Goal: Task Accomplishment & Management: Complete application form

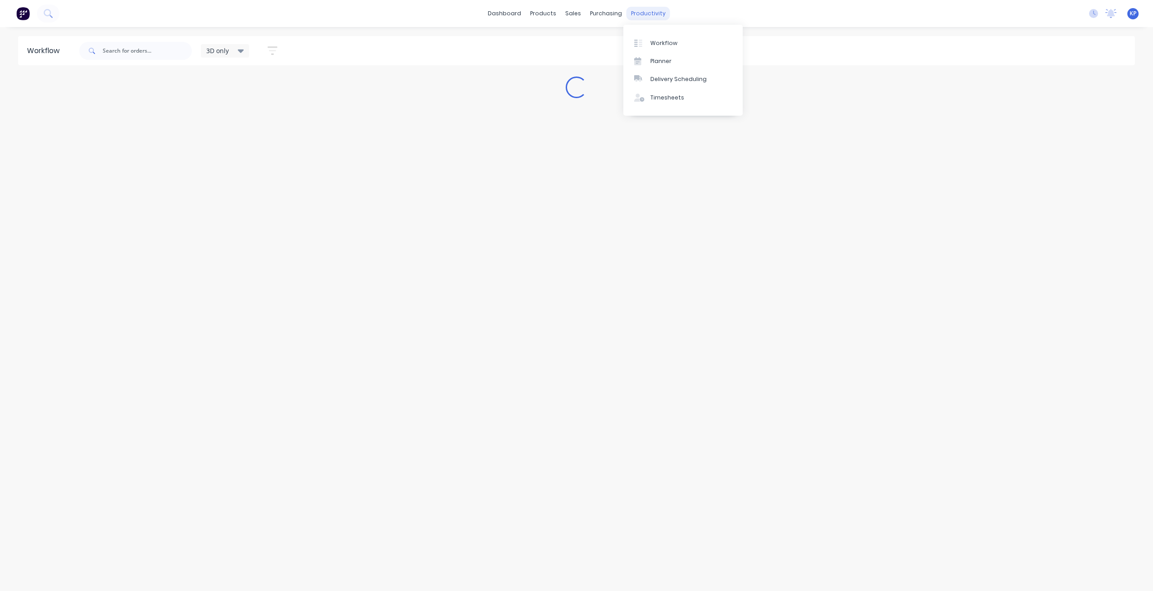
click at [639, 15] on div "productivity" at bounding box center [648, 14] width 44 height 14
click at [652, 100] on div "Timesheets" at bounding box center [667, 98] width 34 height 8
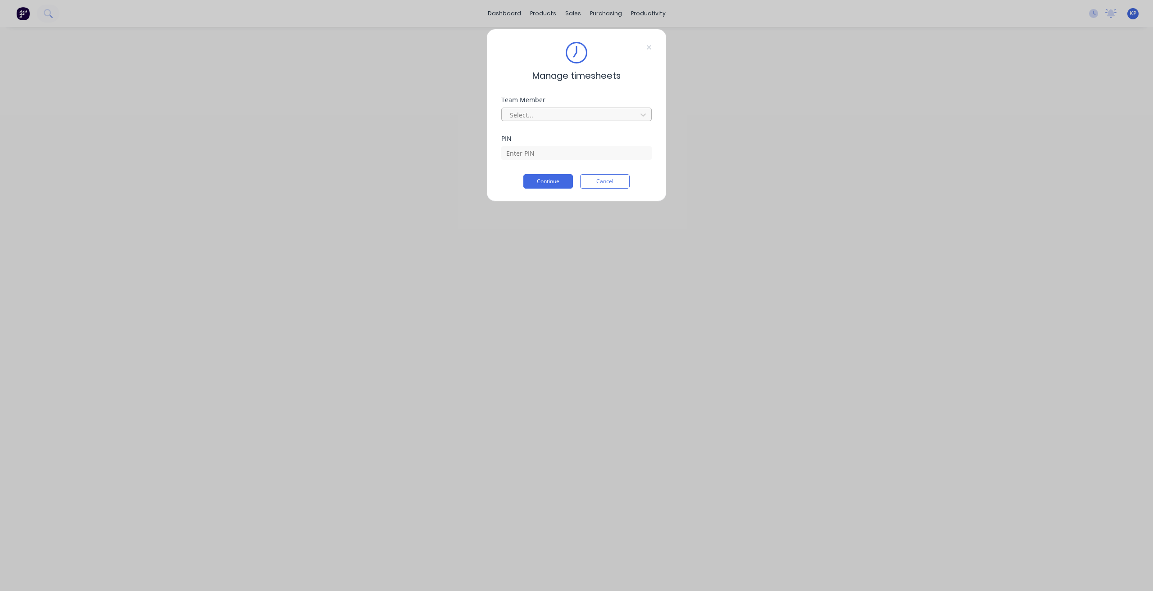
click at [557, 115] on div at bounding box center [570, 114] width 123 height 11
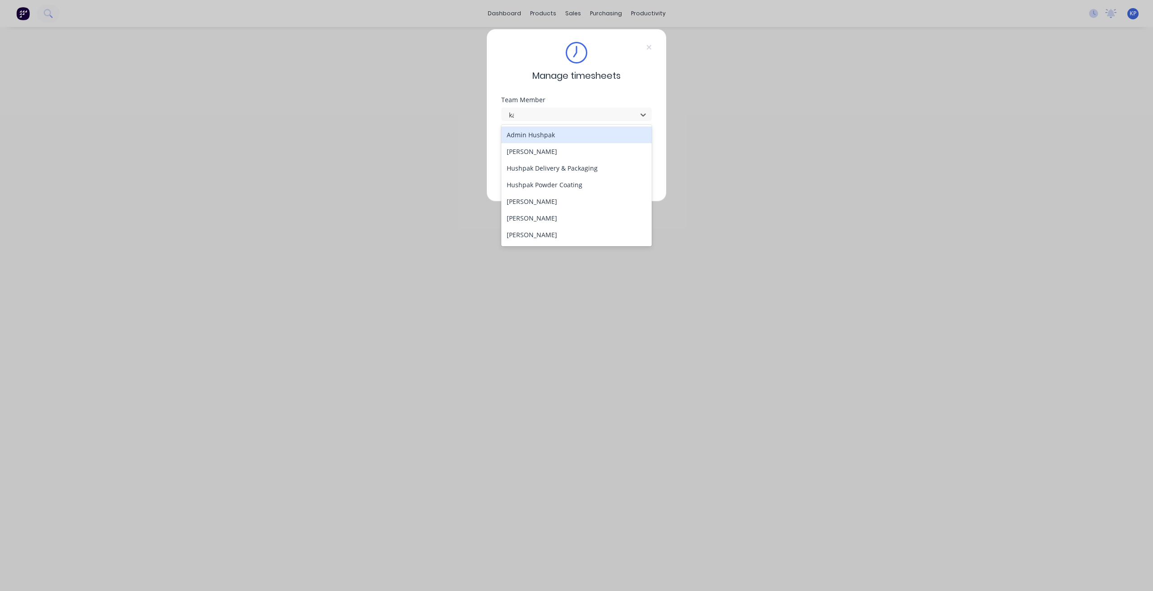
type input "kal"
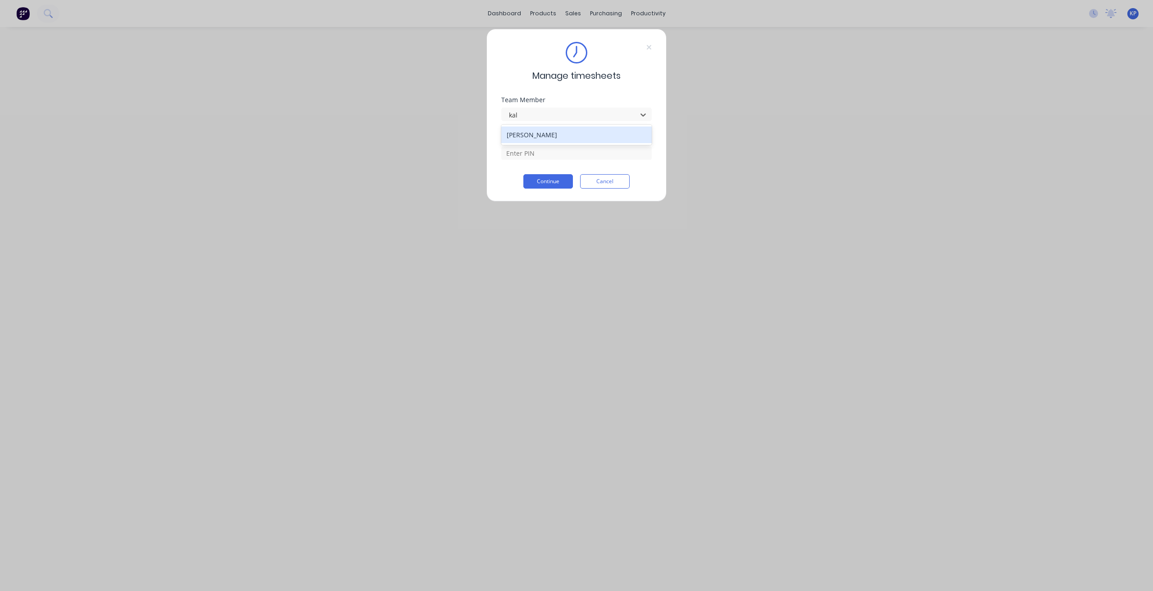
click at [552, 136] on div "[PERSON_NAME]" at bounding box center [576, 135] width 151 height 17
click at [552, 151] on input at bounding box center [576, 153] width 150 height 14
type input "8990"
click at [552, 183] on button "Continue" at bounding box center [548, 181] width 50 height 14
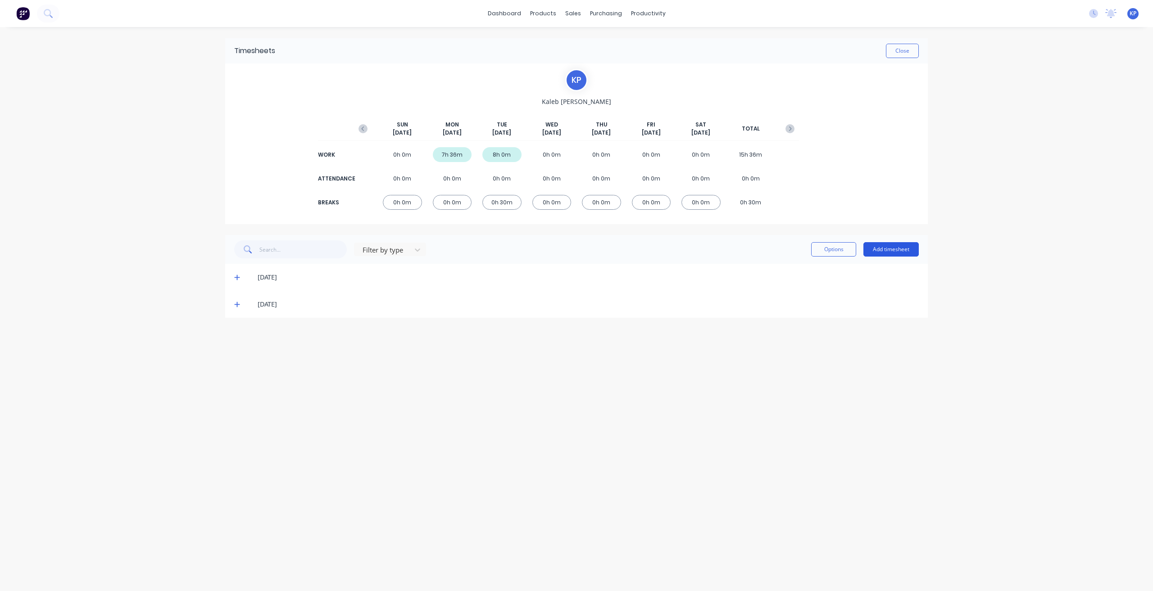
click at [893, 251] on button "Add timesheet" at bounding box center [890, 249] width 55 height 14
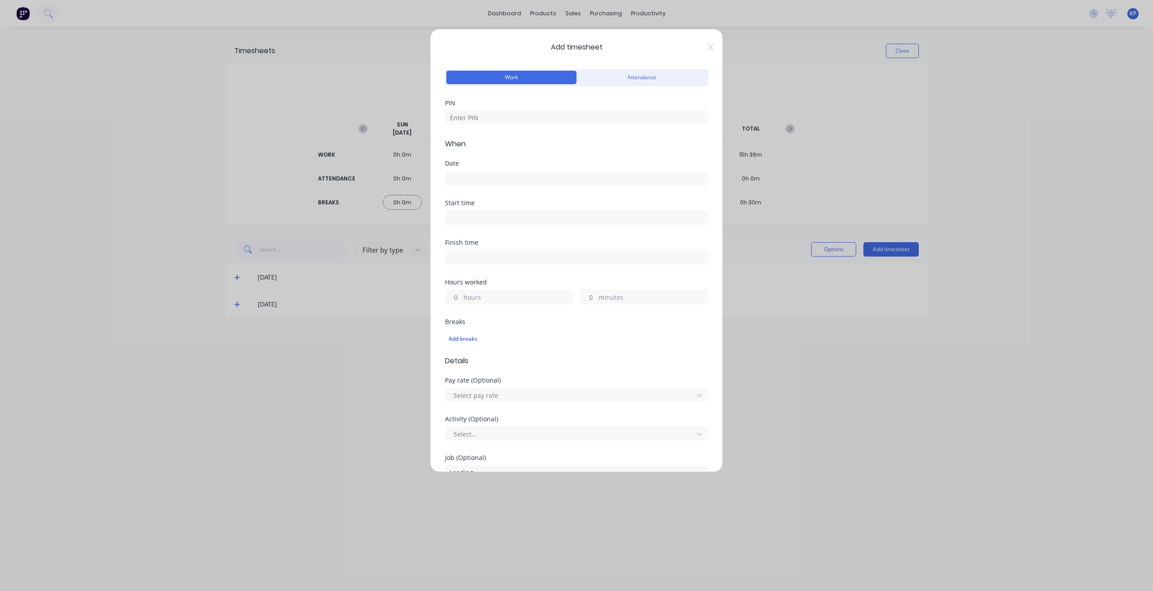
click at [698, 48] on span "Add timesheet" at bounding box center [576, 47] width 263 height 11
click at [708, 47] on icon at bounding box center [710, 47] width 5 height 7
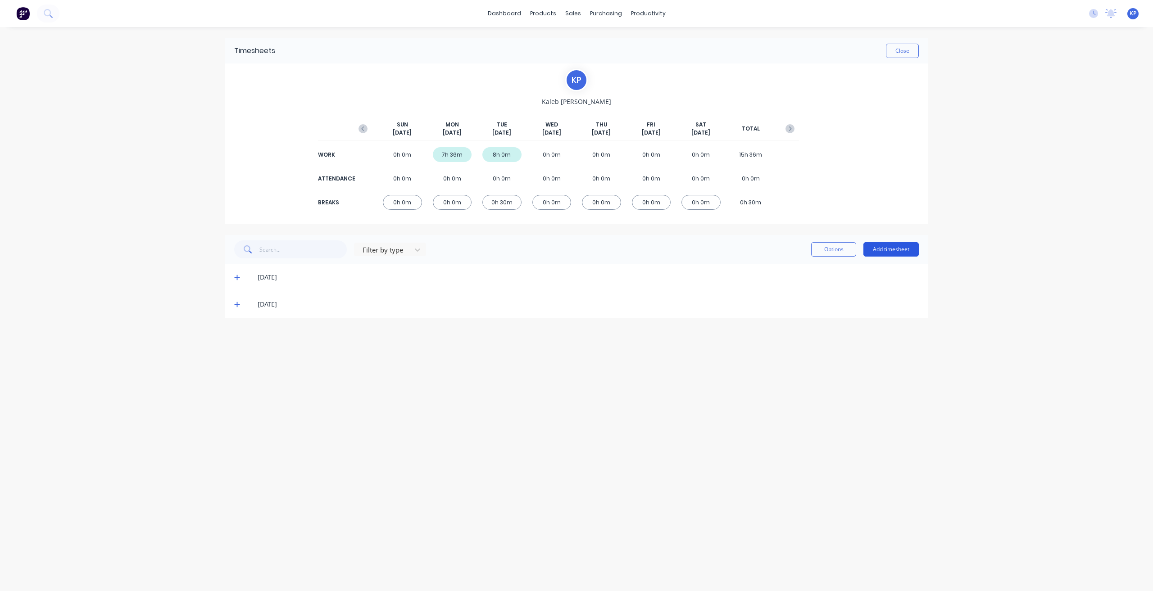
click at [897, 248] on button "Add timesheet" at bounding box center [890, 249] width 55 height 14
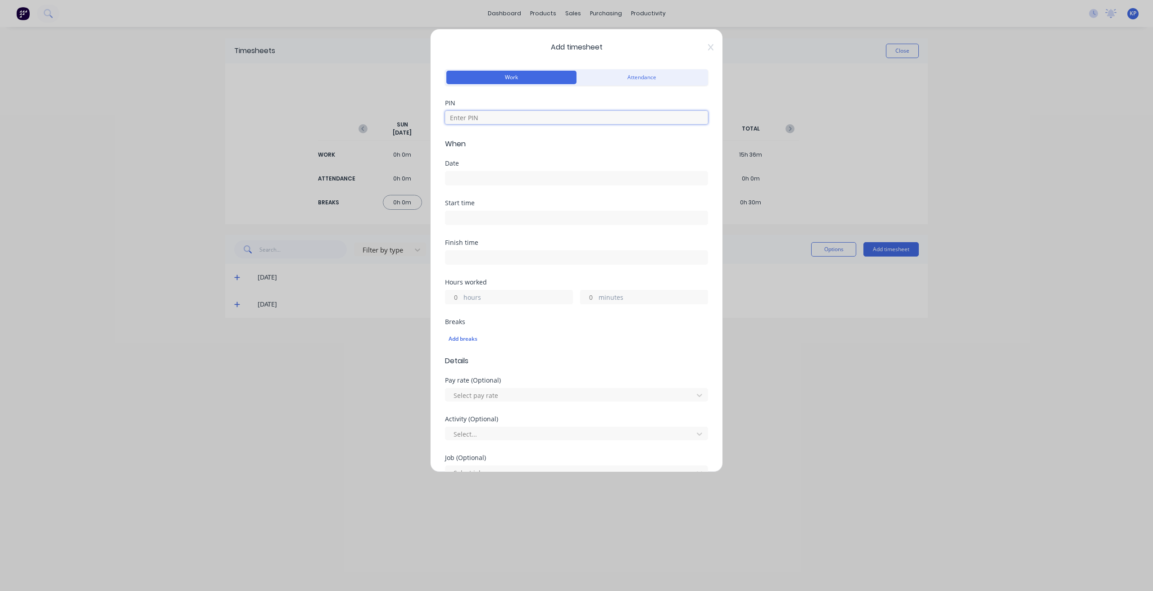
click at [493, 118] on input at bounding box center [576, 118] width 263 height 14
type input "8990"
click at [481, 177] on input at bounding box center [576, 179] width 262 height 14
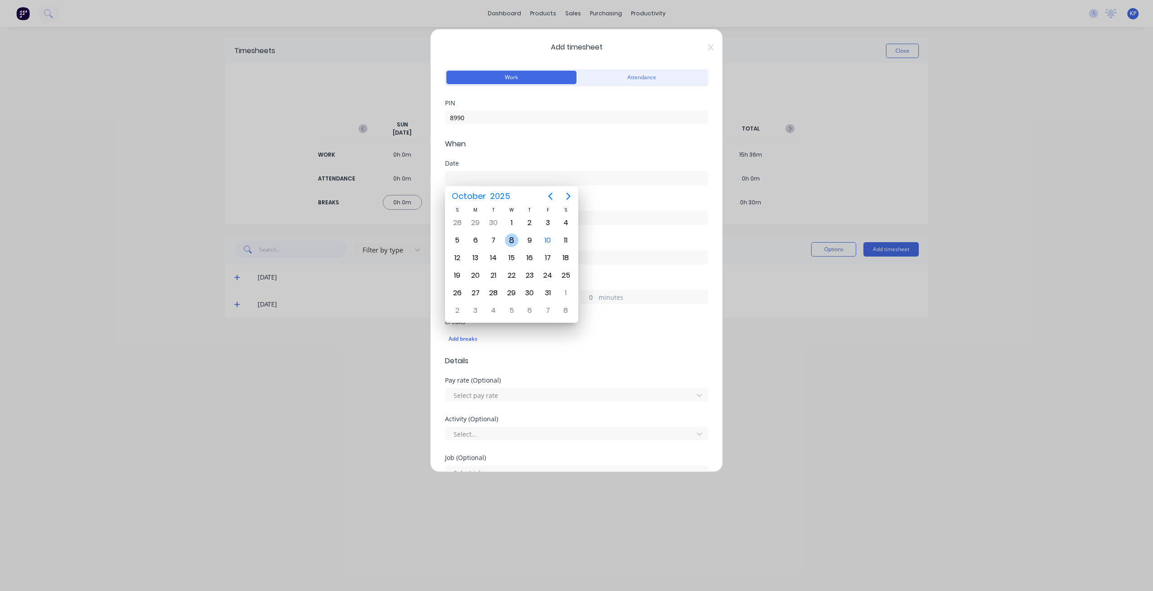
click at [512, 242] on div "8" at bounding box center [512, 241] width 14 height 14
type input "[DATE]"
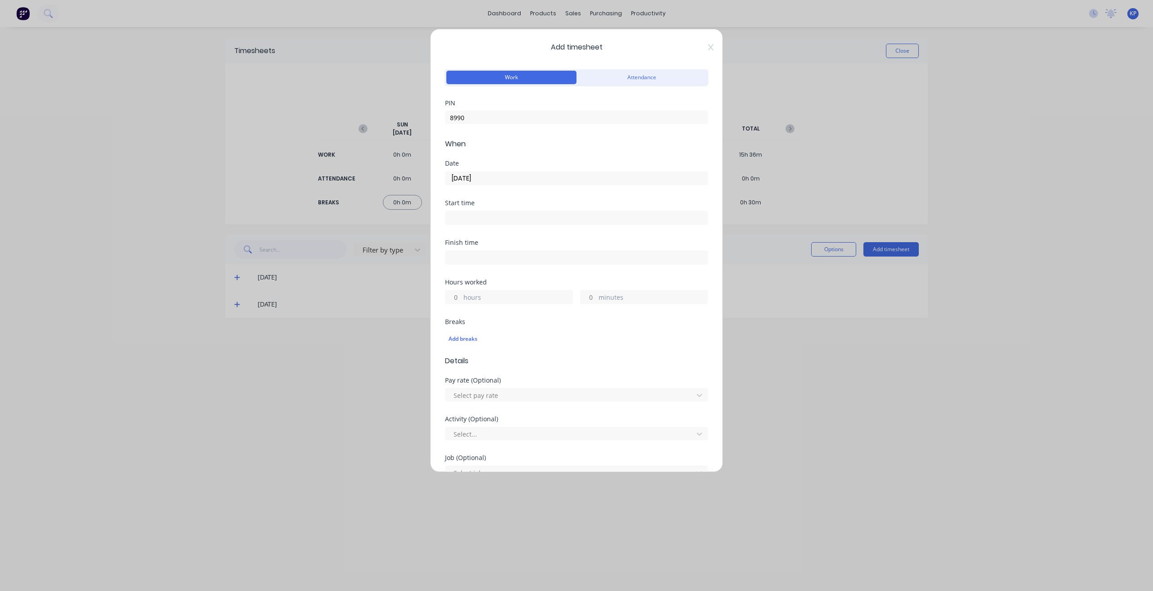
click at [554, 222] on input at bounding box center [576, 218] width 262 height 14
click at [469, 251] on div "06" at bounding box center [464, 250] width 22 height 15
type input "06:30 AM"
click at [583, 274] on div "Finish time" at bounding box center [576, 260] width 263 height 40
click at [514, 263] on input at bounding box center [576, 258] width 262 height 14
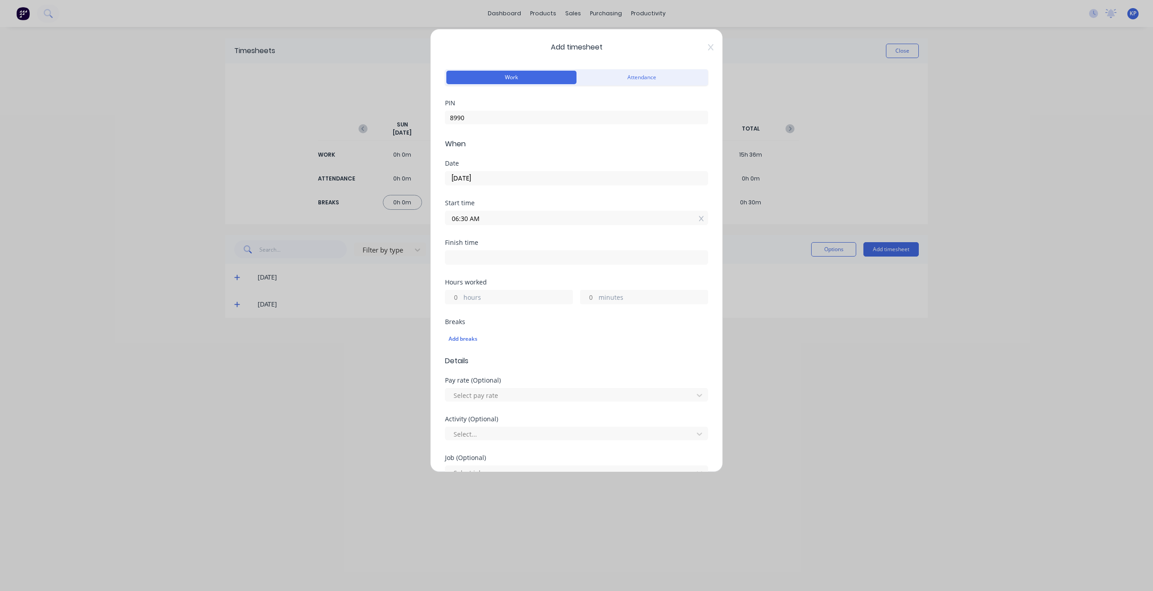
type input "08:41 AM"
type input "2"
type input "11"
type input "07:41 AM"
type input "1"
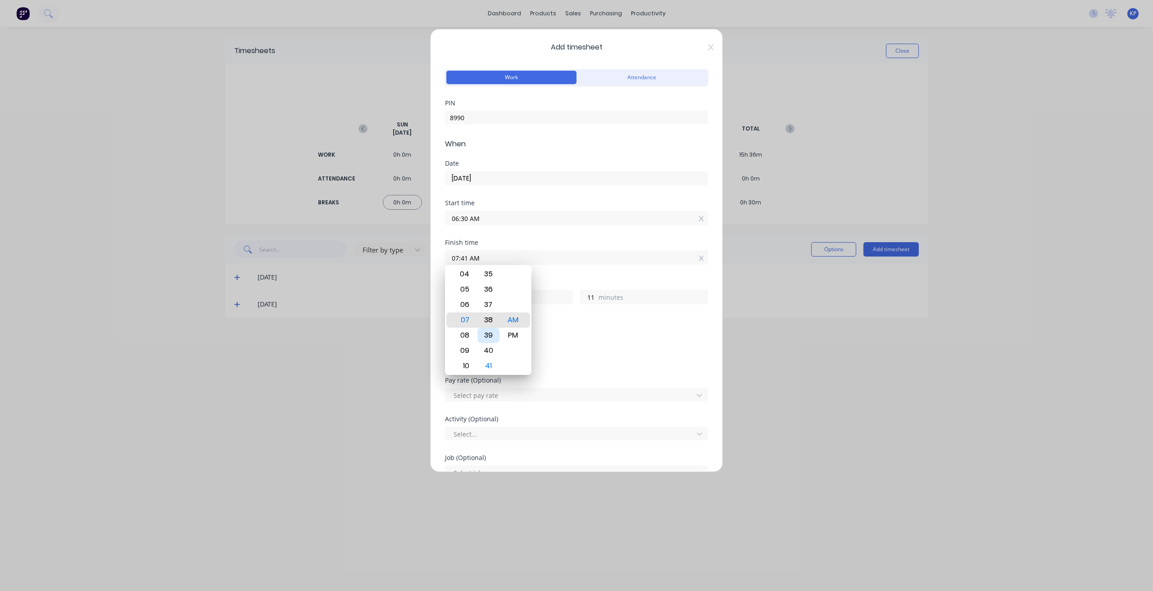
type input "07:38 AM"
type input "8"
type input "07:34 AM"
type input "4"
type input "07:30 AM"
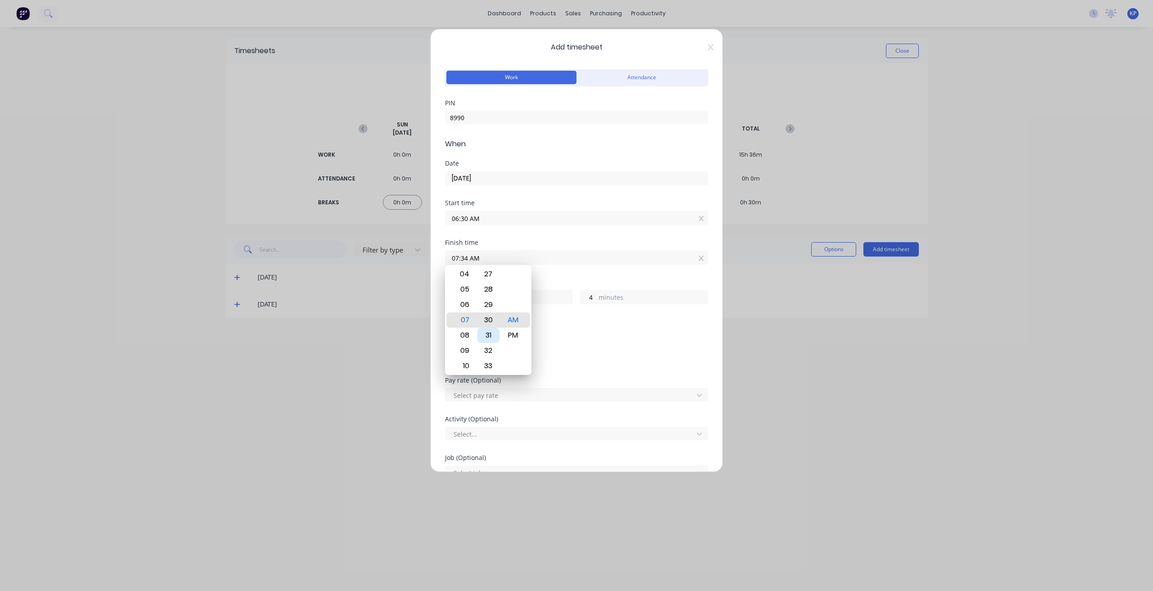
type input "0"
click at [576, 330] on div "Add breaks" at bounding box center [576, 339] width 263 height 19
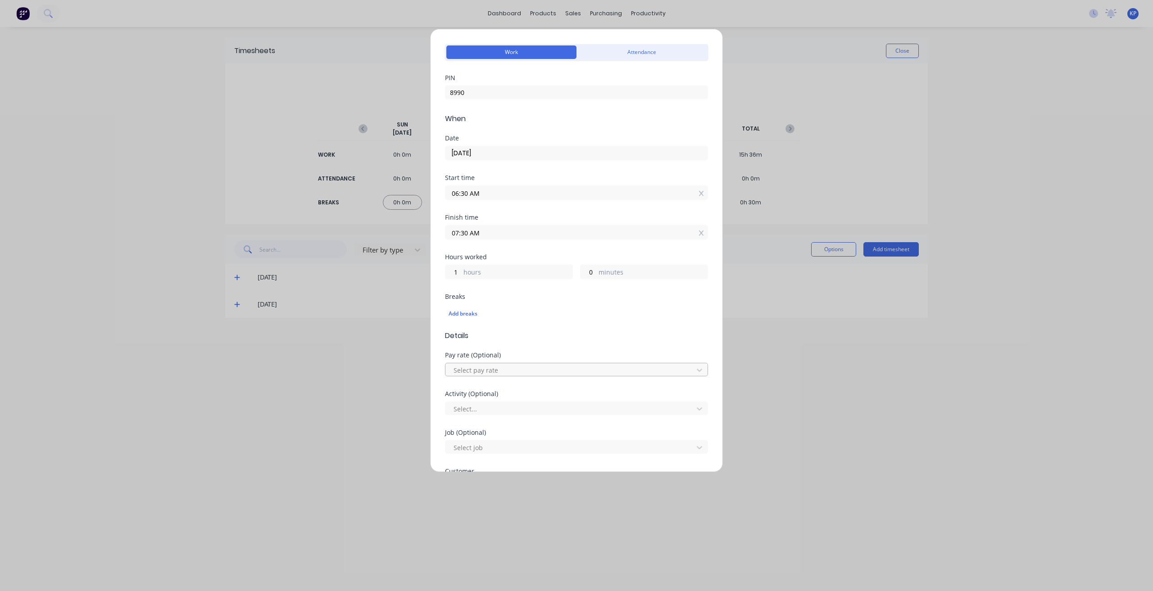
scroll to position [45, 0]
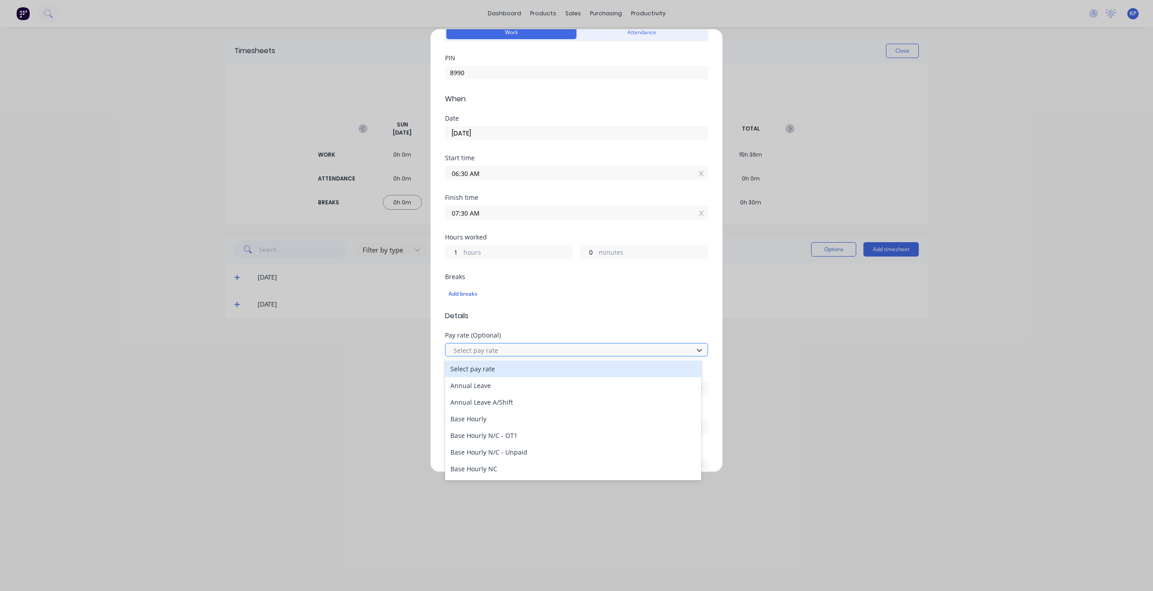
click at [474, 351] on div at bounding box center [571, 350] width 236 height 11
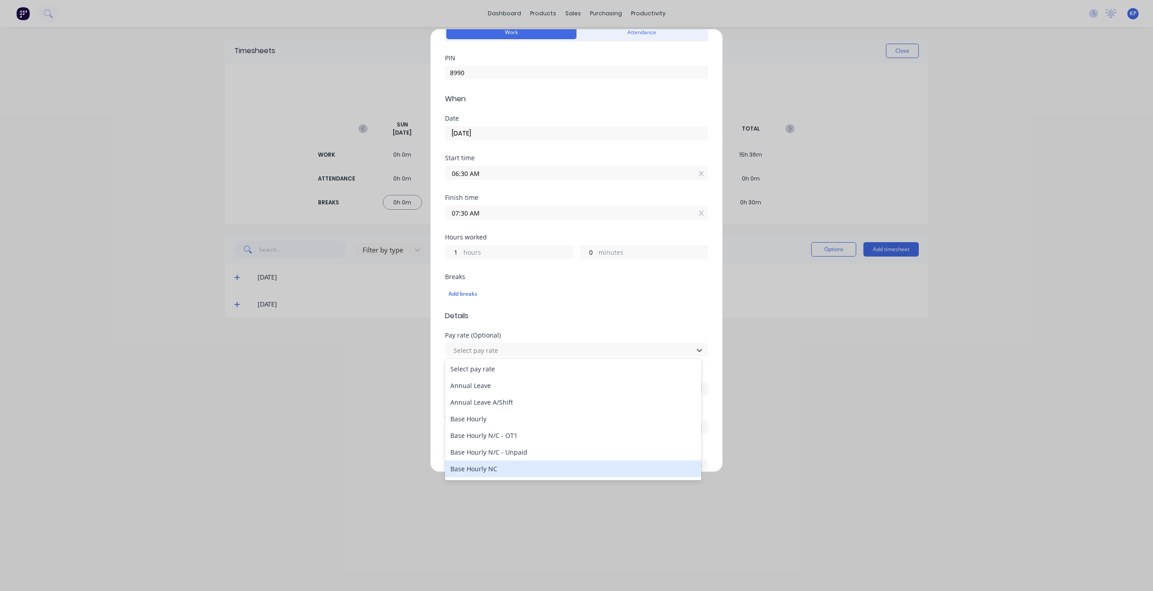
click at [484, 469] on div "Base Hourly NC" at bounding box center [573, 469] width 256 height 17
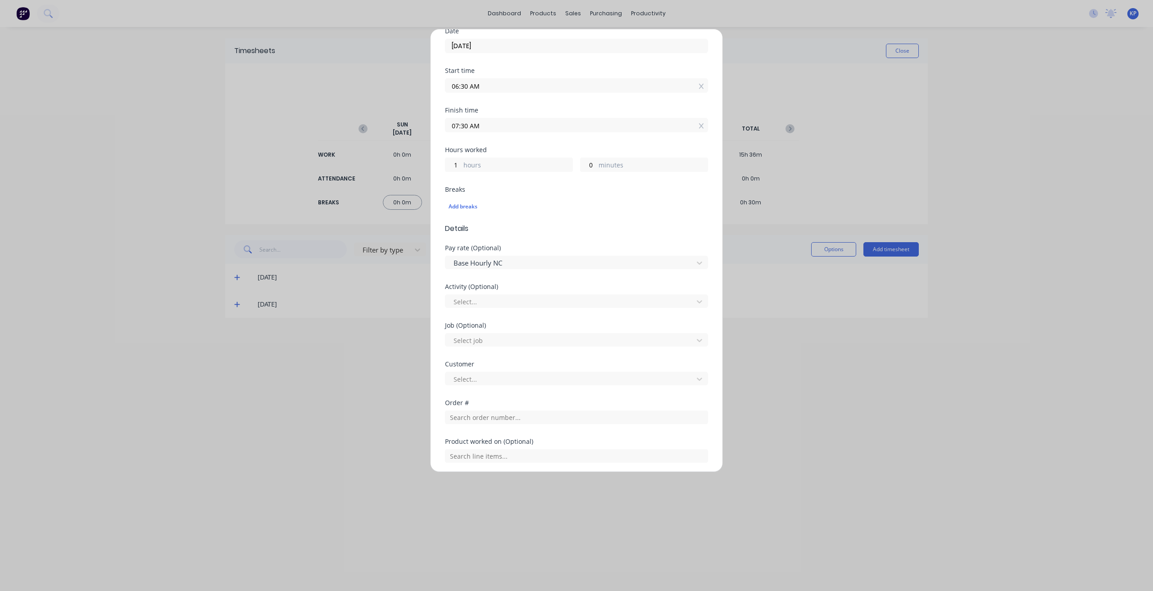
scroll to position [135, 0]
click at [484, 296] on div at bounding box center [571, 299] width 236 height 11
click at [492, 389] on div "General Admin" at bounding box center [573, 389] width 256 height 17
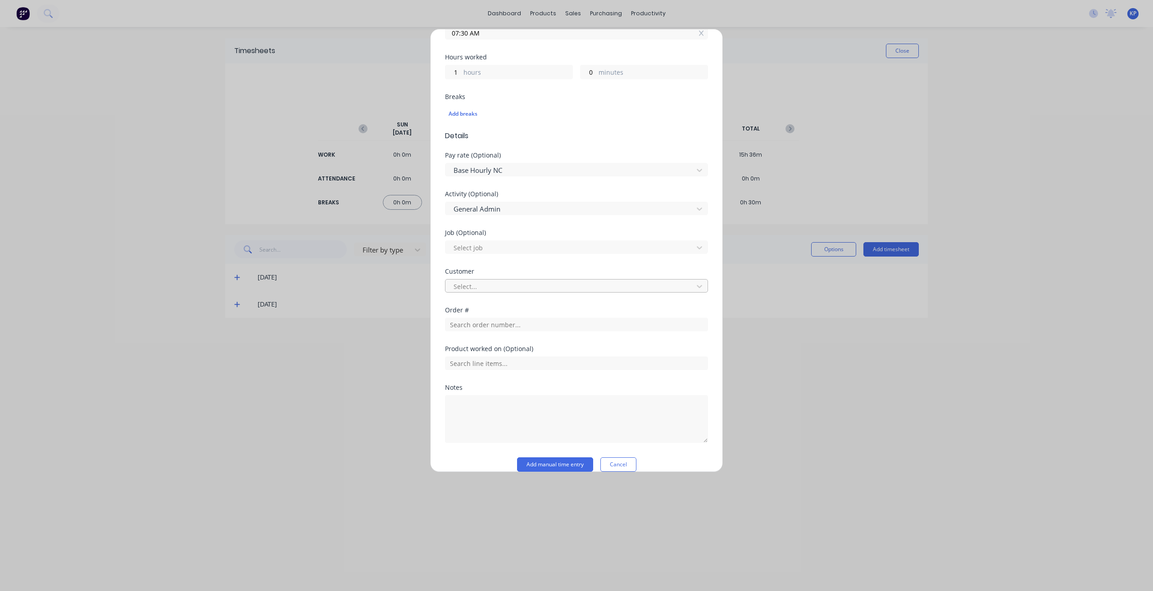
click at [481, 281] on div at bounding box center [571, 286] width 236 height 11
type input "hush"
drag, startPoint x: 486, startPoint y: 304, endPoint x: 481, endPoint y: 310, distance: 8.0
click at [486, 304] on div "Hushpak" at bounding box center [573, 305] width 256 height 17
click at [488, 400] on textarea at bounding box center [576, 419] width 263 height 48
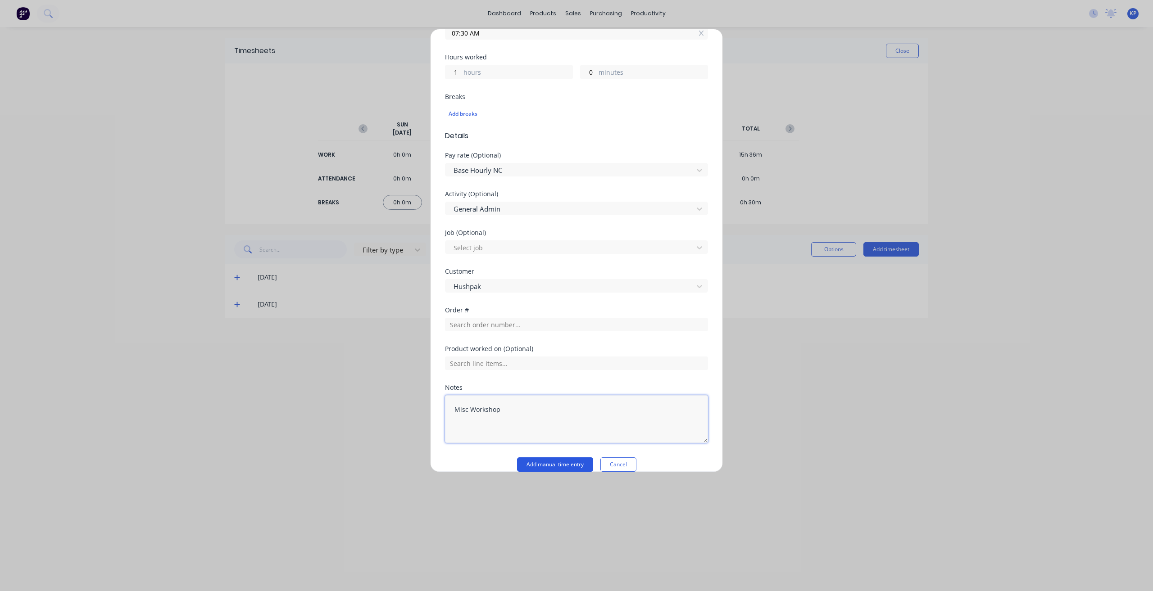
type textarea "Misc Workshop"
click at [548, 462] on button "Add manual time entry" at bounding box center [555, 464] width 76 height 14
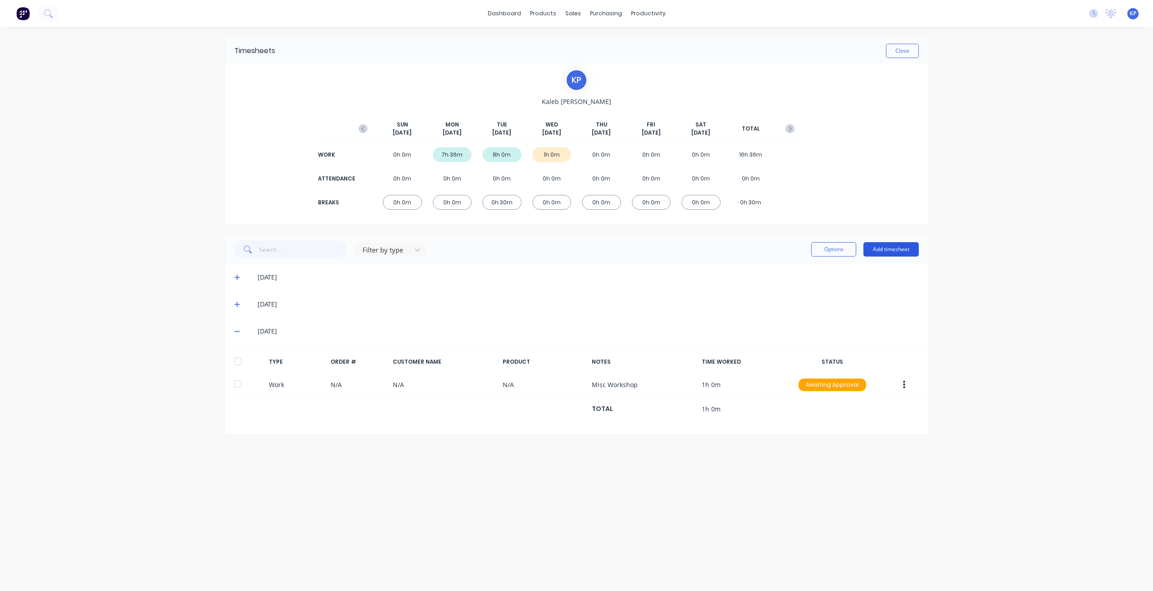
click at [886, 251] on button "Add timesheet" at bounding box center [890, 249] width 55 height 14
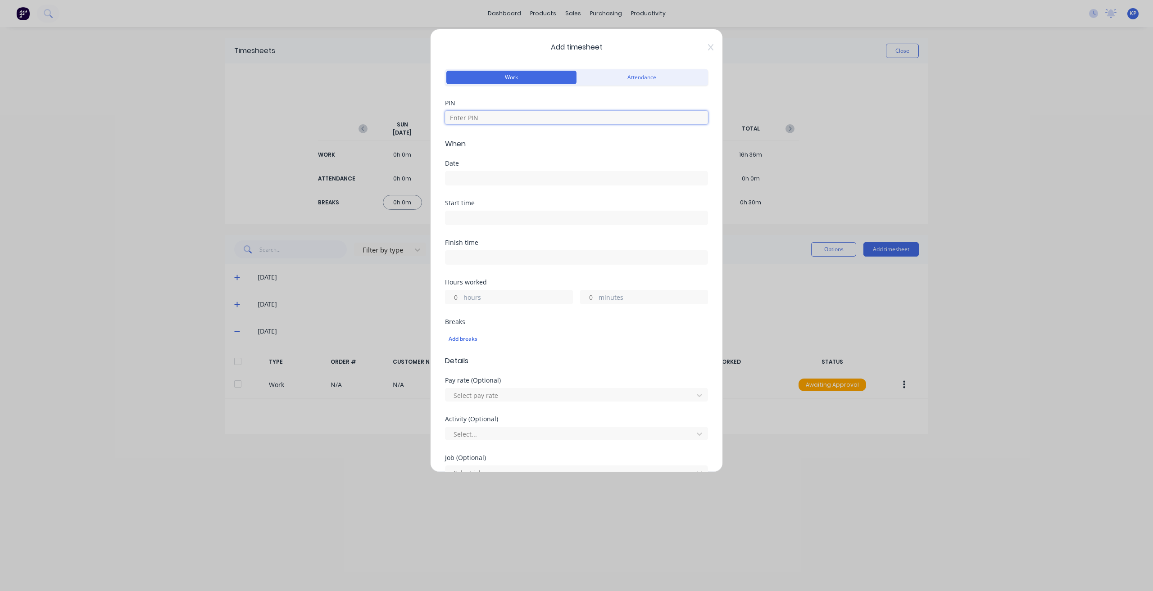
click at [492, 115] on input at bounding box center [576, 118] width 263 height 14
type input "8990"
click at [484, 179] on input at bounding box center [576, 179] width 262 height 14
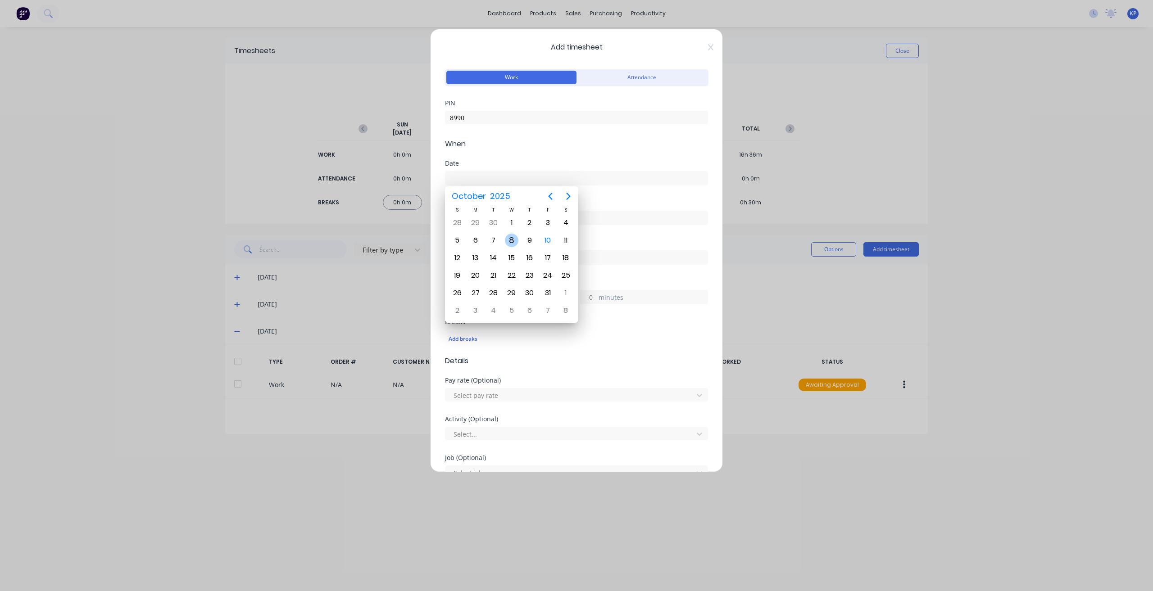
click at [510, 241] on div "8" at bounding box center [512, 241] width 14 height 14
type input "[DATE]"
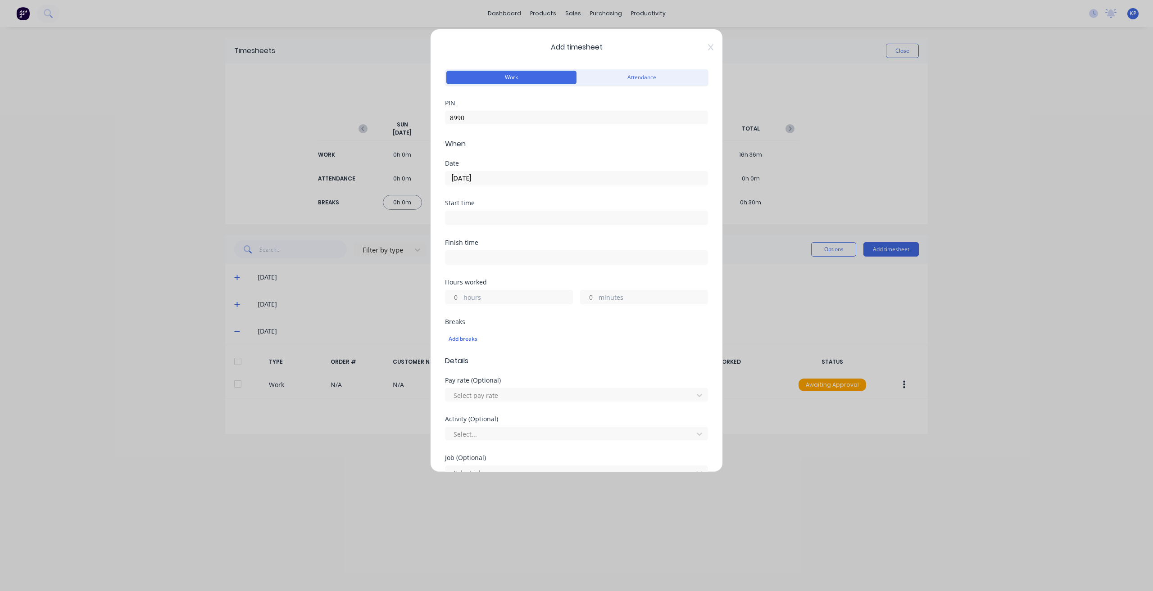
click at [486, 220] on input at bounding box center [576, 218] width 262 height 14
type input "07:30 AM"
click at [579, 277] on div "Finish time" at bounding box center [576, 260] width 263 height 40
click at [476, 255] on input at bounding box center [576, 258] width 262 height 14
type input "08:42 AM"
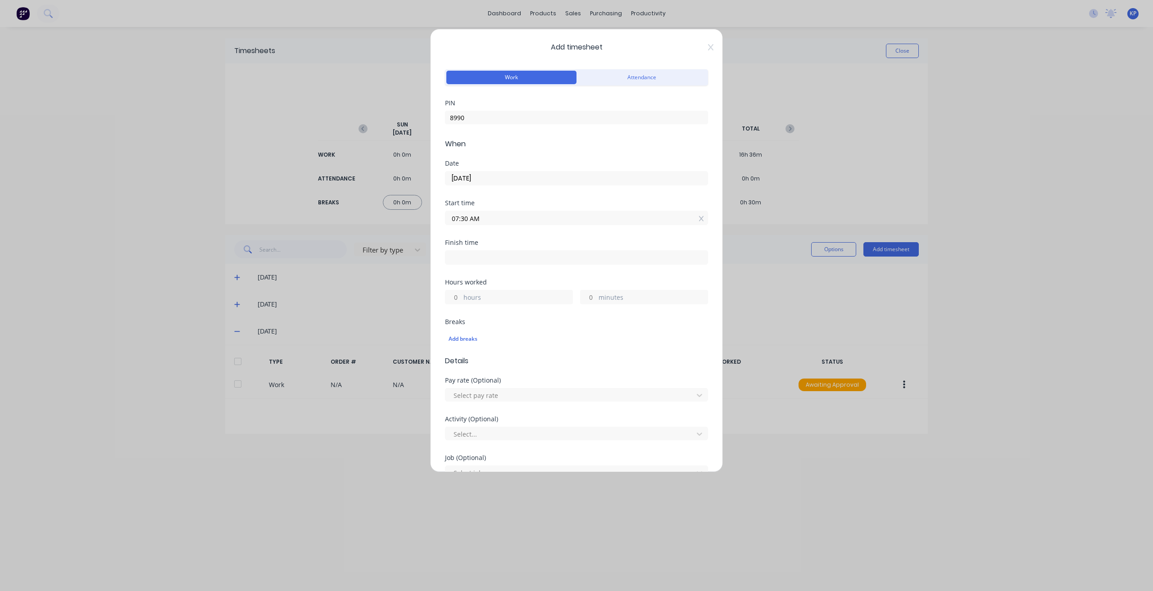
type input "1"
type input "12"
type input "07:42 AM"
type input "0"
type input "06:42 AM"
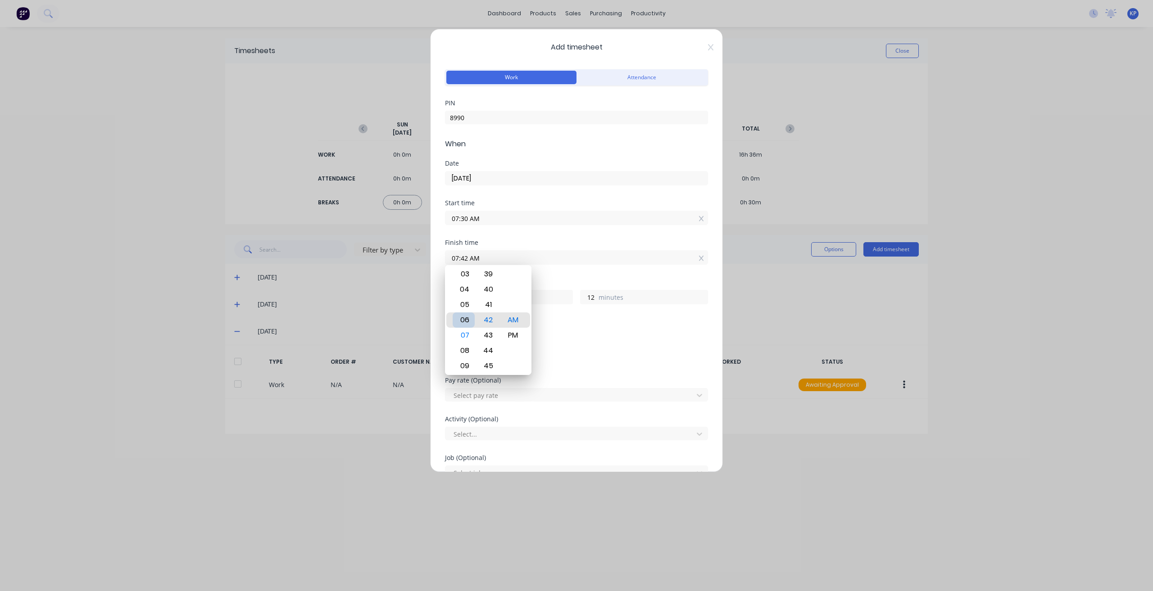
type input "23"
type input "04:42 AM"
type input "21"
type input "03:42 AM"
type input "20"
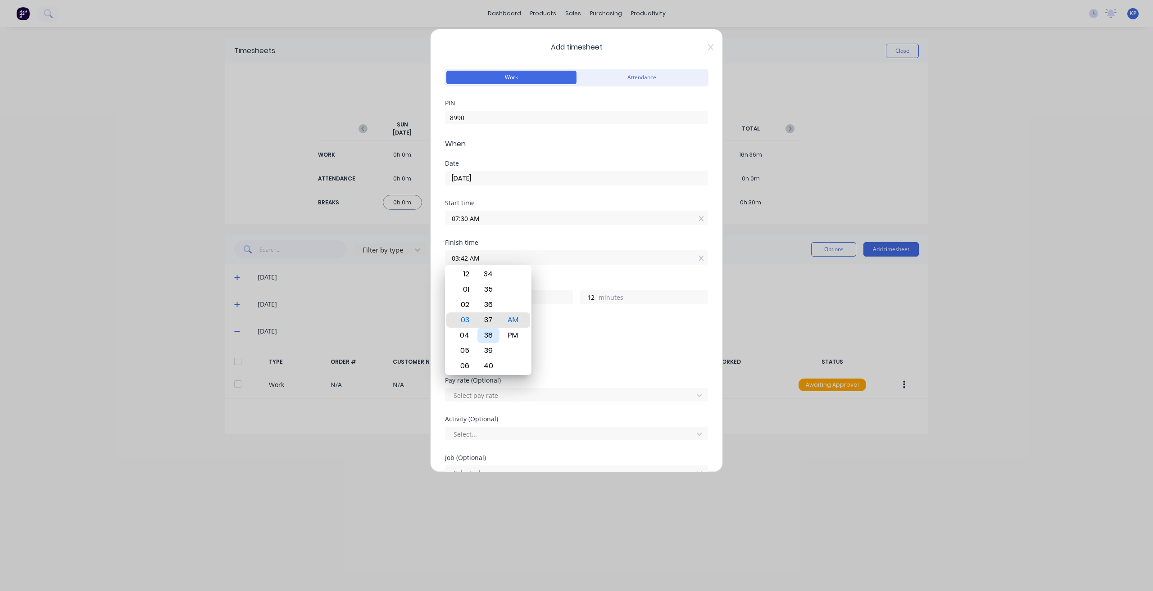
type input "03:37 AM"
type input "7"
type input "03:30 AM"
type input "0"
type input "03:25 AM"
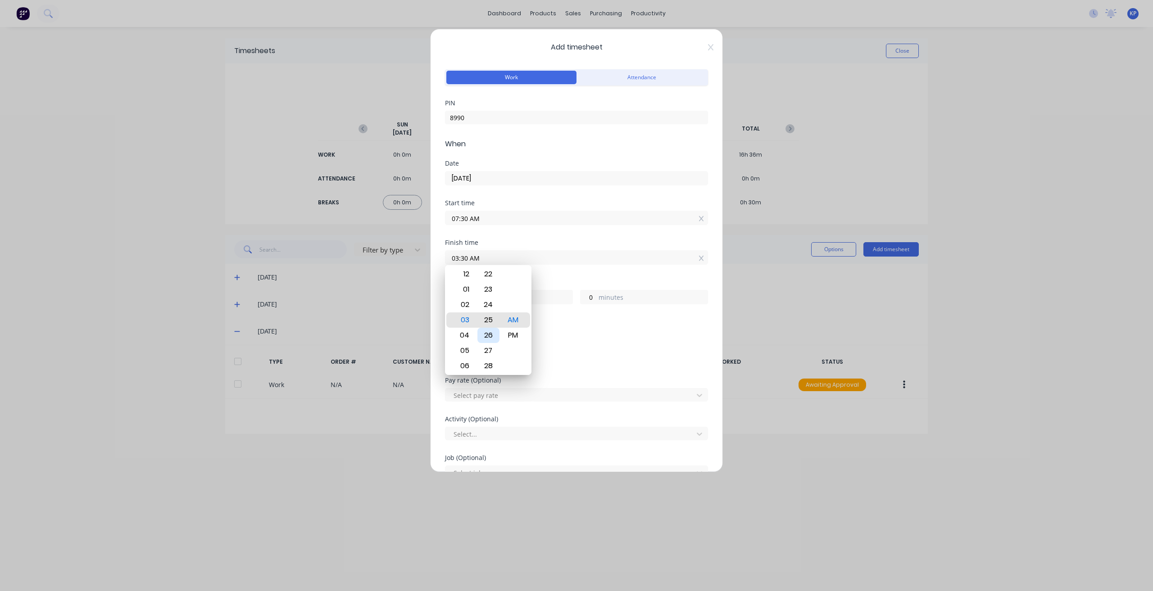
type input "19"
type input "55"
type input "03:18 AM"
type input "48"
type input "03:12 AM"
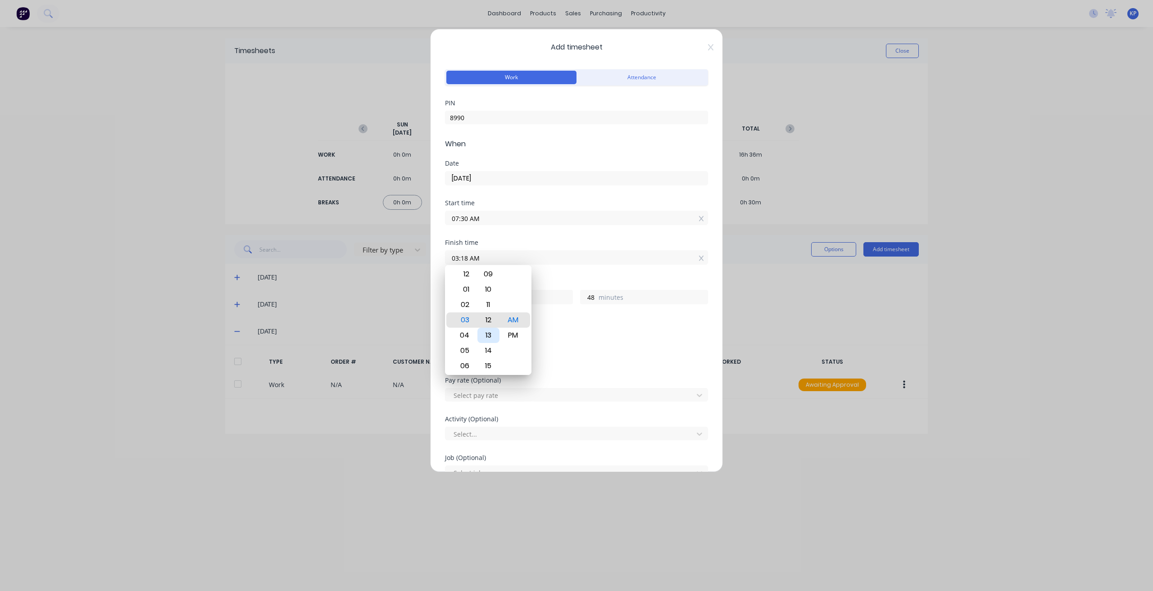
type input "42"
type input "03:04 AM"
type input "34"
type input "03:00 AM"
type input "30"
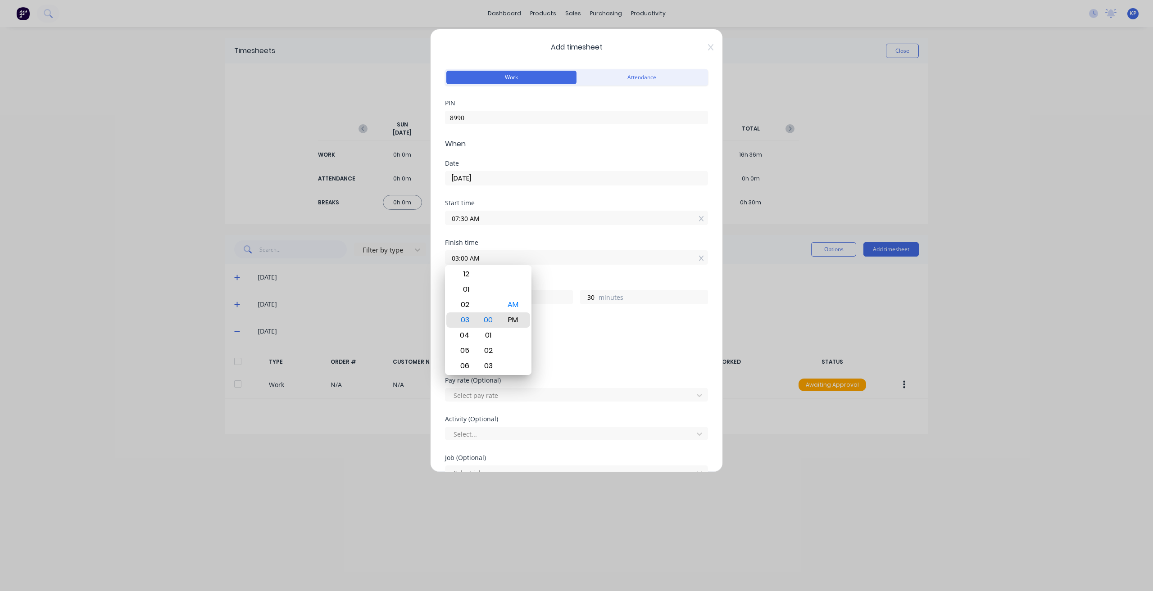
type input "03:00 PM"
type input "7"
click at [571, 333] on div "Add breaks" at bounding box center [576, 339] width 256 height 12
click at [467, 335] on div "Add breaks" at bounding box center [576, 339] width 256 height 12
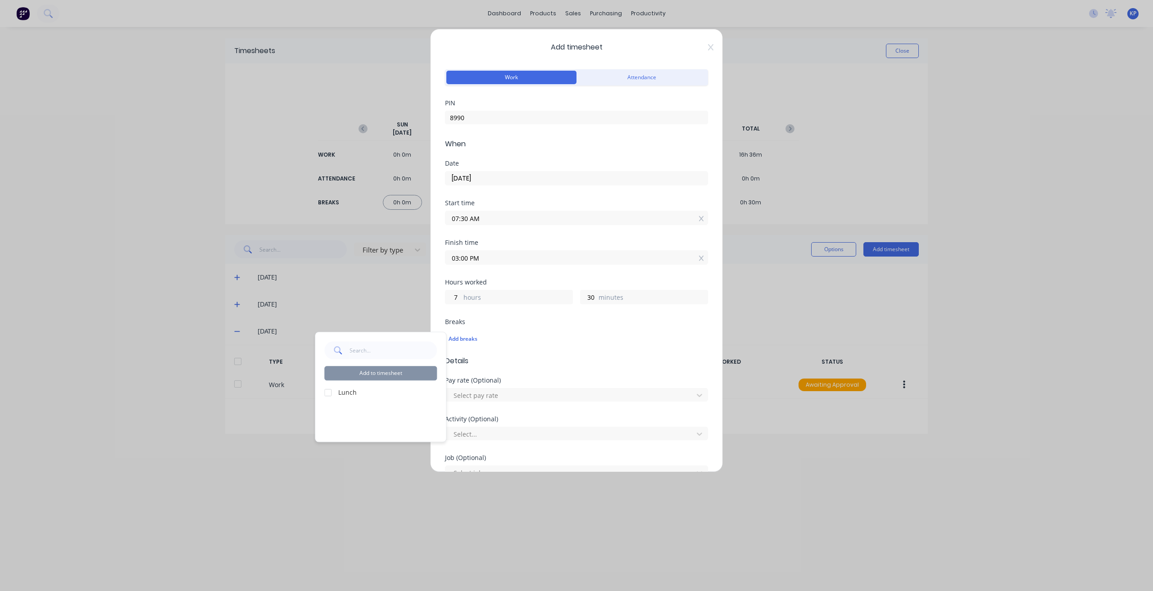
drag, startPoint x: 329, startPoint y: 390, endPoint x: 347, endPoint y: 383, distance: 19.0
click at [330, 390] on div at bounding box center [328, 393] width 18 height 18
click at [358, 373] on button "Add to timesheet" at bounding box center [380, 373] width 113 height 14
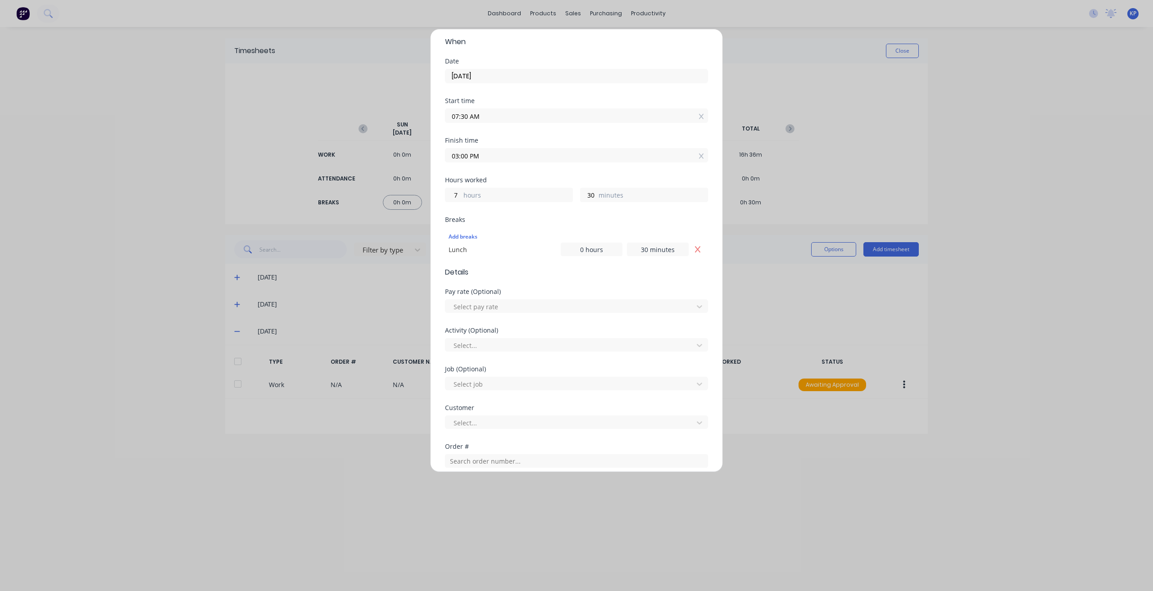
scroll to position [135, 0]
click at [522, 273] on div at bounding box center [571, 273] width 236 height 11
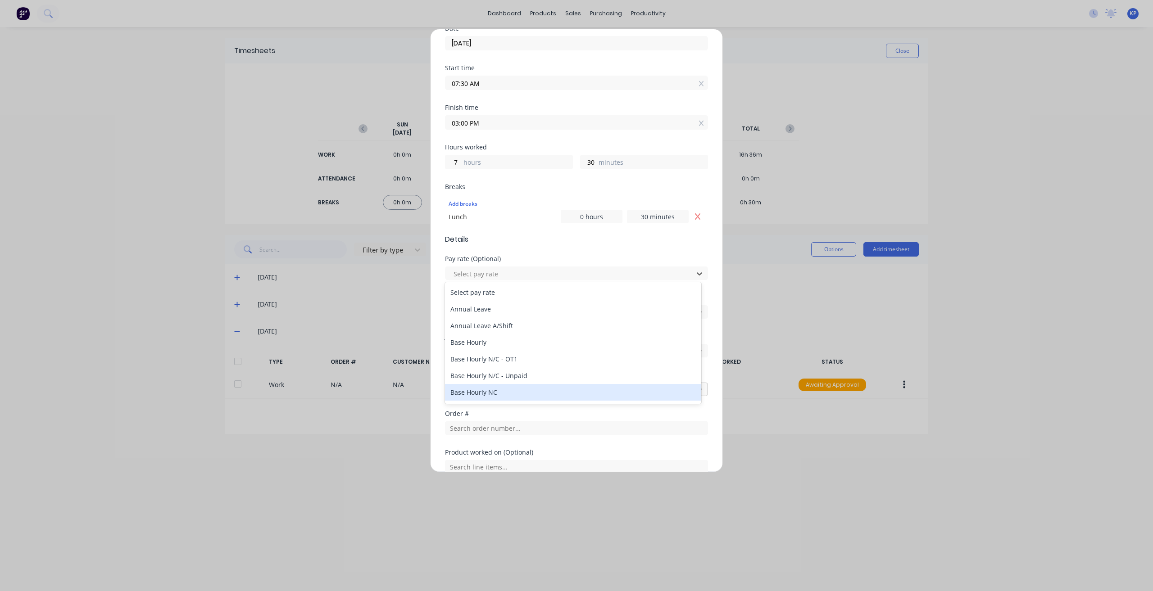
click at [504, 392] on div "Base Hourly NC" at bounding box center [573, 392] width 256 height 17
drag, startPoint x: 509, startPoint y: 272, endPoint x: 508, endPoint y: 281, distance: 9.9
click at [509, 272] on div at bounding box center [571, 273] width 236 height 11
click at [517, 272] on div at bounding box center [571, 273] width 236 height 11
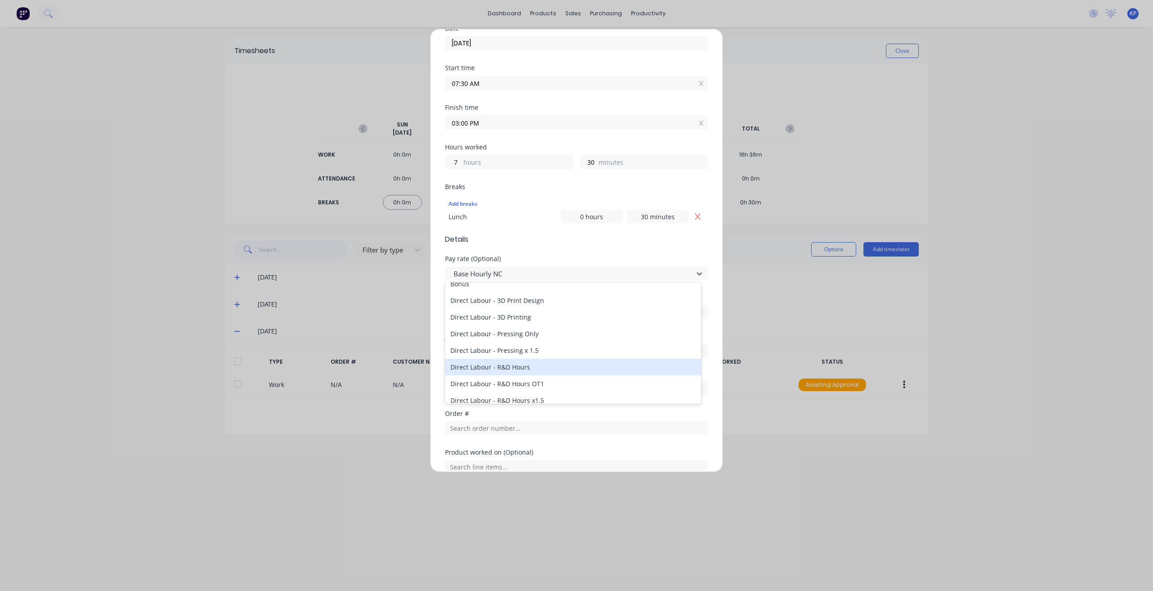
click at [531, 369] on div "Direct Labour - R&D Hours" at bounding box center [573, 367] width 256 height 17
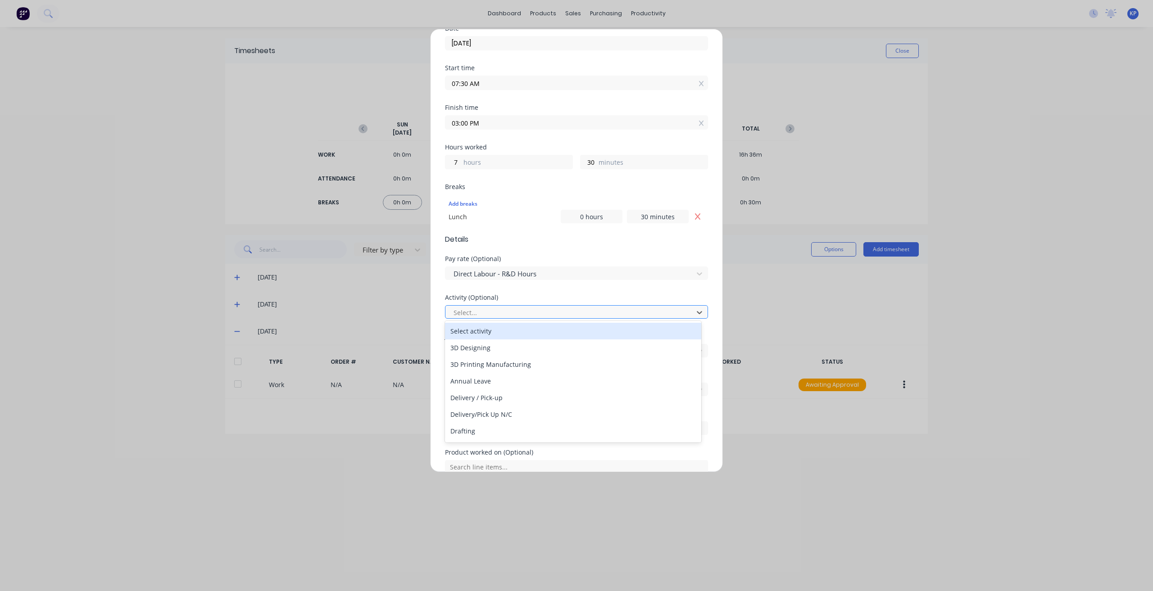
click at [513, 311] on div at bounding box center [571, 312] width 236 height 11
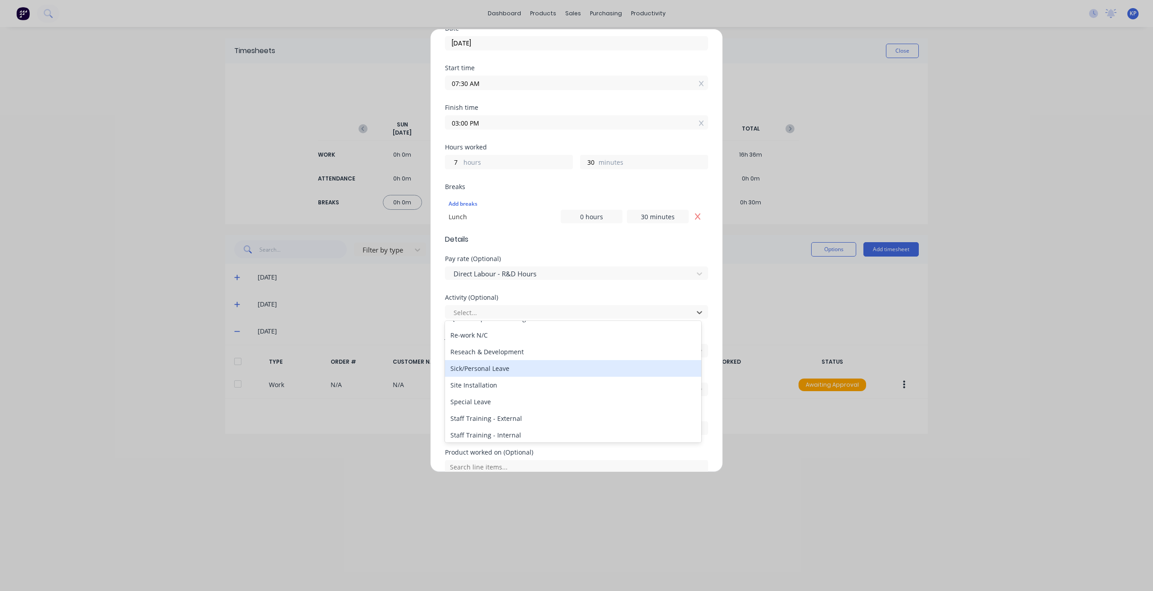
scroll to position [315, 0]
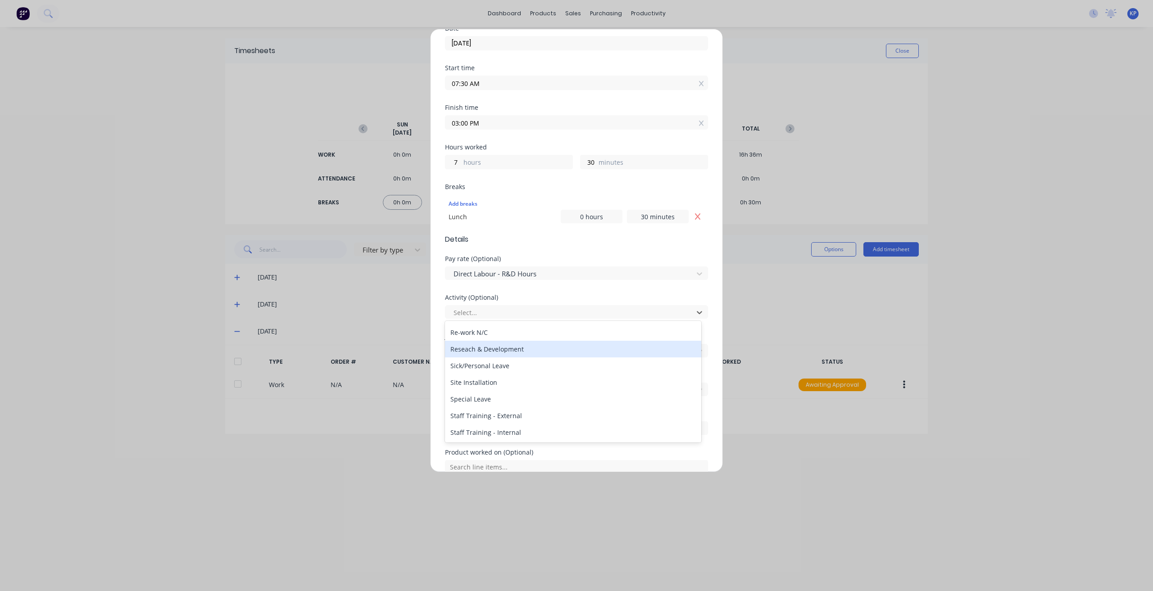
click at [517, 353] on div "Reseach & Development" at bounding box center [573, 349] width 256 height 17
click at [510, 344] on div "Select job" at bounding box center [570, 351] width 241 height 14
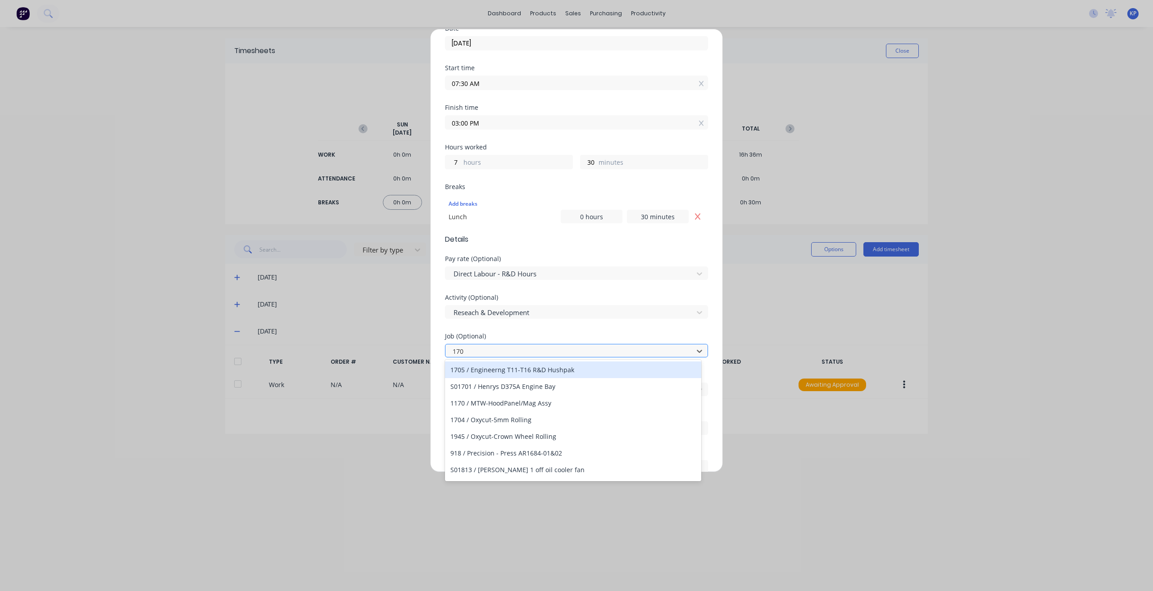
type input "1705"
click at [520, 370] on div "1705 / Engineerng T11-T16 R&D Hushpak" at bounding box center [573, 370] width 256 height 17
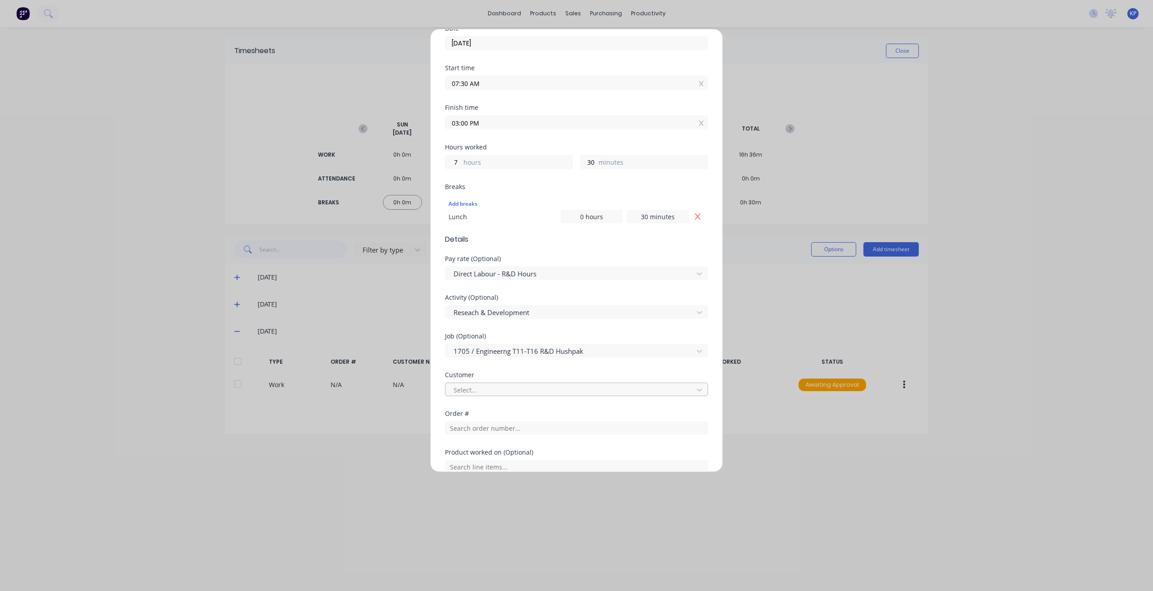
click at [515, 388] on div at bounding box center [571, 390] width 236 height 11
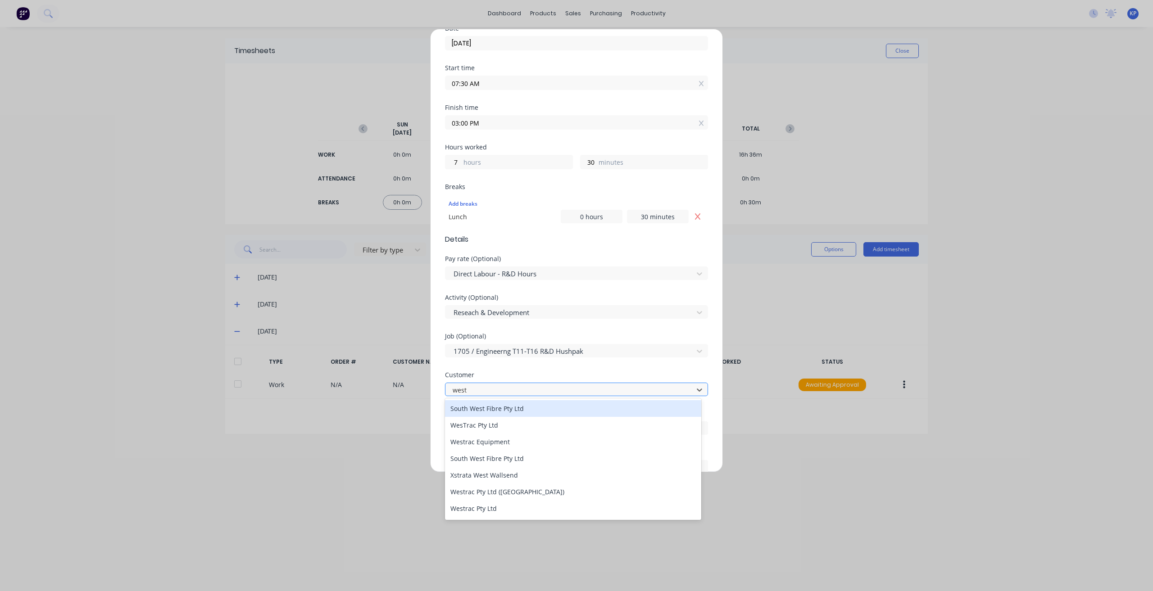
type input "westr"
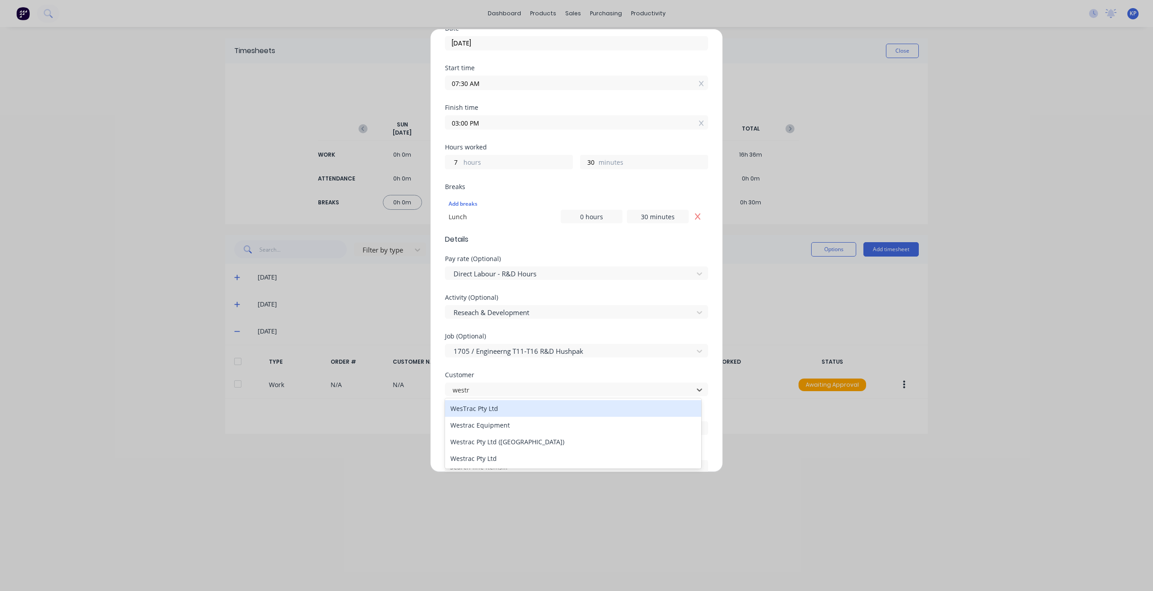
click at [505, 409] on div "WesTrac Pty Ltd" at bounding box center [573, 408] width 256 height 17
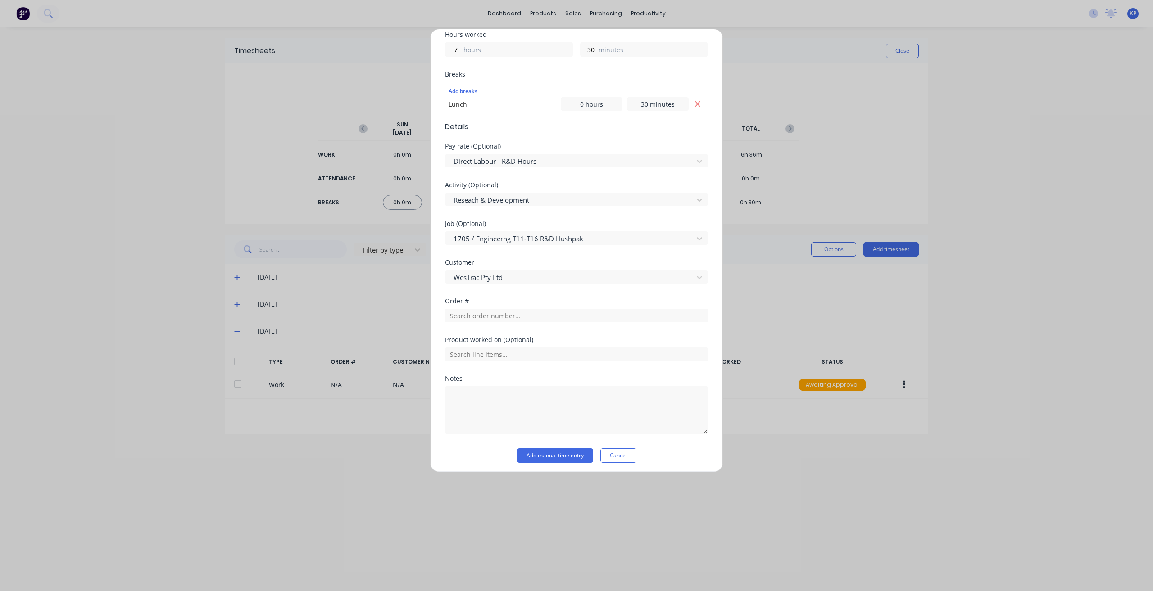
scroll to position [249, 0]
click at [507, 315] on input "text" at bounding box center [576, 314] width 263 height 14
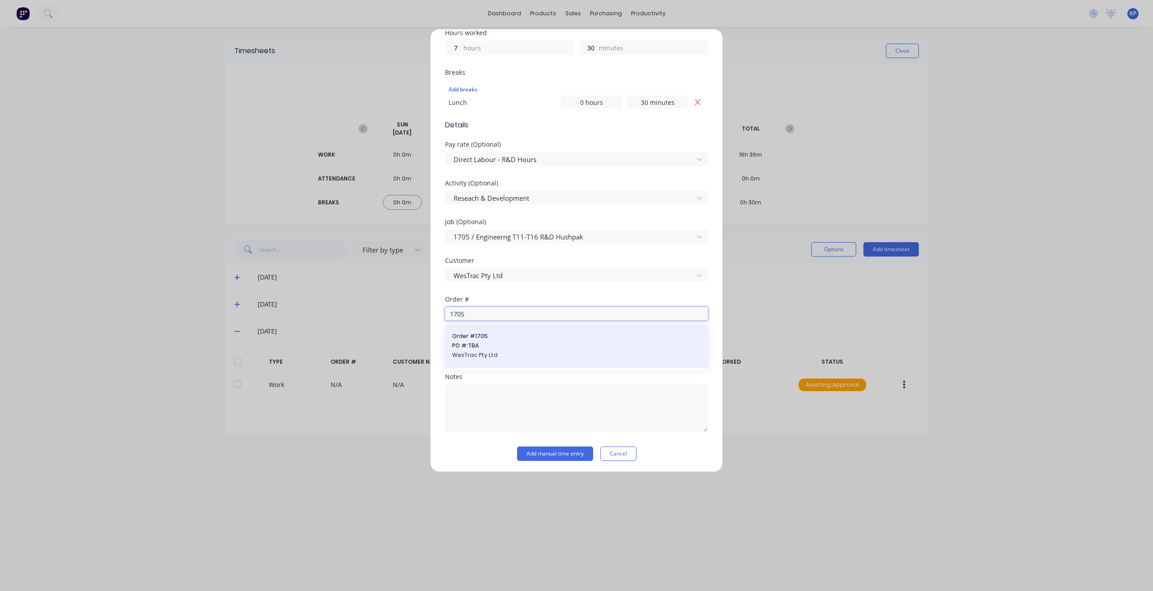
type input "1705"
click at [495, 335] on span "Order # 1705" at bounding box center [576, 336] width 249 height 8
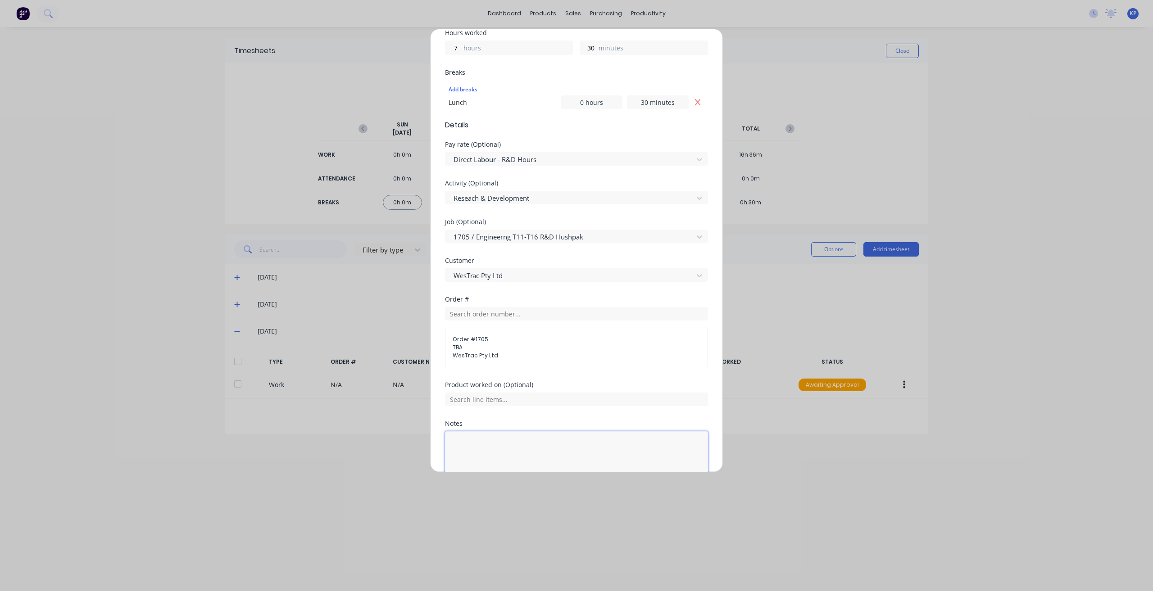
click at [485, 438] on textarea at bounding box center [576, 455] width 263 height 48
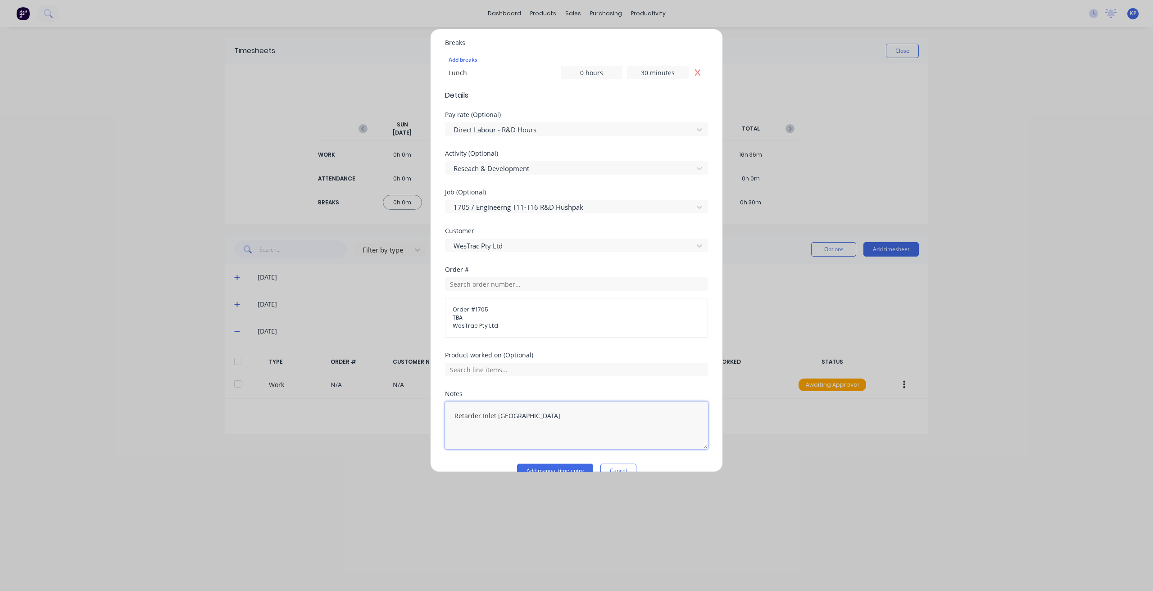
scroll to position [296, 0]
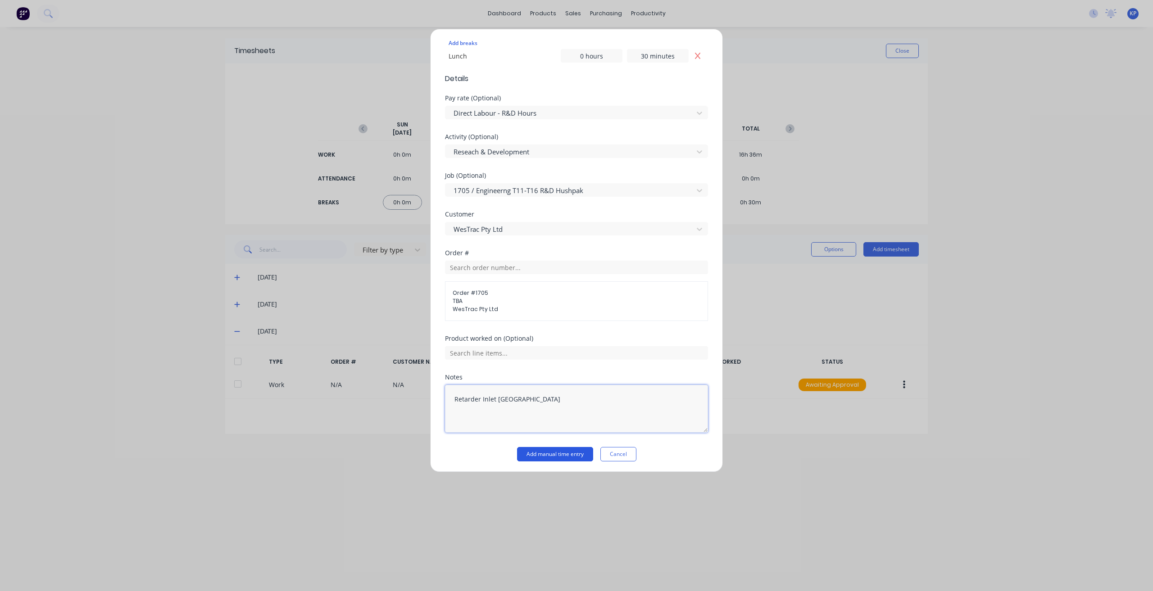
type textarea "Retarder Inlet [GEOGRAPHIC_DATA]"
click at [547, 449] on button "Add manual time entry" at bounding box center [555, 454] width 76 height 14
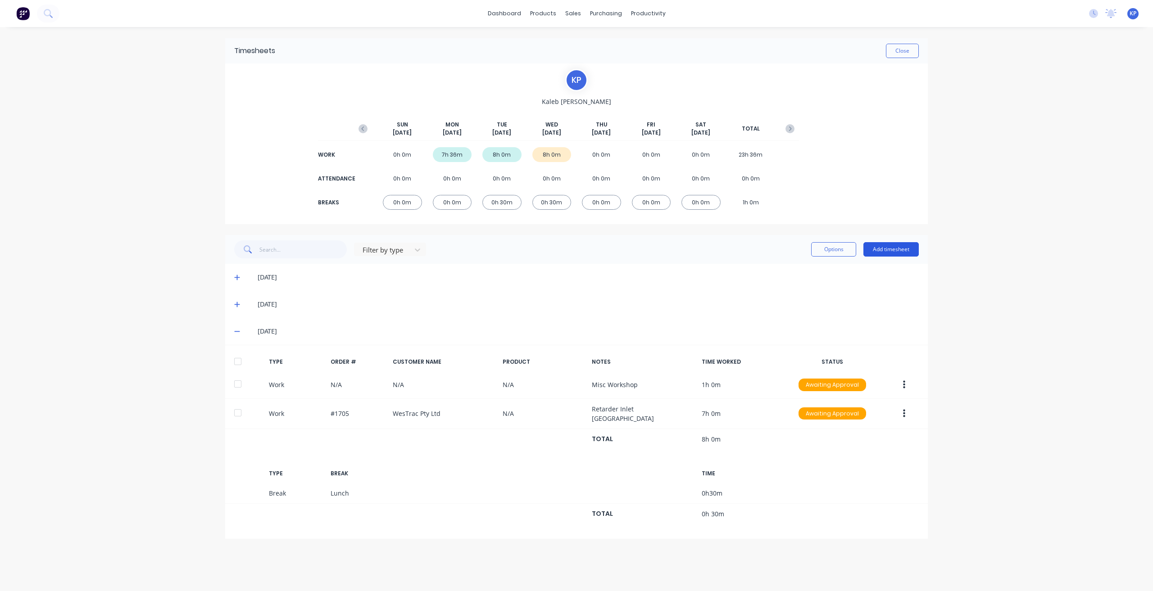
click at [894, 249] on button "Add timesheet" at bounding box center [890, 249] width 55 height 14
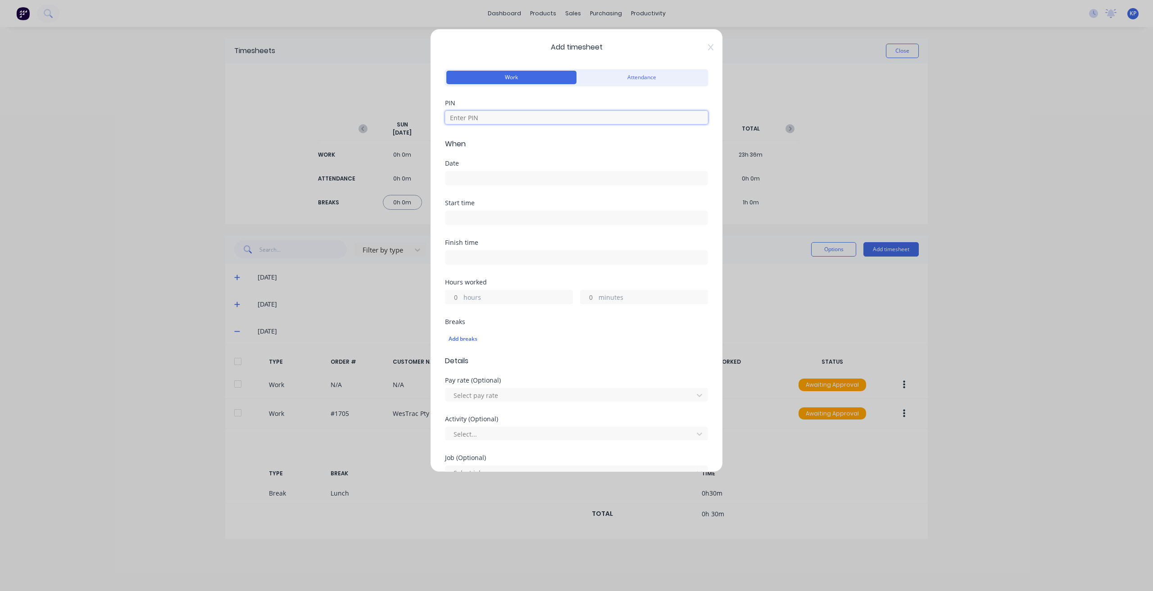
click at [495, 113] on input at bounding box center [576, 118] width 263 height 14
type input "8990"
click at [479, 174] on input at bounding box center [576, 179] width 262 height 14
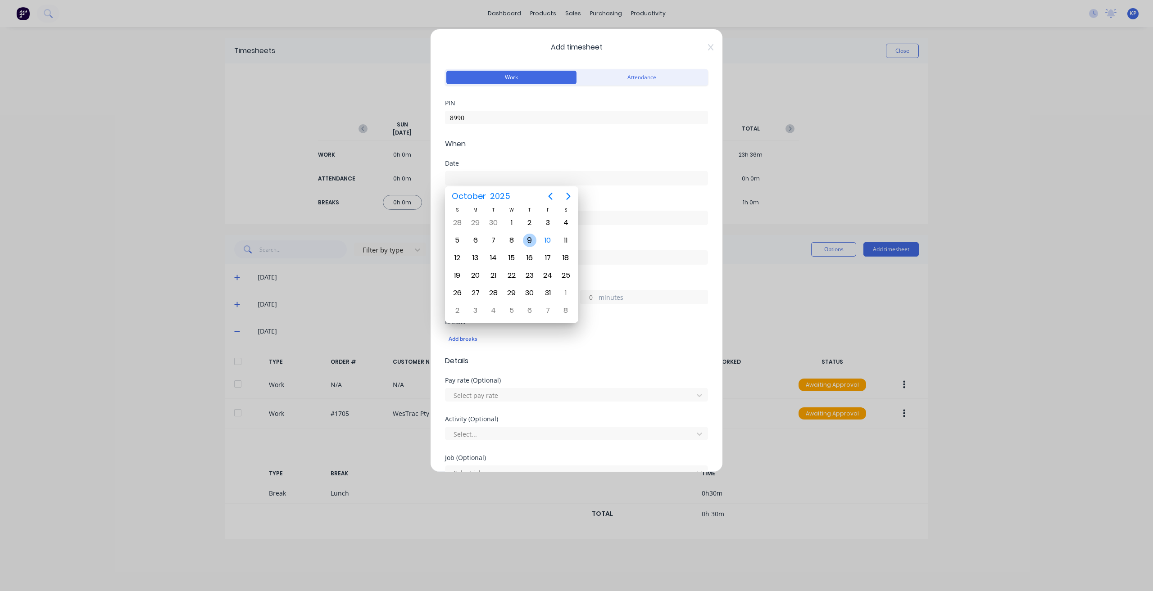
click at [527, 240] on div "9" at bounding box center [530, 241] width 14 height 14
type input "[DATE]"
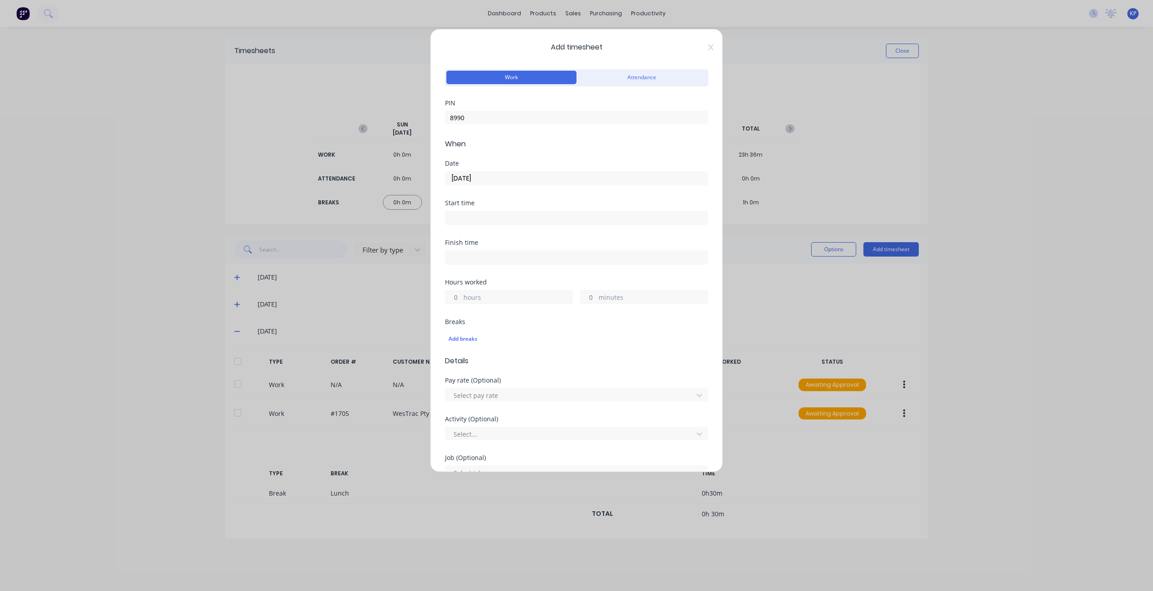
click at [508, 223] on input at bounding box center [576, 218] width 262 height 14
type input "06:30 AM"
click at [593, 263] on div "Finish time" at bounding box center [576, 260] width 263 height 40
click at [506, 258] on input at bounding box center [576, 258] width 262 height 14
type input "08:43 AM"
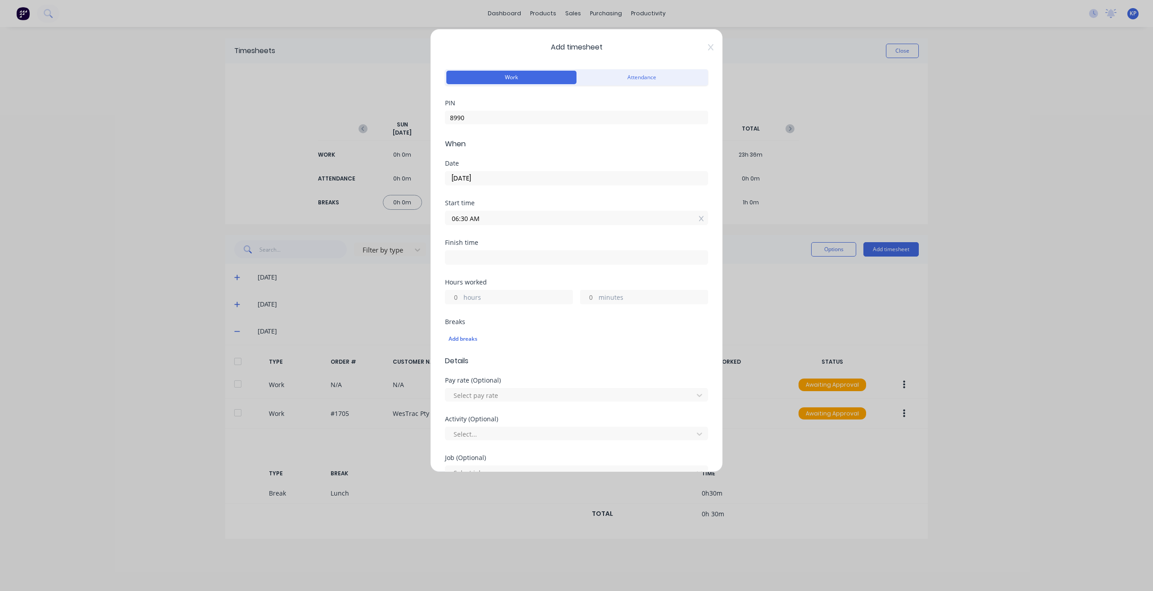
type input "2"
type input "13"
type input "08:38 AM"
type input "8"
type input "08:34 AM"
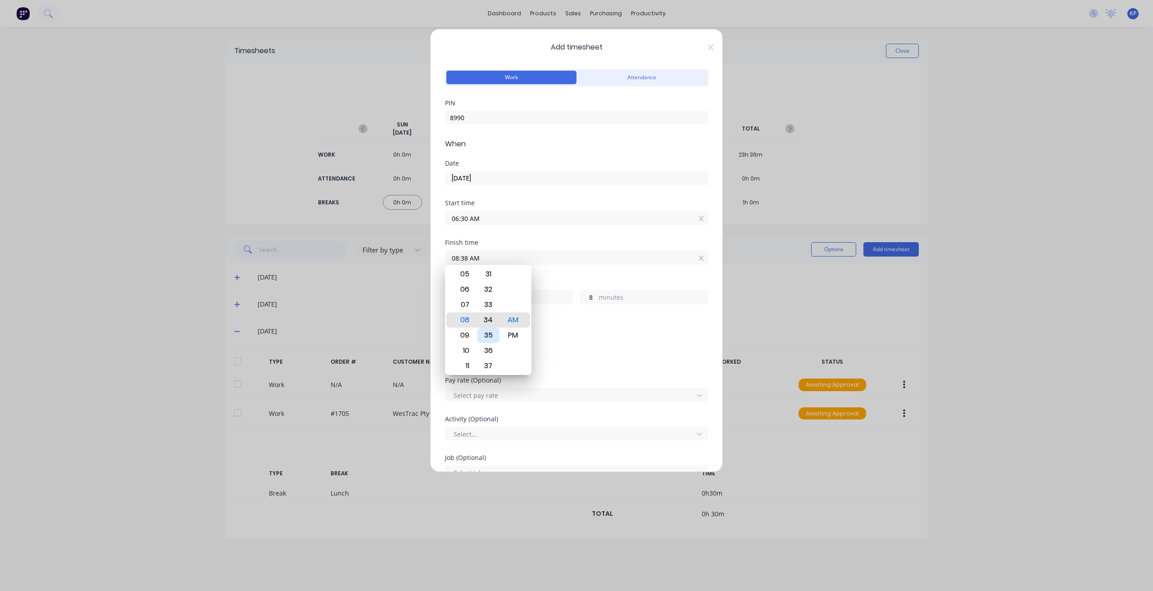
type input "4"
type input "08:30 AM"
type input "0"
click at [572, 330] on div "Add breaks" at bounding box center [576, 339] width 263 height 19
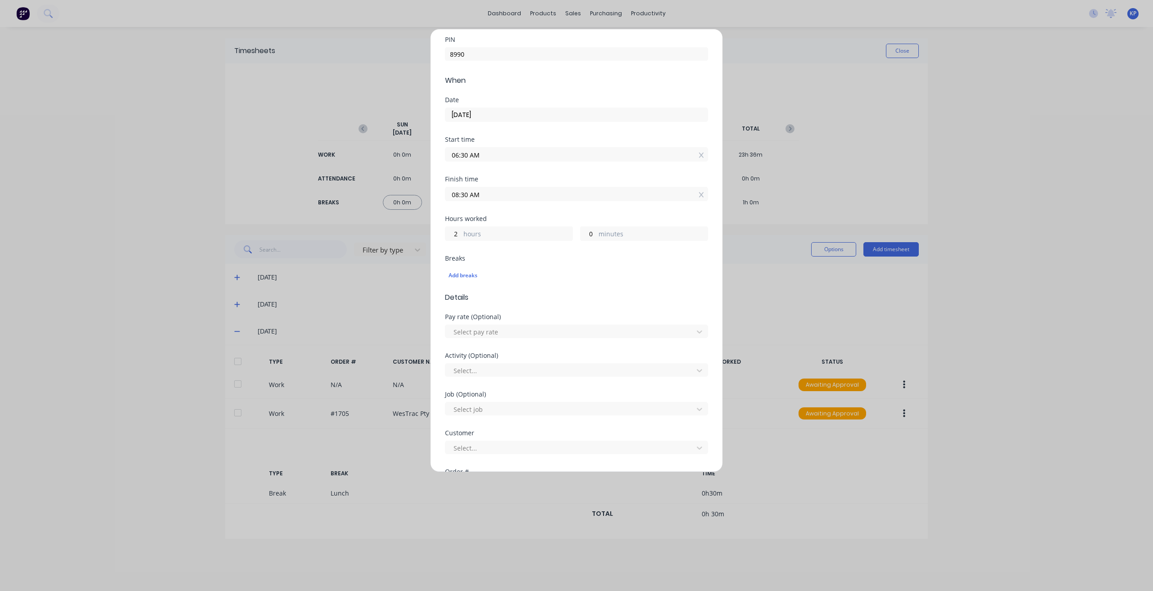
scroll to position [90, 0]
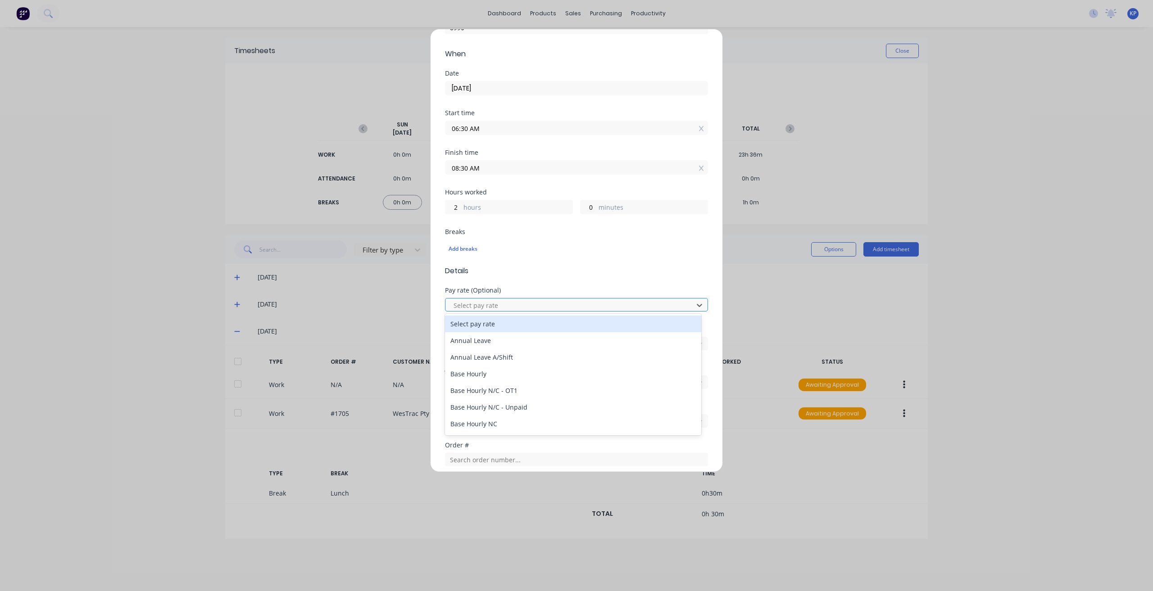
click at [482, 304] on div at bounding box center [571, 305] width 236 height 11
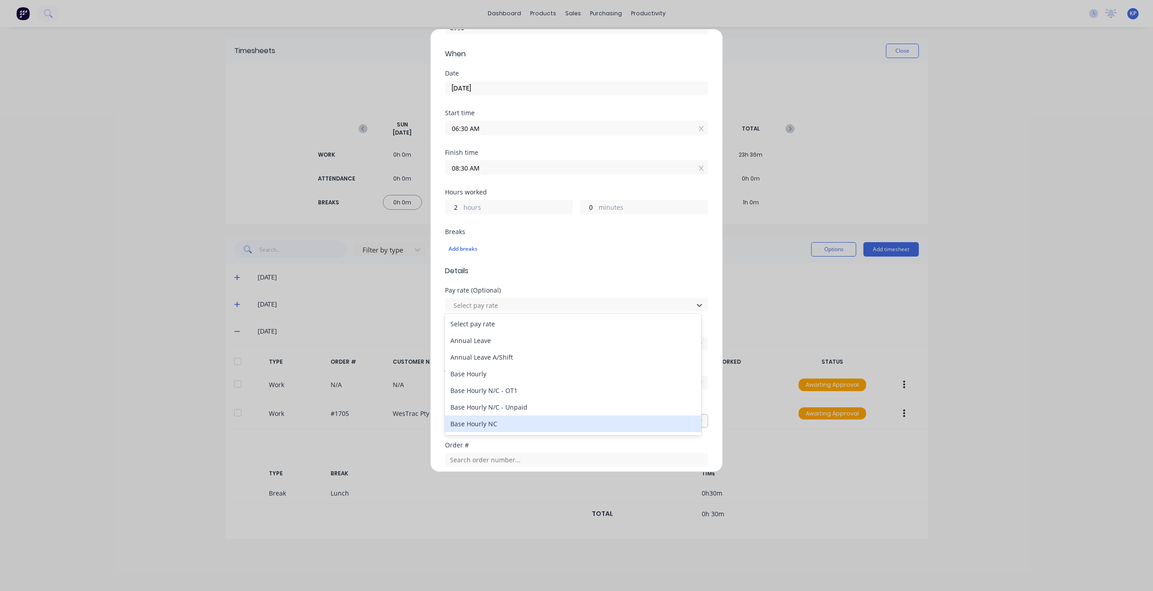
click at [492, 426] on div "Base Hourly NC" at bounding box center [573, 424] width 256 height 17
click at [494, 345] on div at bounding box center [571, 344] width 236 height 11
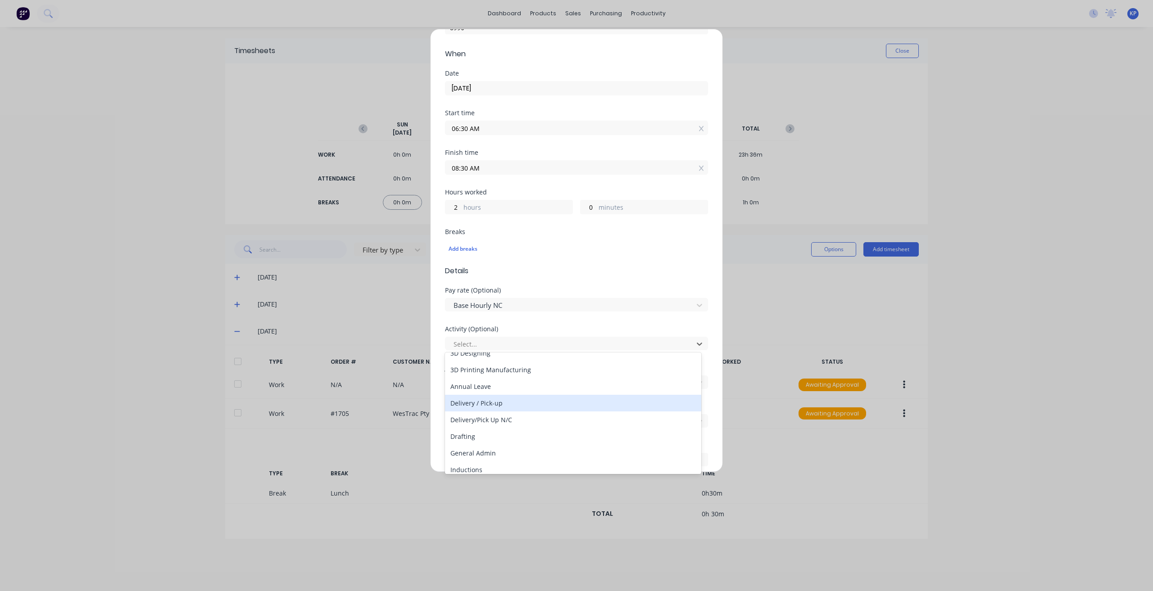
scroll to position [45, 0]
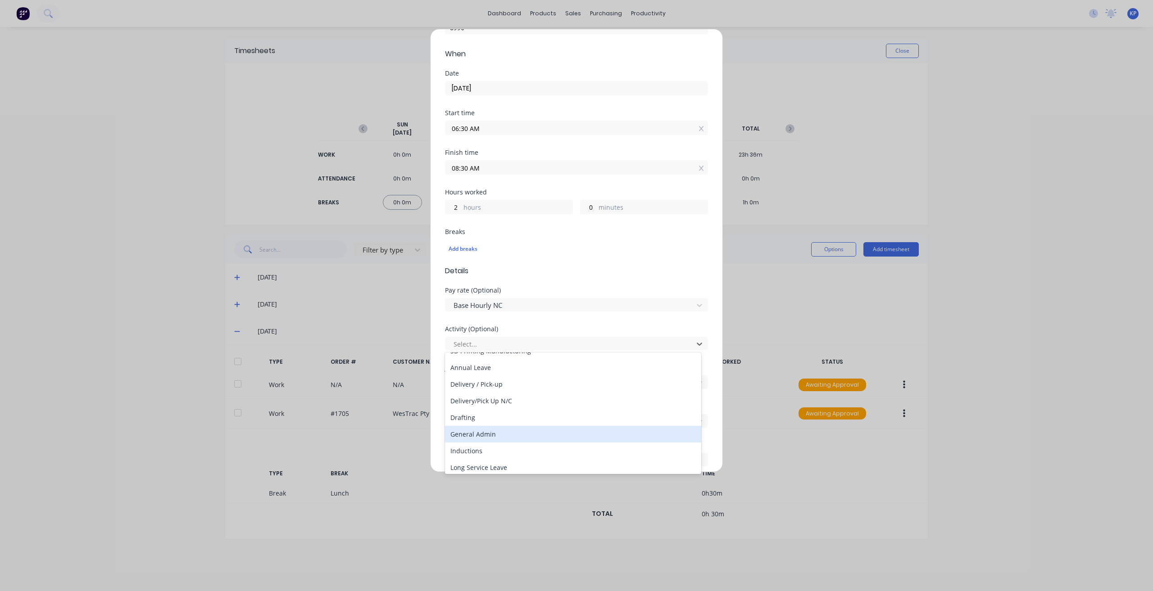
click at [489, 436] on div "General Admin" at bounding box center [573, 434] width 256 height 17
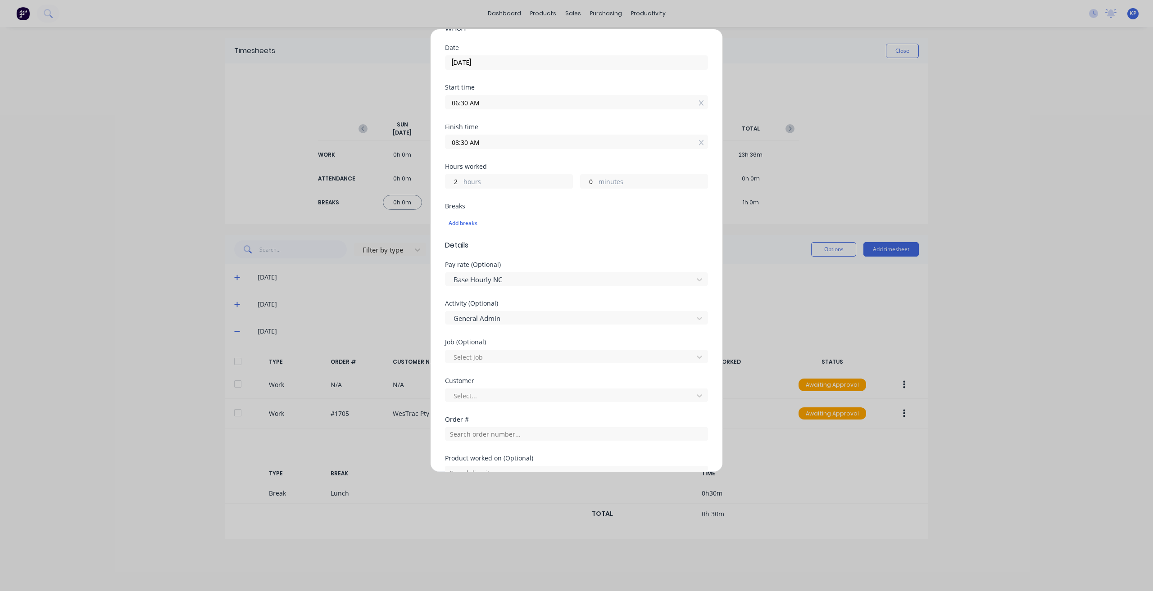
scroll to position [180, 0]
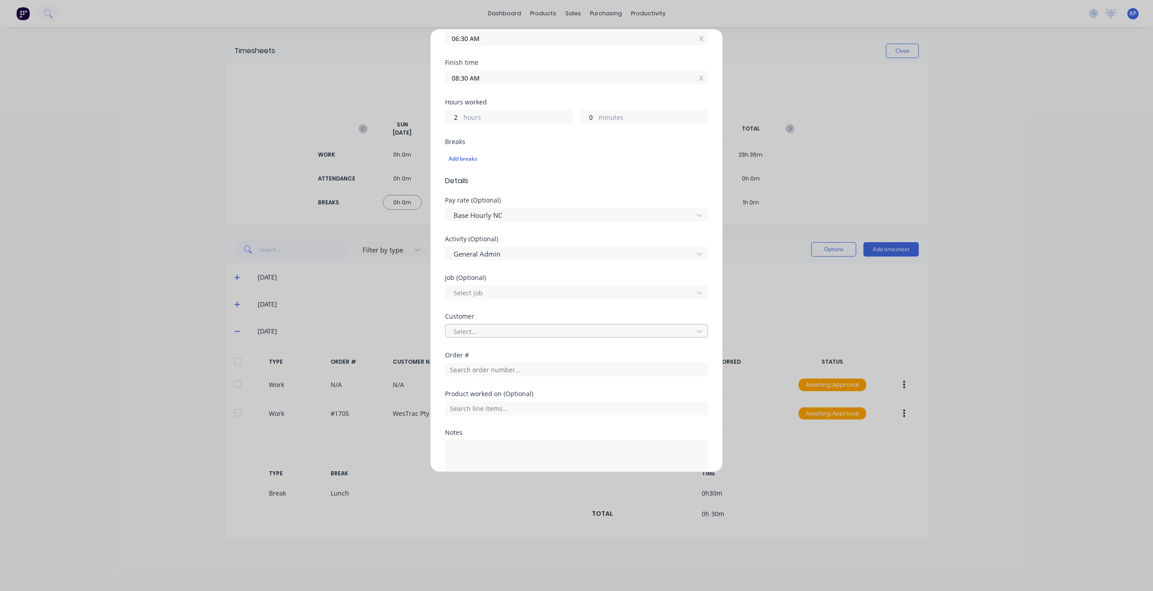
click at [490, 329] on div at bounding box center [571, 331] width 236 height 11
type input "hush"
drag, startPoint x: 480, startPoint y: 353, endPoint x: 482, endPoint y: 382, distance: 29.3
click at [480, 354] on div "Hushpak" at bounding box center [573, 350] width 256 height 17
drag, startPoint x: 484, startPoint y: 449, endPoint x: 489, endPoint y: 417, distance: 32.0
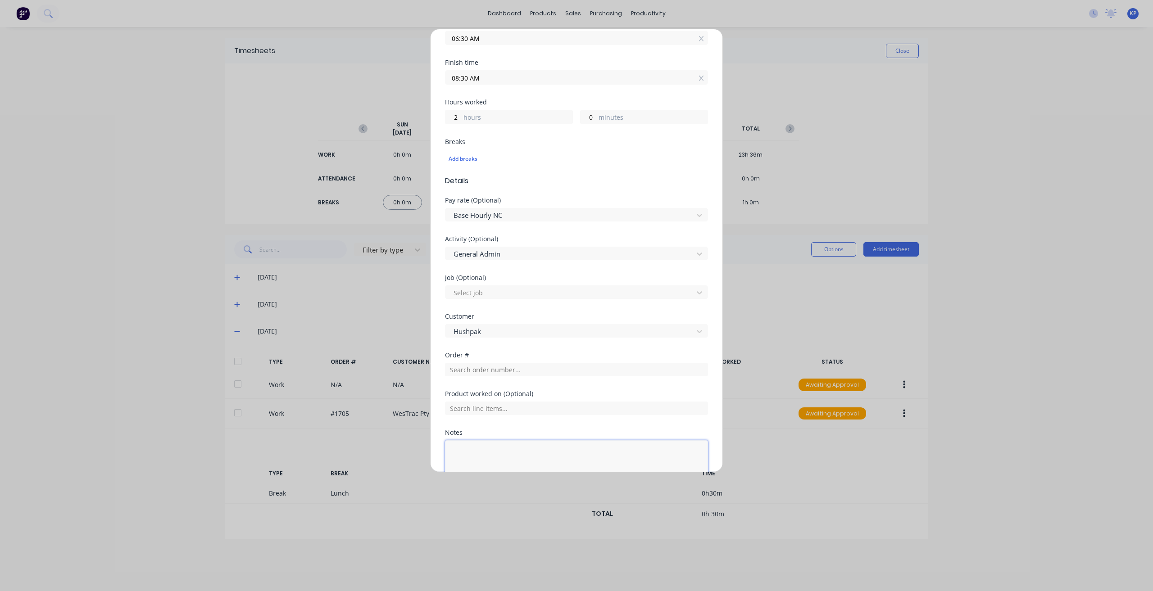
click at [484, 449] on textarea at bounding box center [576, 464] width 263 height 48
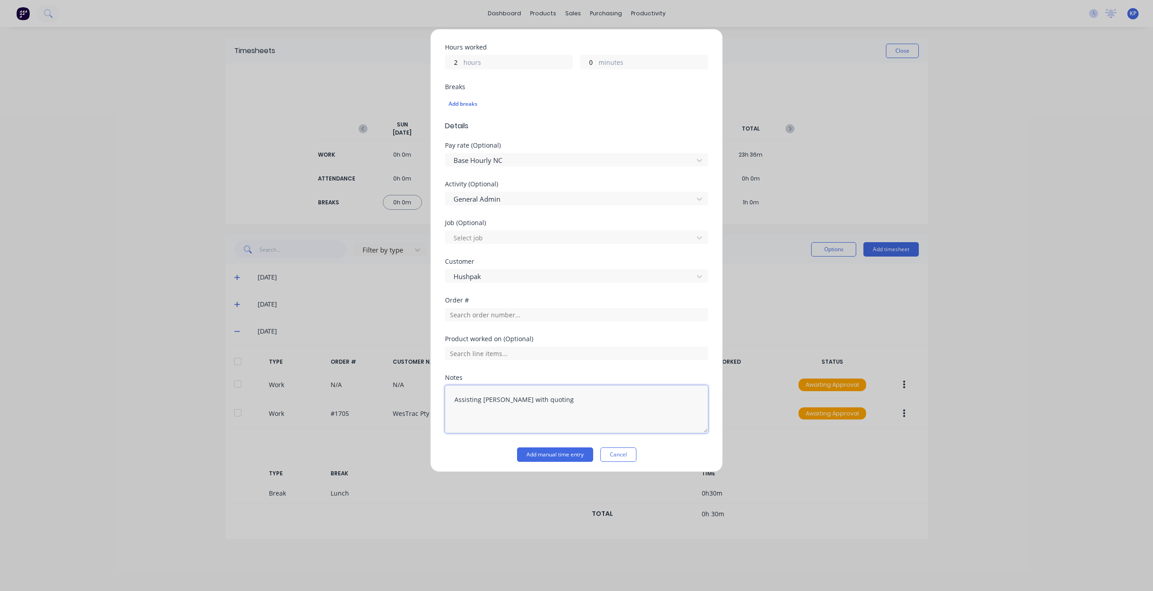
scroll to position [236, 0]
type textarea "Assisting [PERSON_NAME] with quoting"
click at [550, 453] on button "Add manual time entry" at bounding box center [555, 454] width 76 height 14
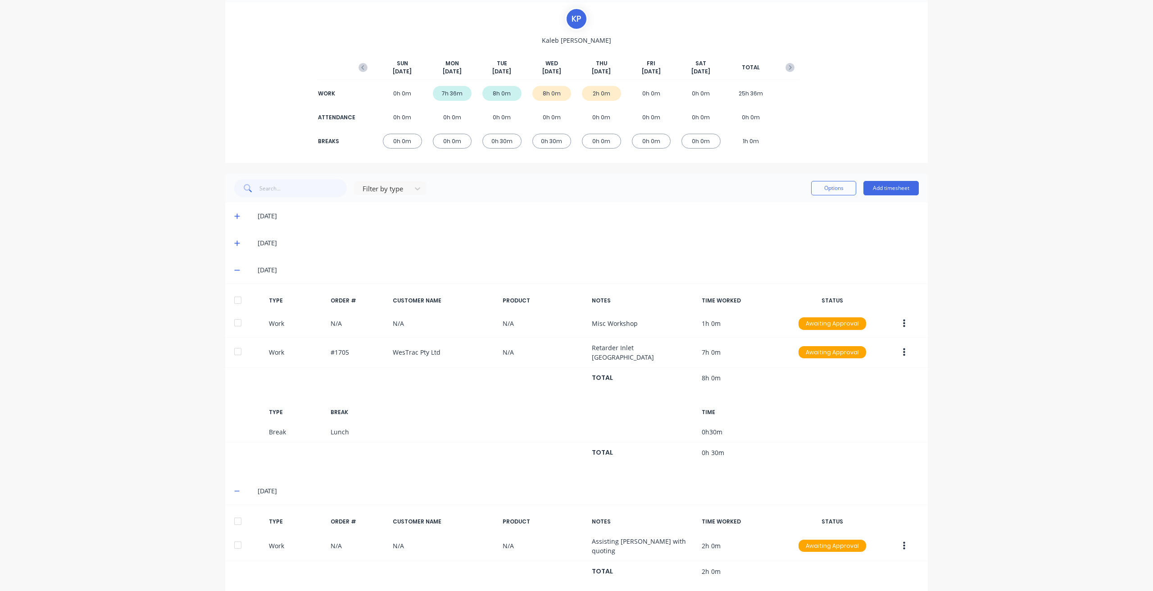
scroll to position [69, 0]
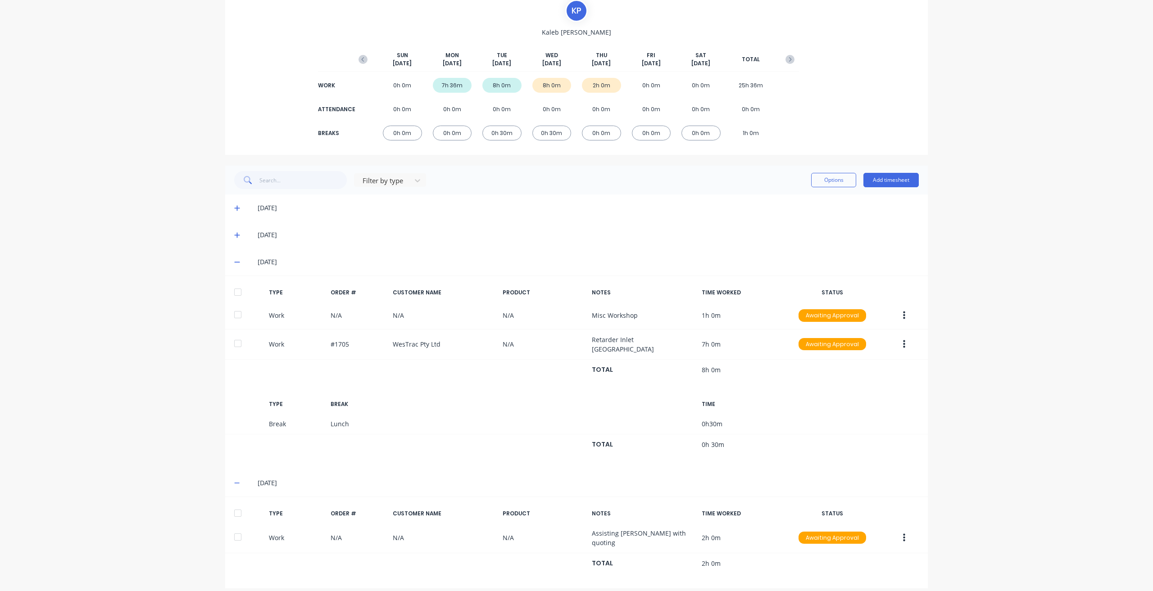
click at [231, 263] on div "[DATE]" at bounding box center [576, 262] width 702 height 27
click at [234, 263] on icon at bounding box center [237, 262] width 6 height 6
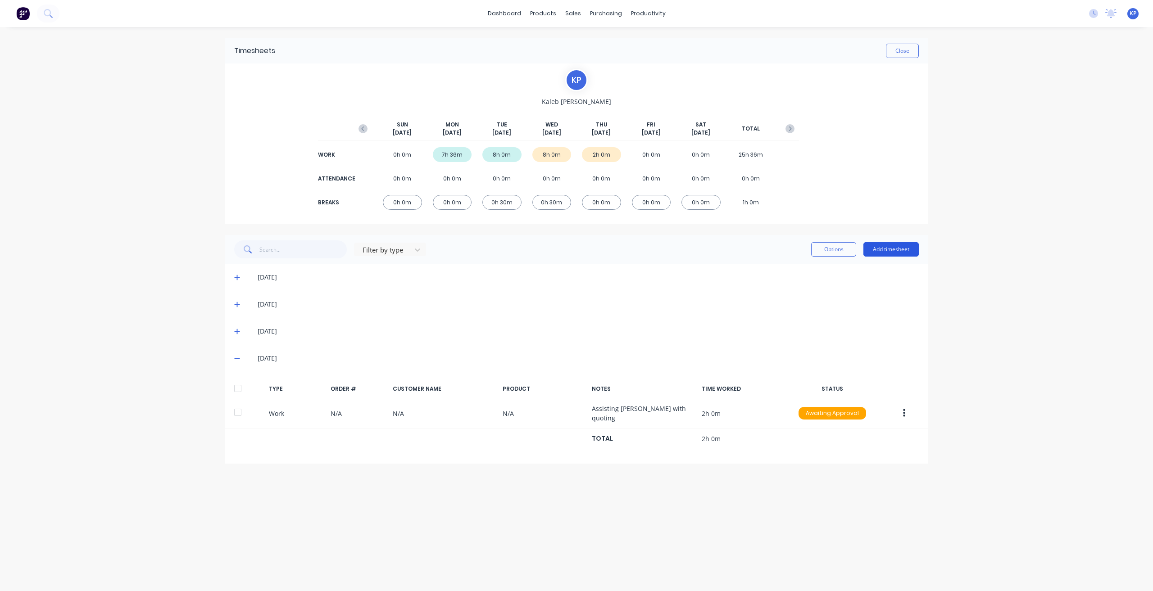
click at [898, 251] on button "Add timesheet" at bounding box center [890, 249] width 55 height 14
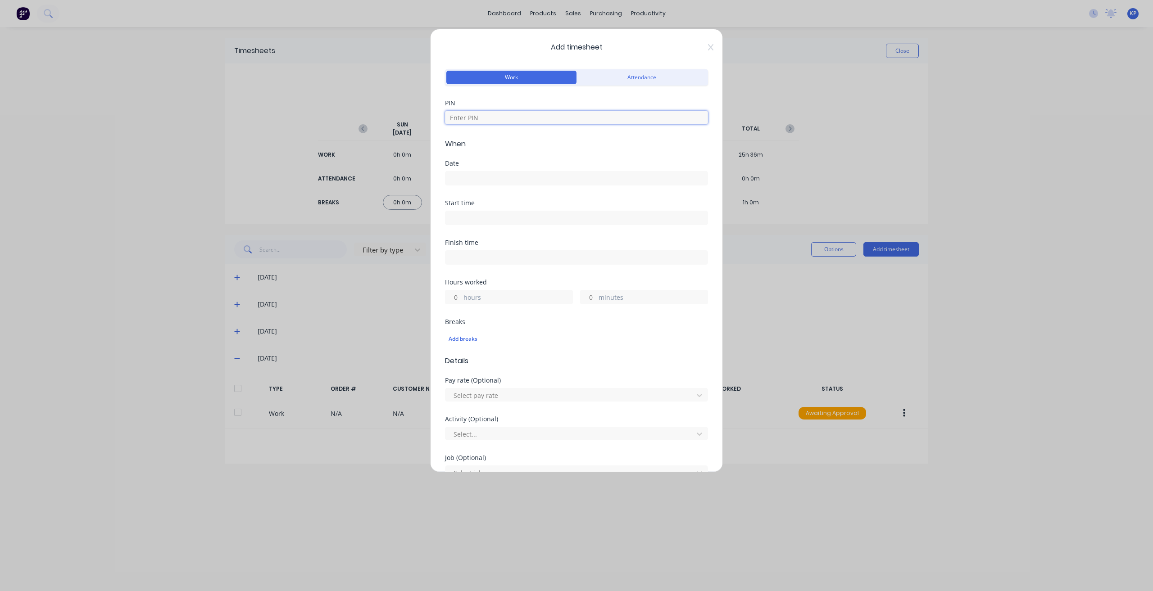
click at [499, 121] on input at bounding box center [576, 118] width 263 height 14
type input "8990"
click at [471, 178] on input at bounding box center [576, 179] width 262 height 14
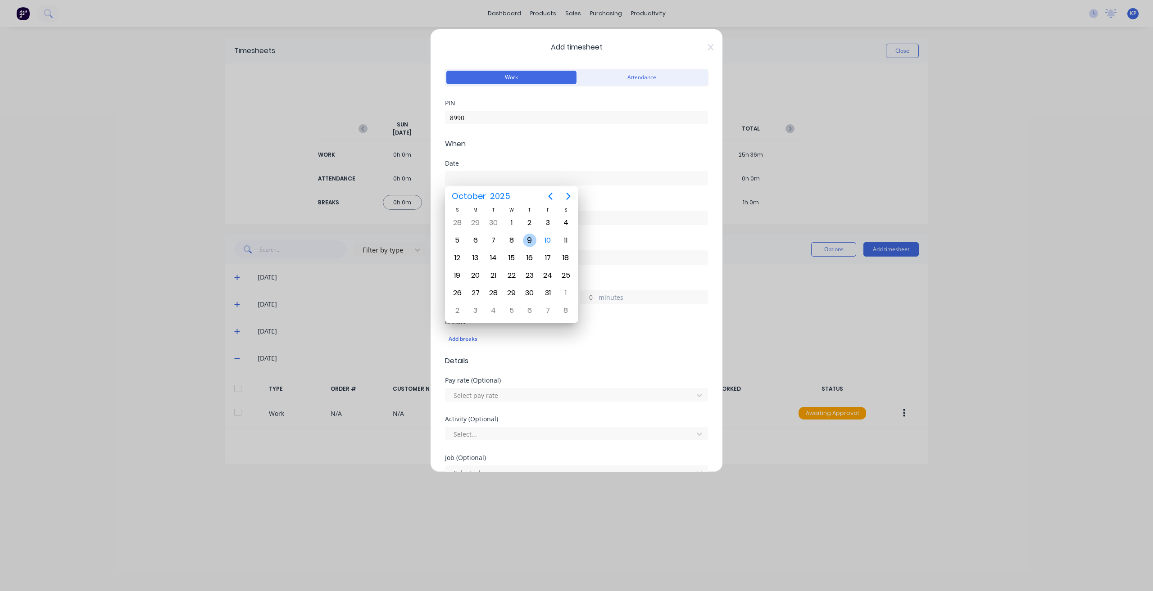
click at [526, 240] on div "9" at bounding box center [530, 241] width 14 height 14
type input "[DATE]"
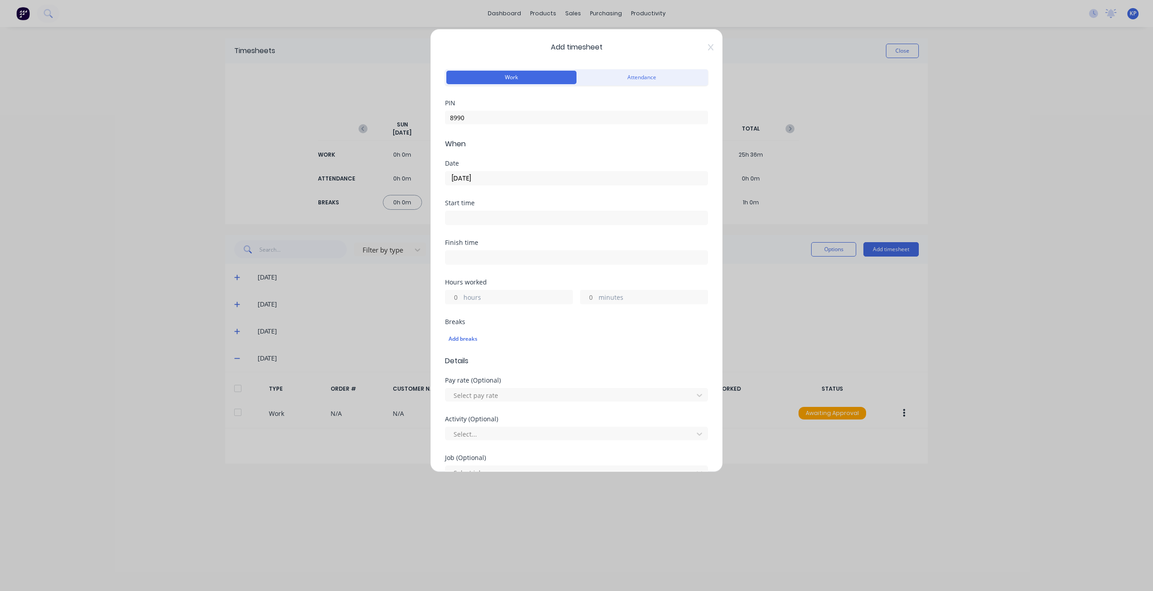
click at [485, 220] on input at bounding box center [576, 218] width 262 height 14
type input "08:30 AM"
click at [558, 278] on form "Work Attendance PIN 8990 When Date [DATE] Start time 08:30 AM Finish time Hours…" at bounding box center [576, 382] width 263 height 630
click at [503, 256] on input at bounding box center [576, 258] width 262 height 14
type input "08:45 AM"
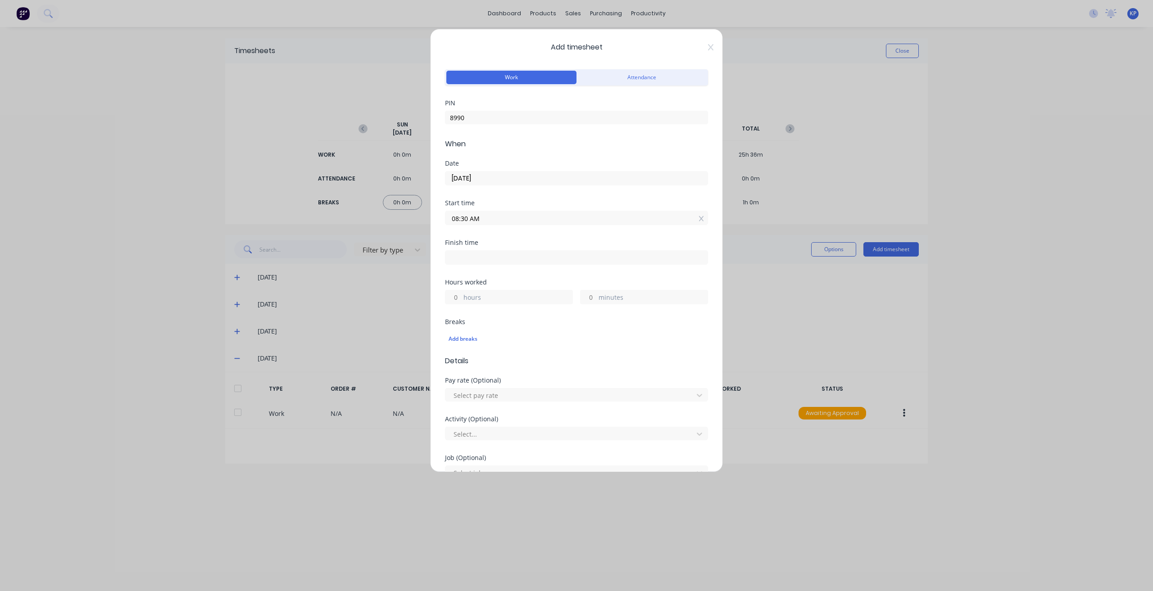
type input "0"
type input "15"
type input "10:45 AM"
type input "2"
type input "11:45 AM"
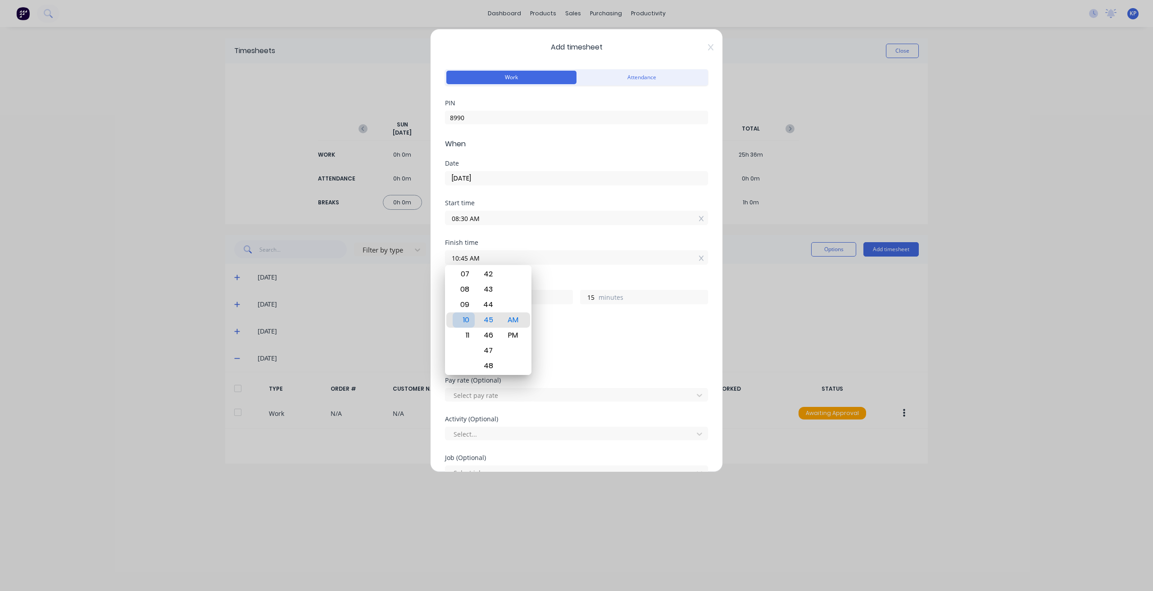
type input "3"
type input "11:40 AM"
type input "10"
type input "11:36 AM"
type input "6"
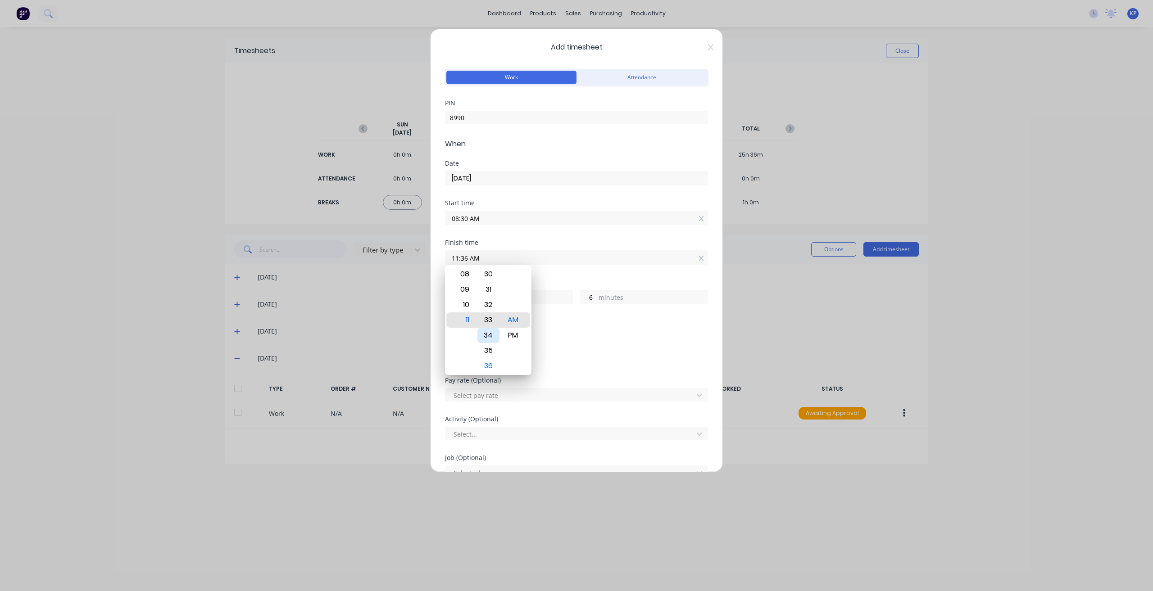
type input "11:32 AM"
type input "2"
type input "11:30 AM"
type input "0"
click at [573, 324] on div "Breaks Add breaks" at bounding box center [576, 334] width 263 height 30
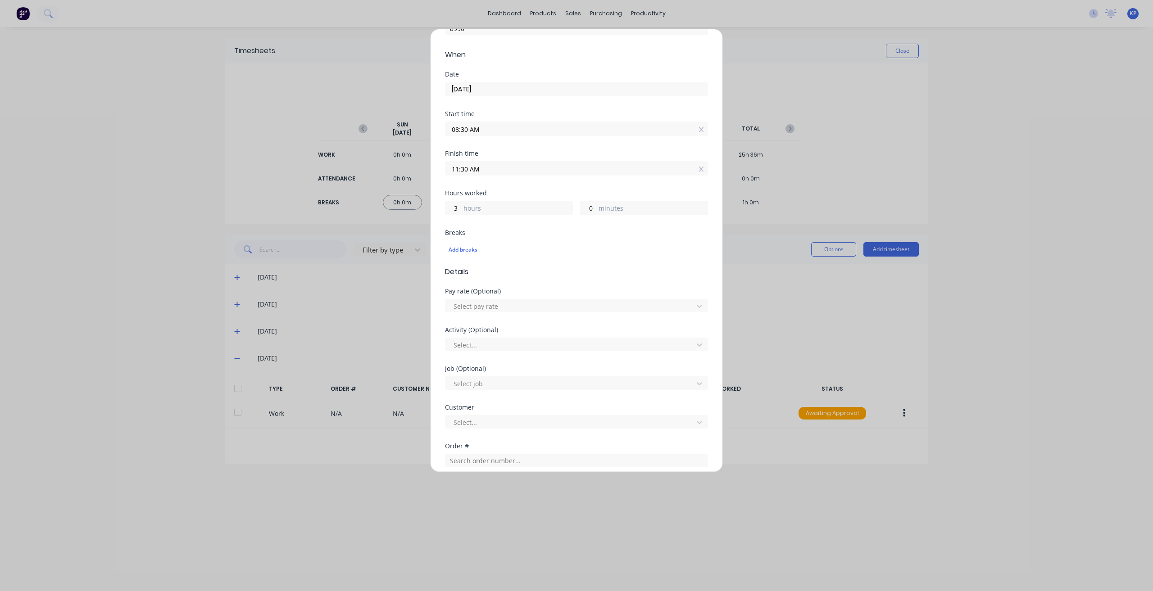
scroll to position [90, 0]
click at [504, 301] on div at bounding box center [571, 305] width 236 height 11
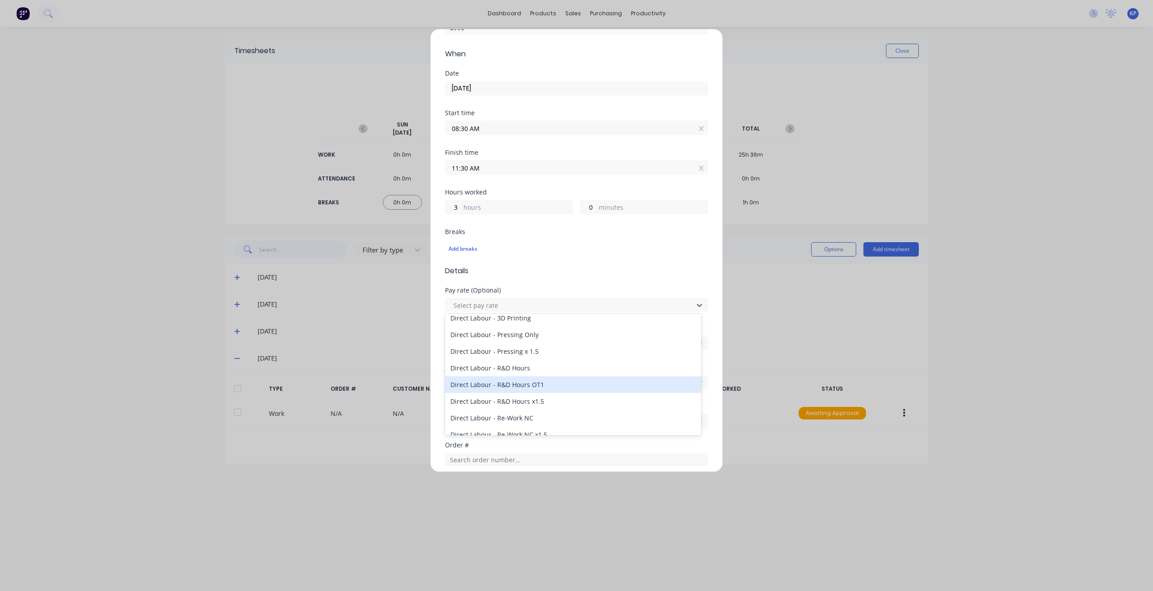
scroll to position [270, 0]
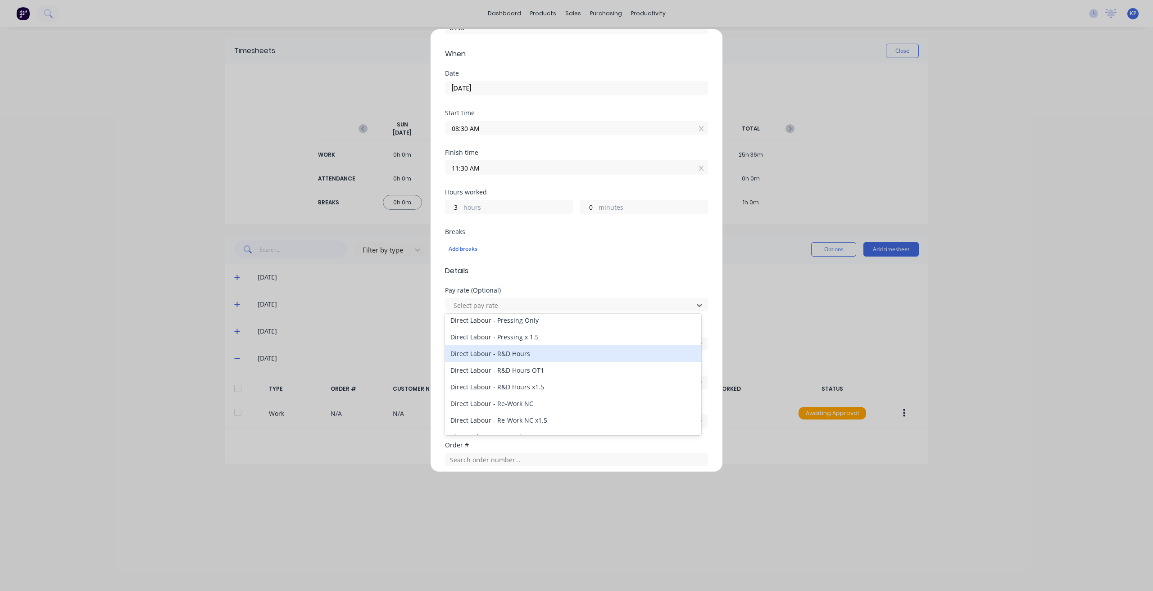
click at [539, 358] on div "Direct Labour - R&D Hours" at bounding box center [573, 353] width 256 height 17
click at [519, 343] on div at bounding box center [571, 344] width 236 height 11
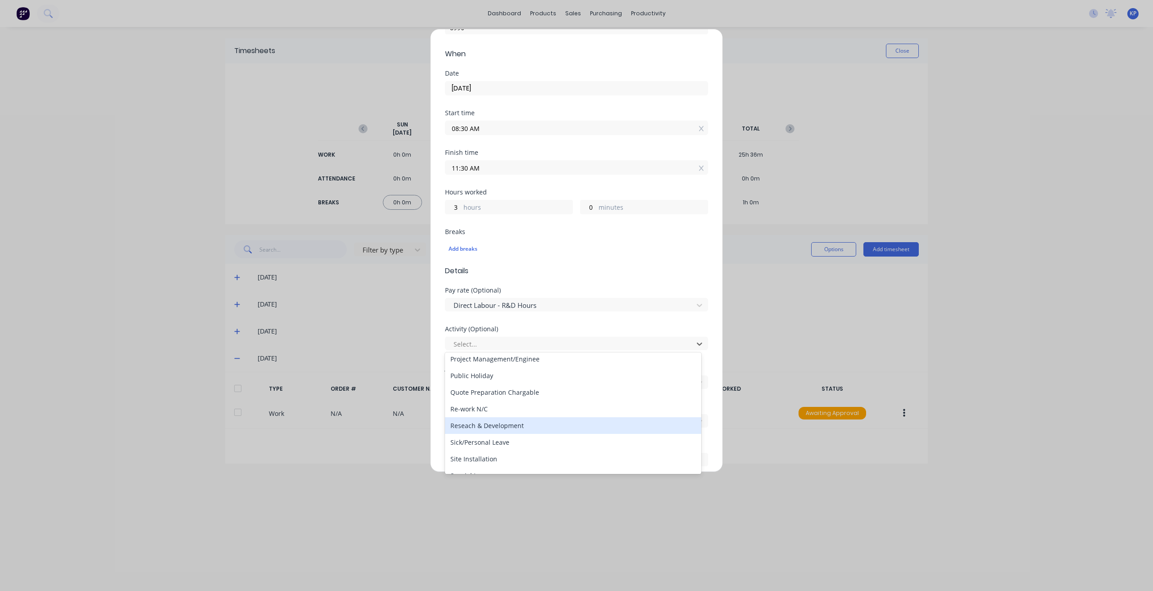
click at [525, 427] on div "Reseach & Development" at bounding box center [573, 425] width 256 height 17
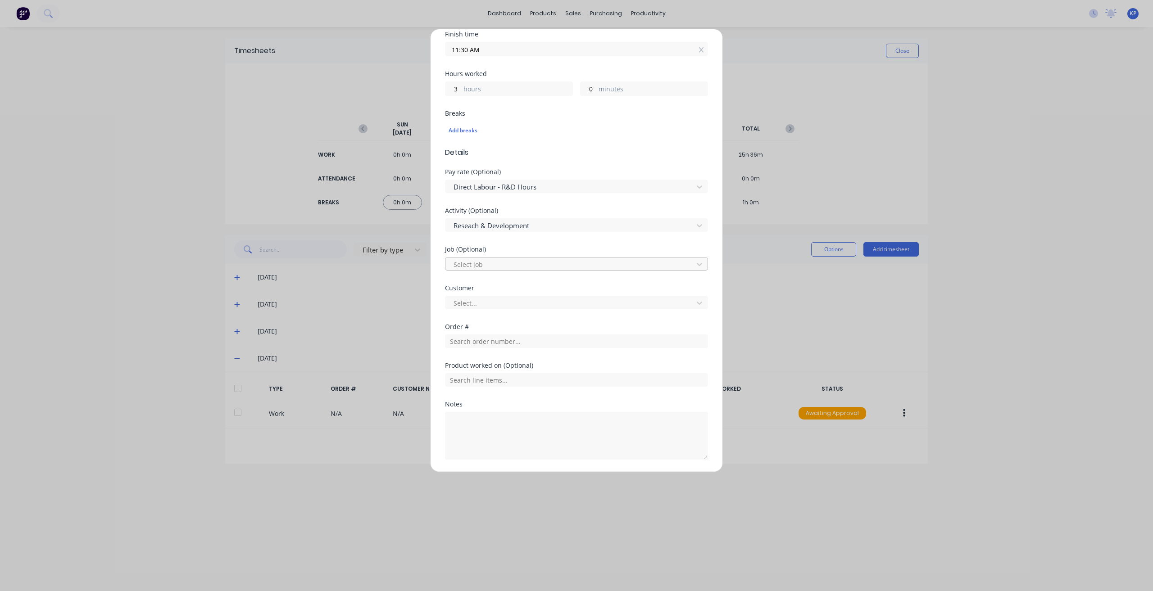
scroll to position [225, 0]
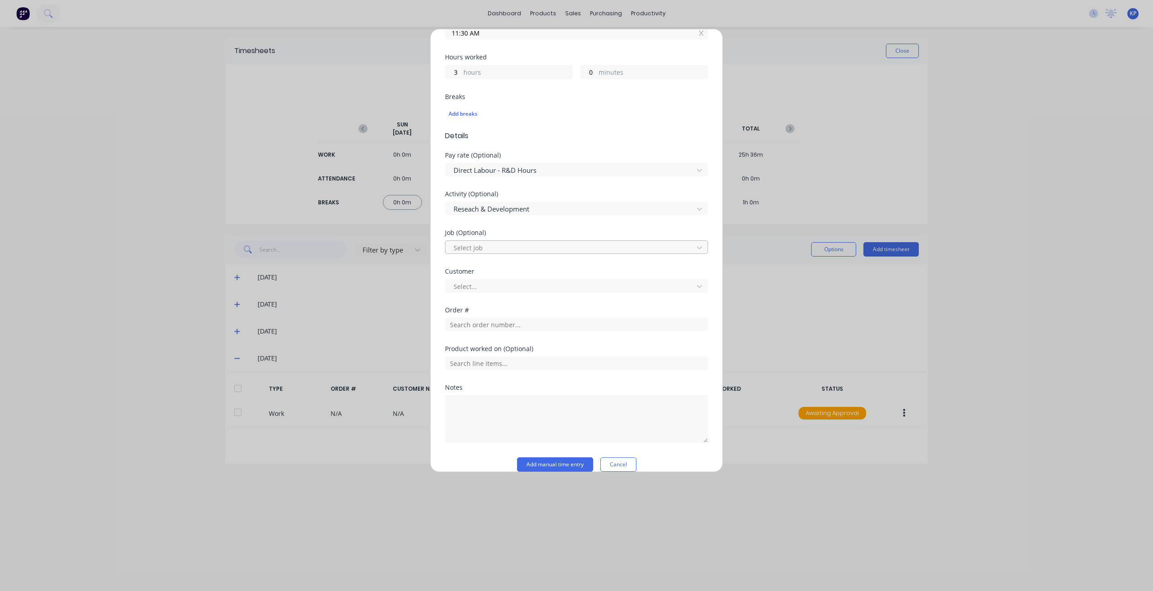
click at [522, 244] on div at bounding box center [571, 247] width 236 height 11
click at [527, 228] on div "Activity (Optional) Reseach & Development" at bounding box center [576, 210] width 263 height 39
click at [520, 284] on div at bounding box center [571, 286] width 236 height 11
type input "hush"
click at [503, 303] on div "Hushpak" at bounding box center [573, 305] width 256 height 17
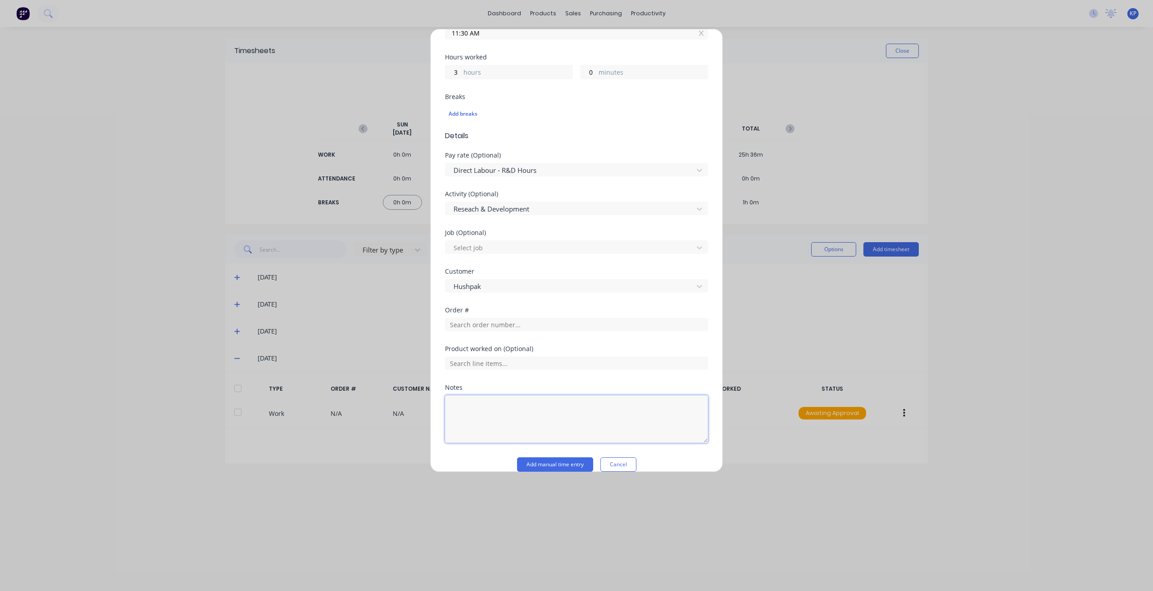
click at [495, 406] on textarea at bounding box center [576, 419] width 263 height 48
type textarea "m"
type textarea "MD6250 Exhaust mods - not sure if this will come under warranty work or not.."
click at [546, 461] on button "Add manual time entry" at bounding box center [555, 464] width 76 height 14
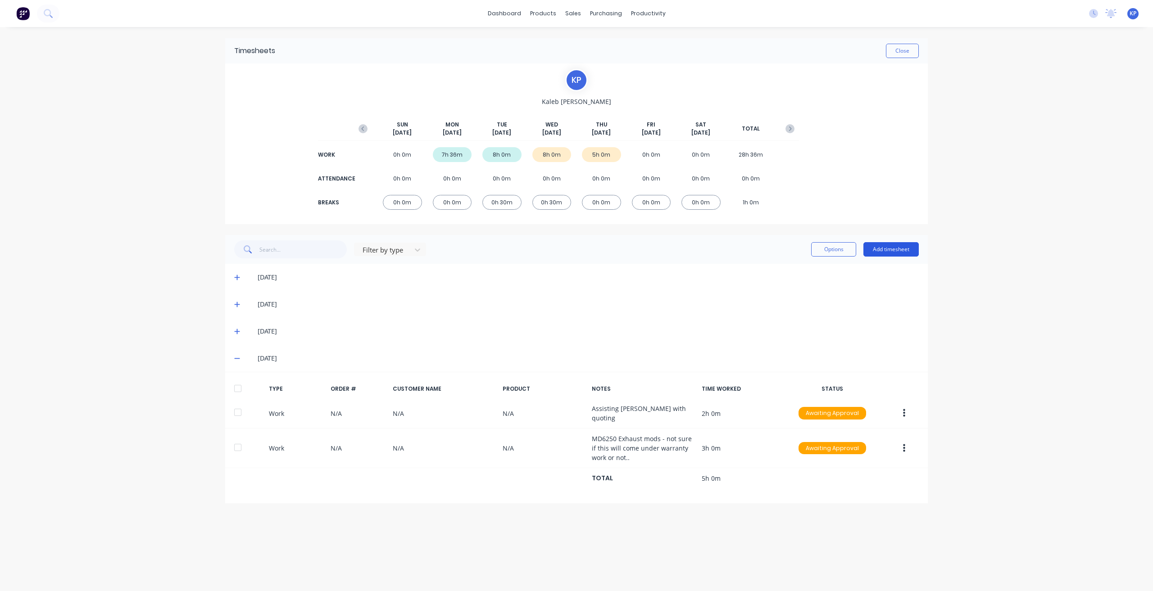
click at [893, 254] on button "Add timesheet" at bounding box center [890, 249] width 55 height 14
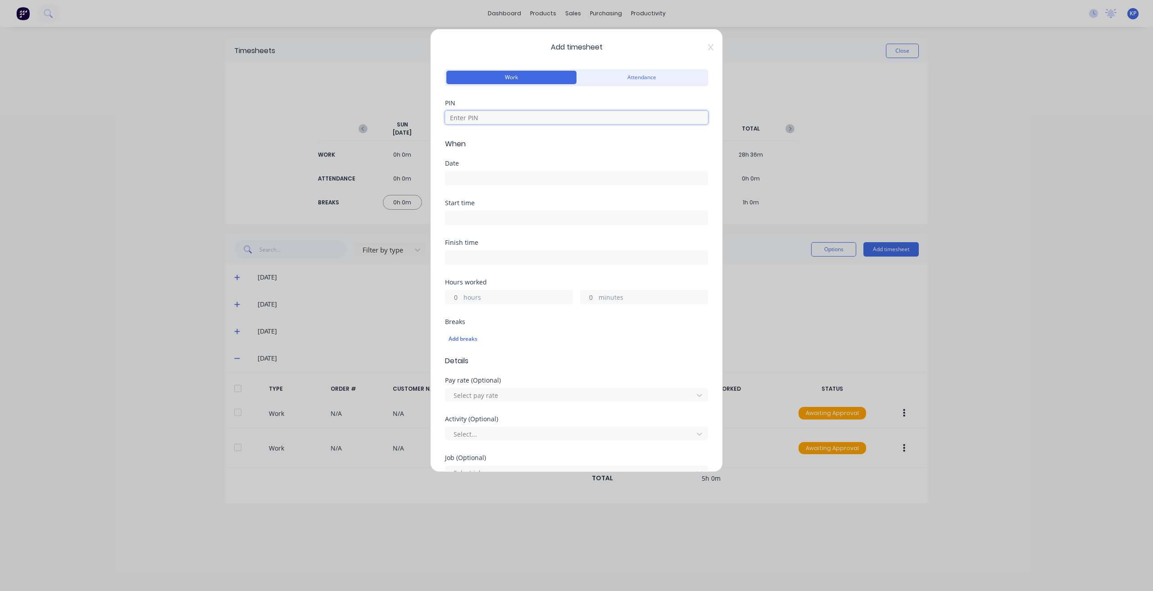
click at [522, 118] on input at bounding box center [576, 118] width 263 height 14
type input "8990"
click at [502, 179] on input at bounding box center [576, 179] width 262 height 14
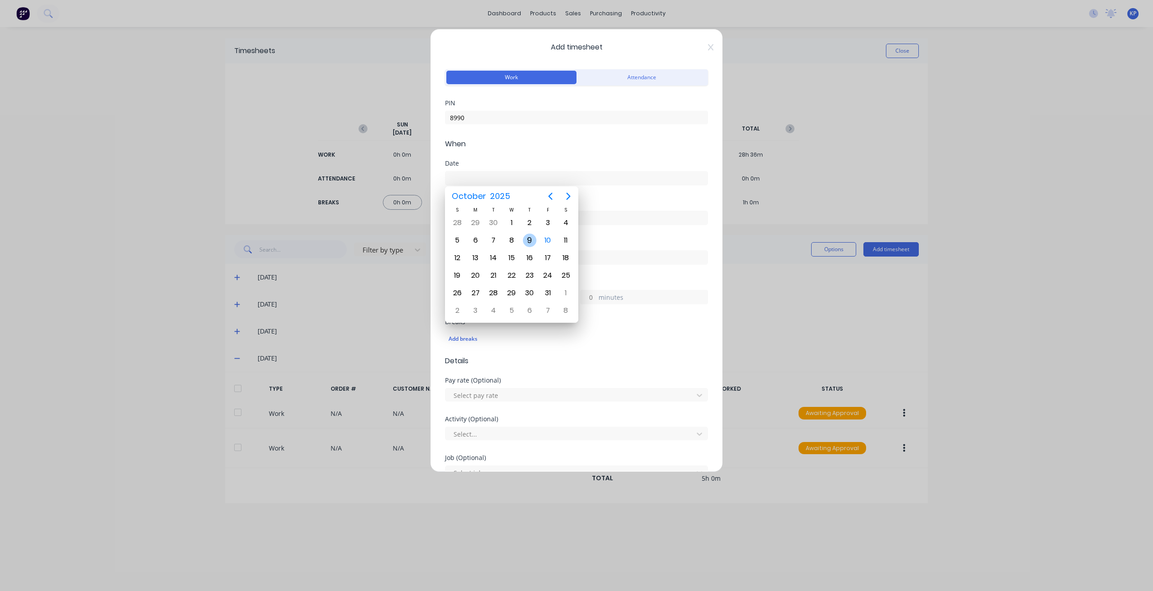
click at [532, 239] on div "9" at bounding box center [530, 241] width 14 height 14
type input "[DATE]"
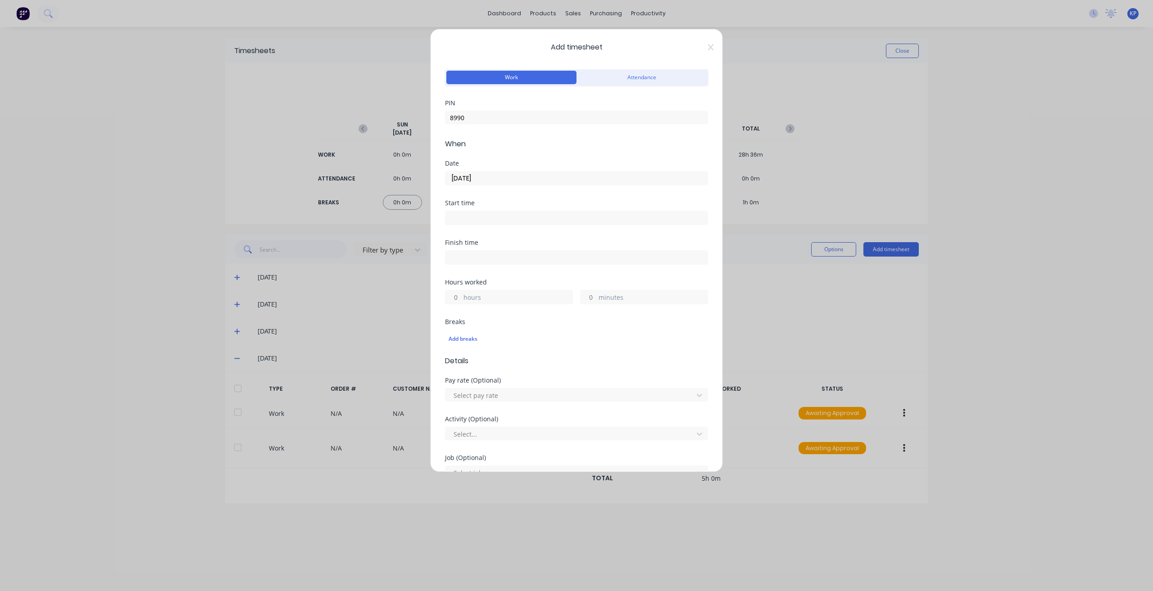
click at [520, 219] on input at bounding box center [576, 218] width 262 height 14
type input "11:30 AM"
click at [557, 279] on div "Hours worked" at bounding box center [576, 282] width 263 height 6
click at [497, 256] on input at bounding box center [576, 258] width 262 height 14
type input "09:07 AM"
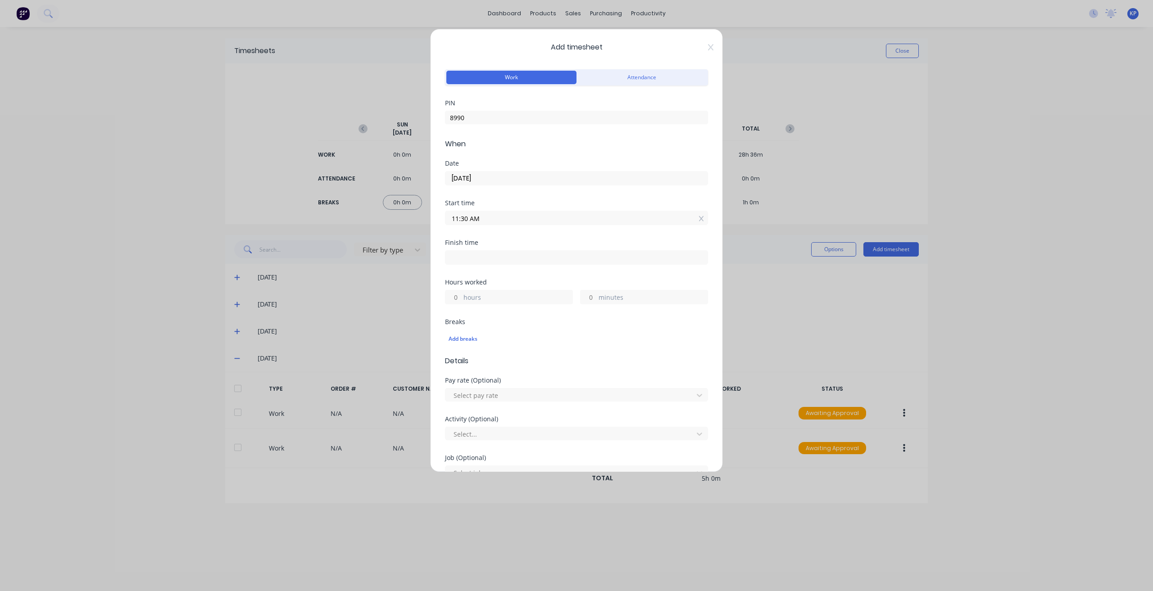
type input "21"
type input "37"
type input "06:07 AM"
type input "18"
type input "05:07 AM"
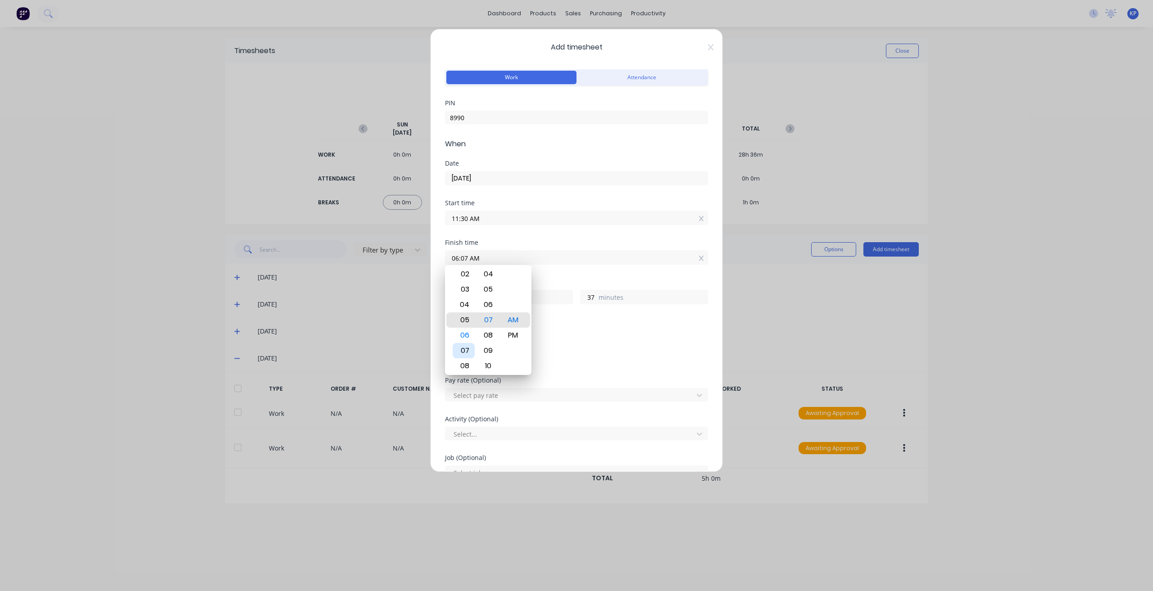
type input "17"
type input "04:07 AM"
type input "16"
type input "03:07 AM"
type input "15"
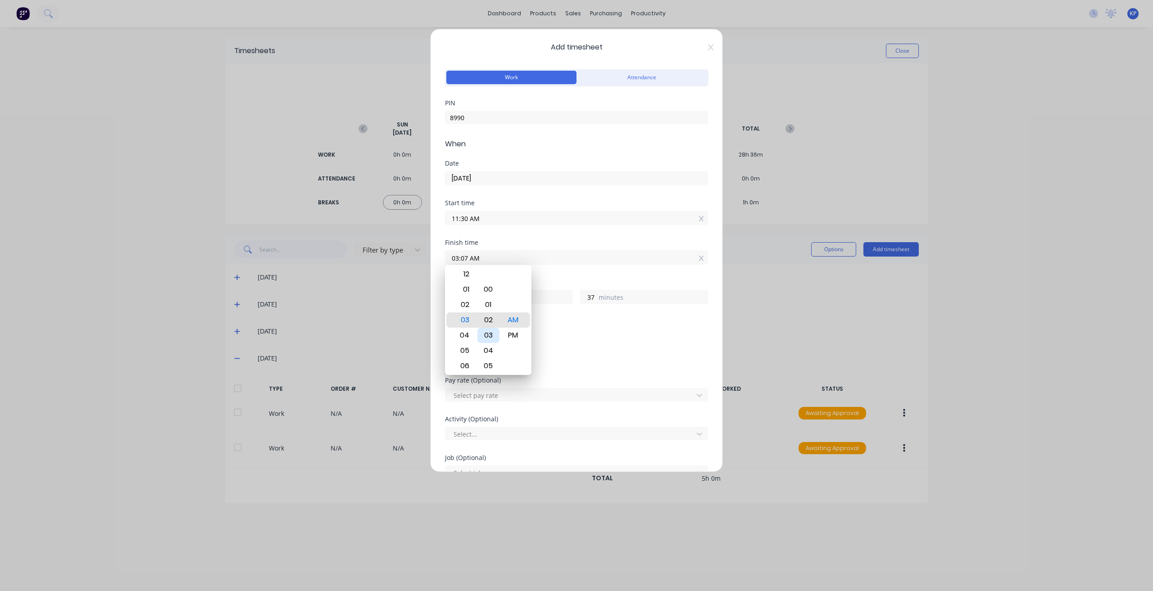
type input "03:02 AM"
type input "32"
type input "03:00 AM"
type input "30"
click at [558, 321] on div "Breaks" at bounding box center [576, 322] width 263 height 6
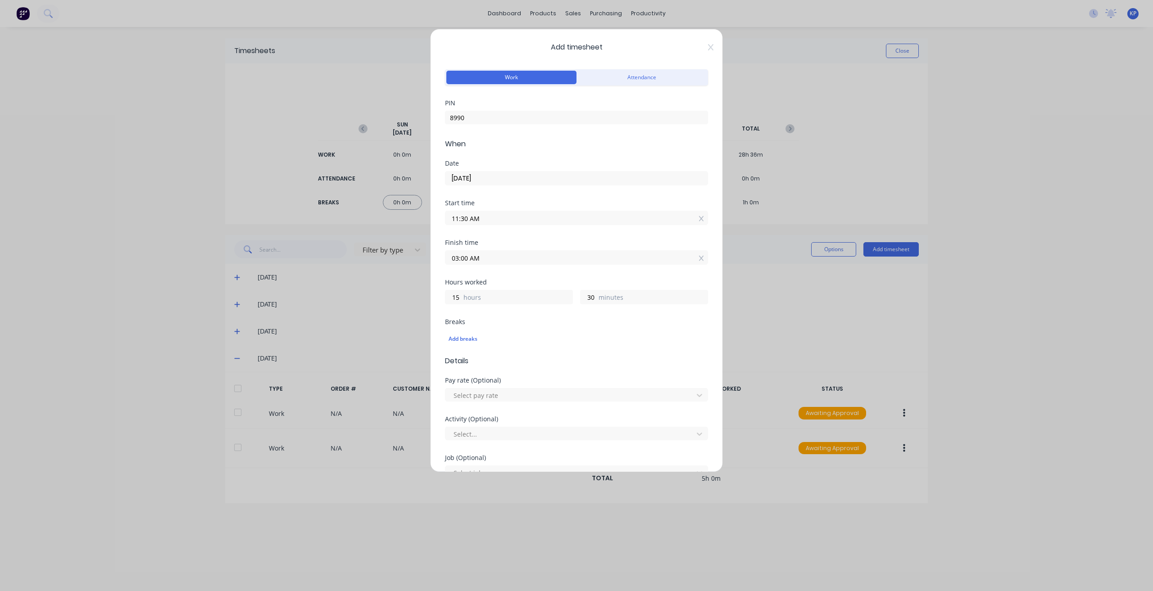
drag, startPoint x: 485, startPoint y: 262, endPoint x: 485, endPoint y: 257, distance: 5.0
click at [485, 262] on input "03:00 AM" at bounding box center [576, 258] width 262 height 14
type input "03:00 PM"
type input "3"
click at [547, 338] on div "Add breaks" at bounding box center [576, 339] width 256 height 12
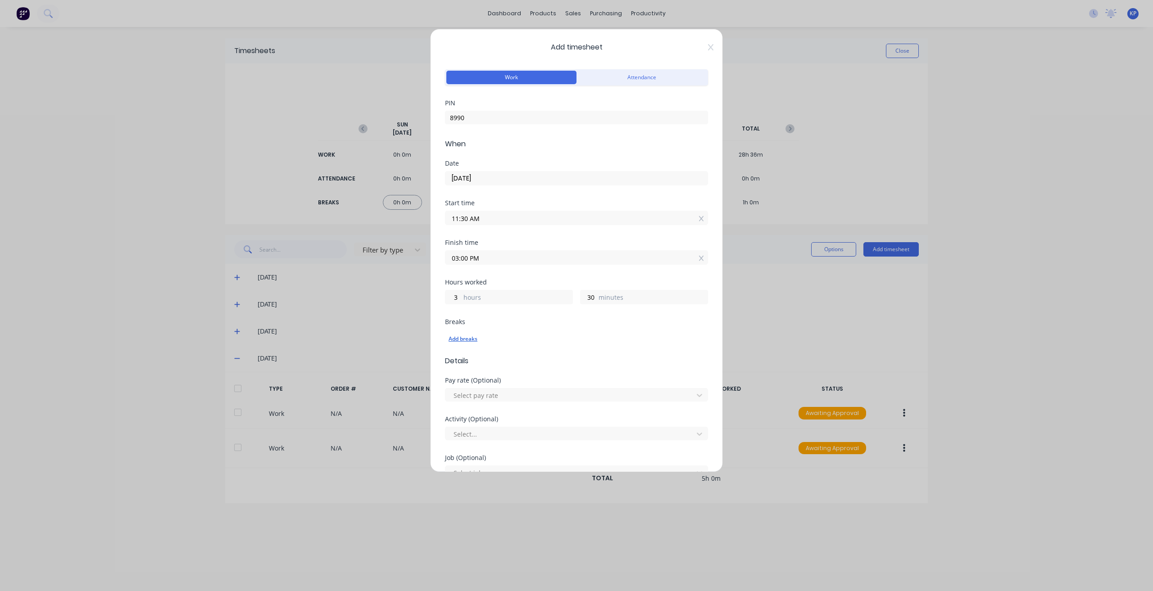
click at [464, 335] on div "Add breaks" at bounding box center [576, 339] width 256 height 12
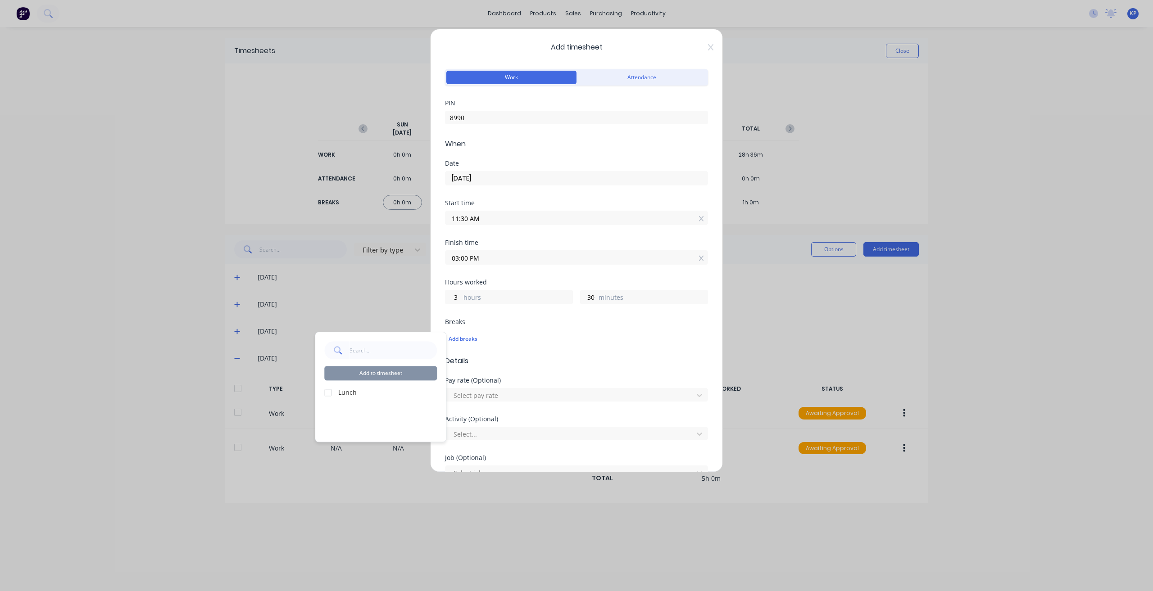
drag, startPoint x: 330, startPoint y: 391, endPoint x: 378, endPoint y: 380, distance: 49.8
click at [331, 391] on div at bounding box center [328, 393] width 18 height 18
click at [394, 371] on button "Add to timesheet" at bounding box center [380, 373] width 113 height 14
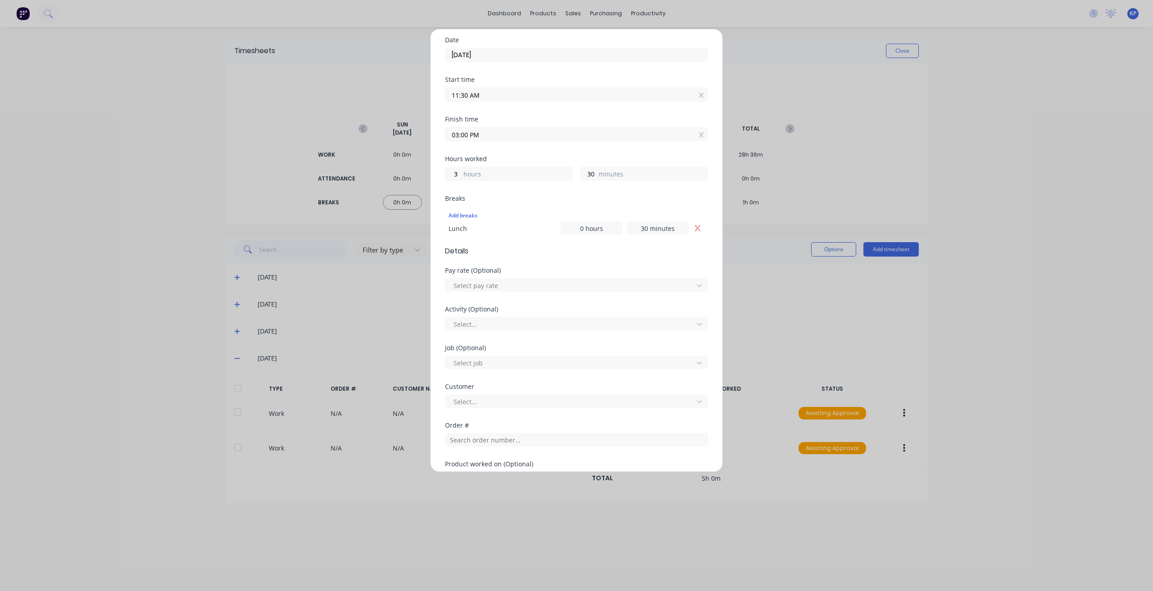
scroll to position [180, 0]
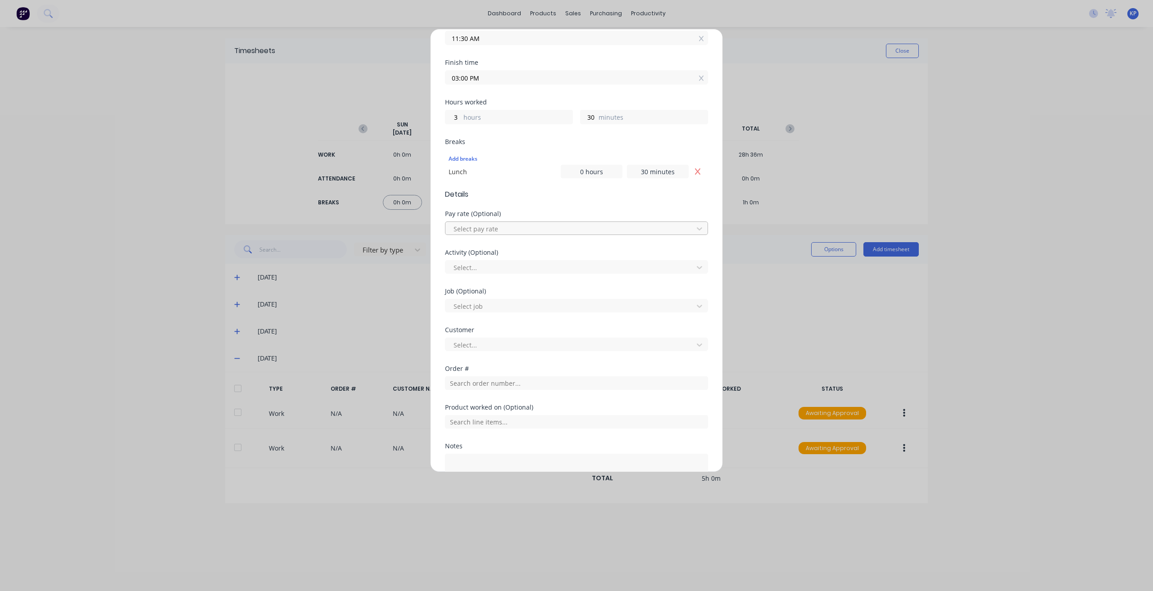
click at [494, 223] on div at bounding box center [571, 228] width 236 height 11
click at [493, 343] on div "Base Hourly NC" at bounding box center [573, 343] width 256 height 17
click at [499, 266] on div at bounding box center [571, 267] width 236 height 11
click at [498, 386] on div "Drafting" at bounding box center [573, 386] width 256 height 17
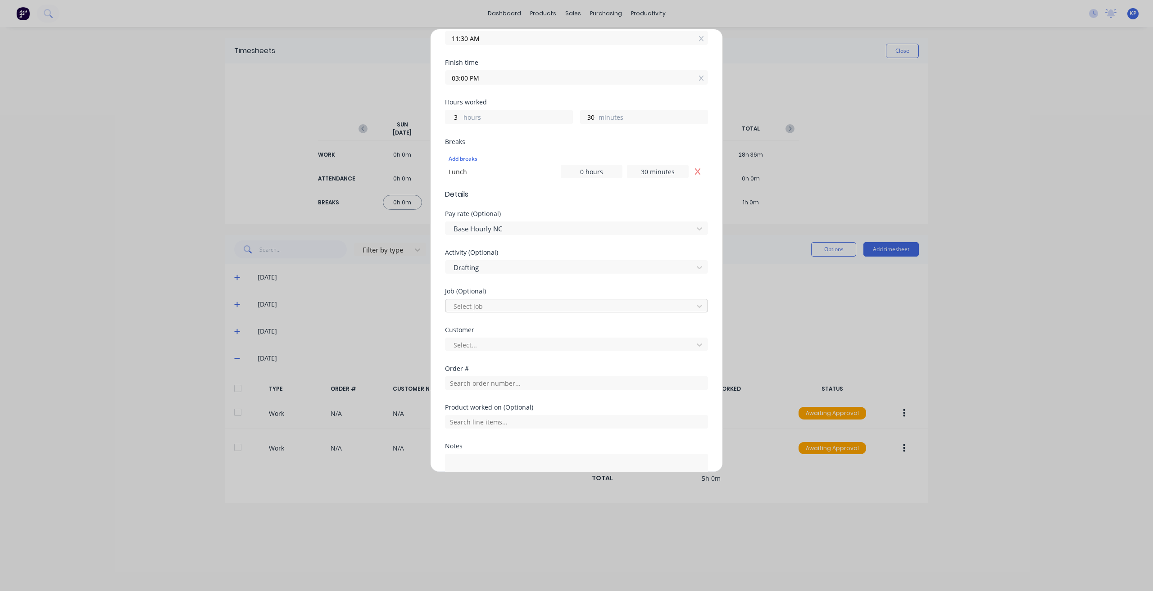
click at [507, 303] on div at bounding box center [571, 306] width 236 height 11
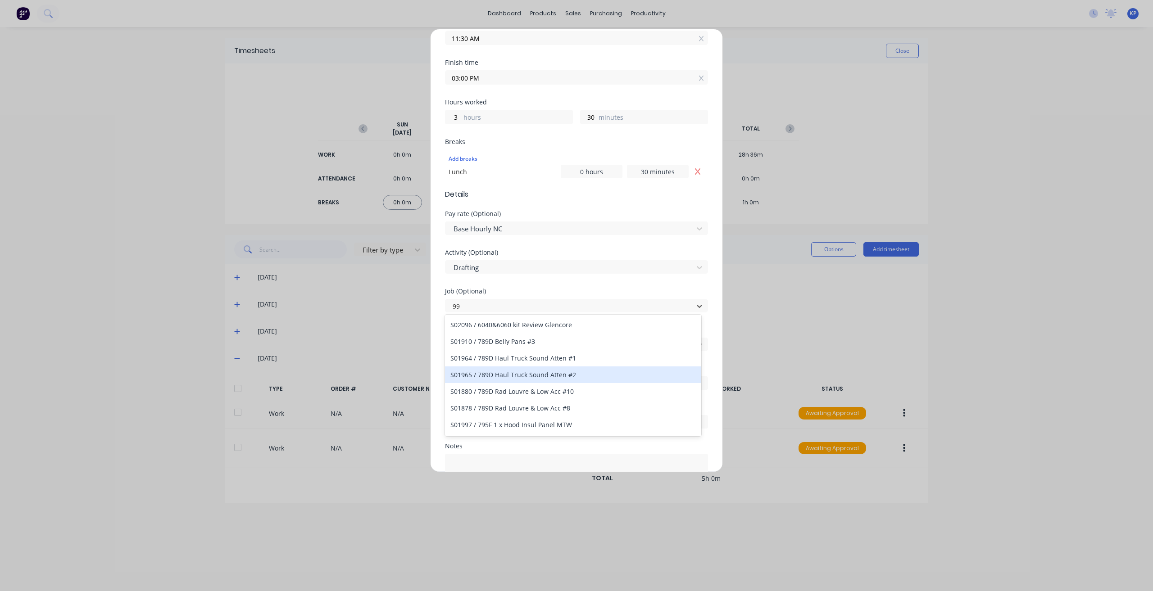
type input "9"
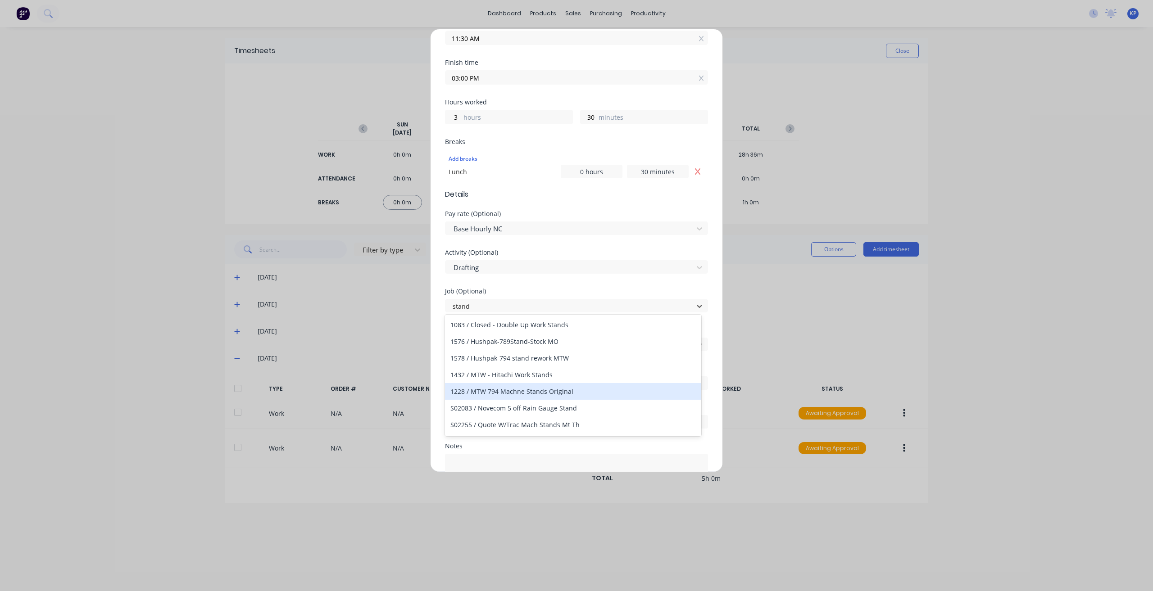
type input "stand"
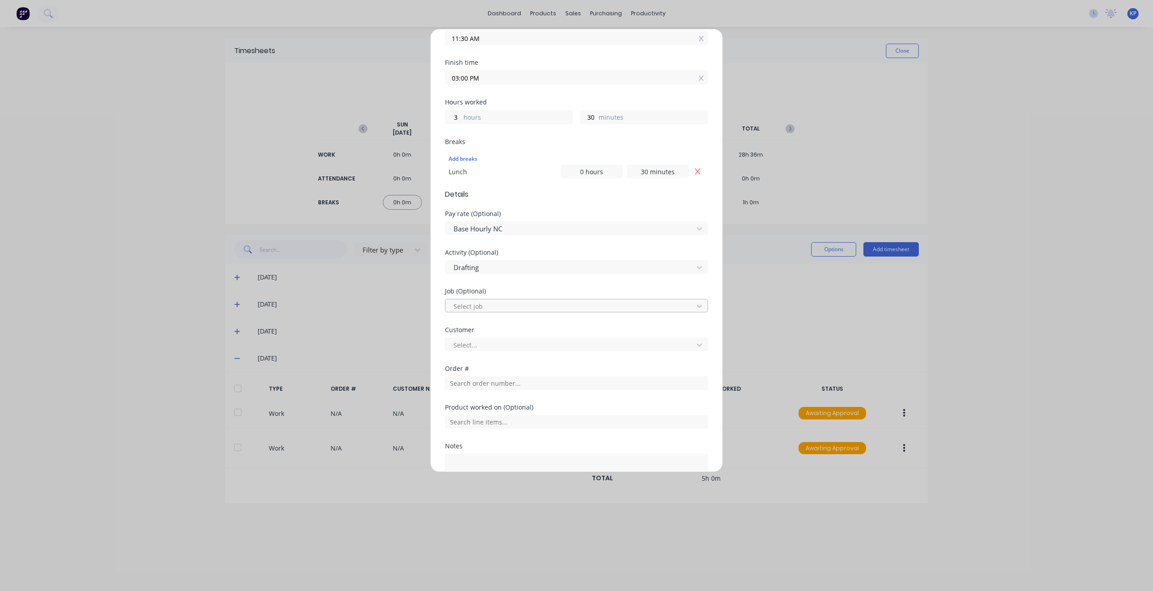
click at [523, 299] on div "Select job" at bounding box center [570, 306] width 241 height 14
click at [522, 307] on div at bounding box center [571, 306] width 236 height 11
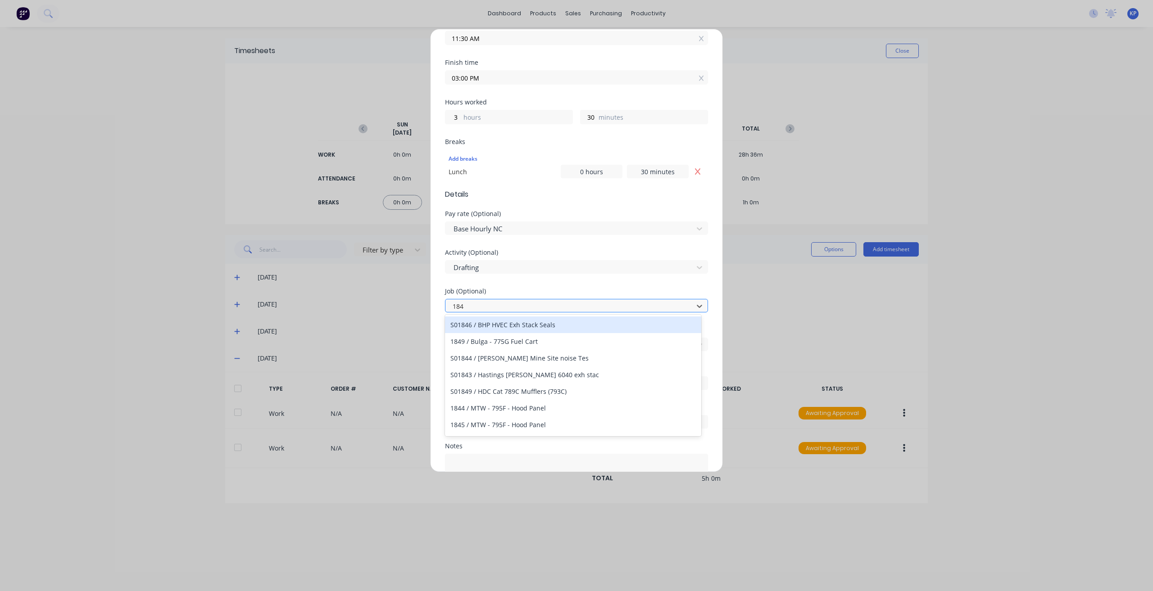
type input "1847"
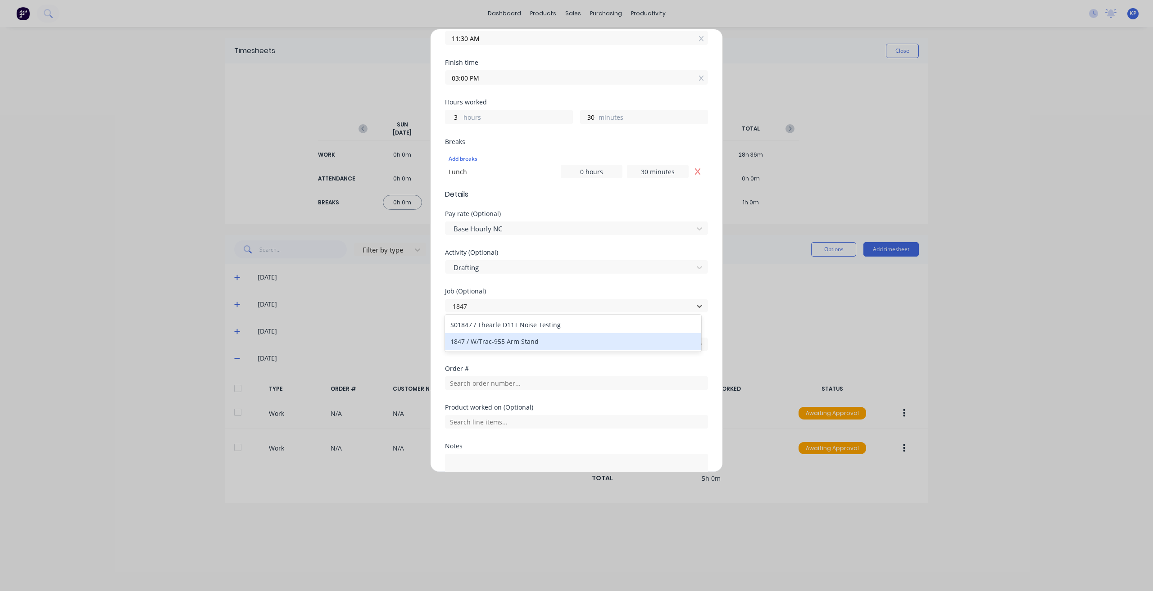
click at [520, 343] on div "1847 / W/Trac-955 Arm Stand" at bounding box center [573, 341] width 256 height 17
click at [511, 340] on div at bounding box center [571, 345] width 236 height 11
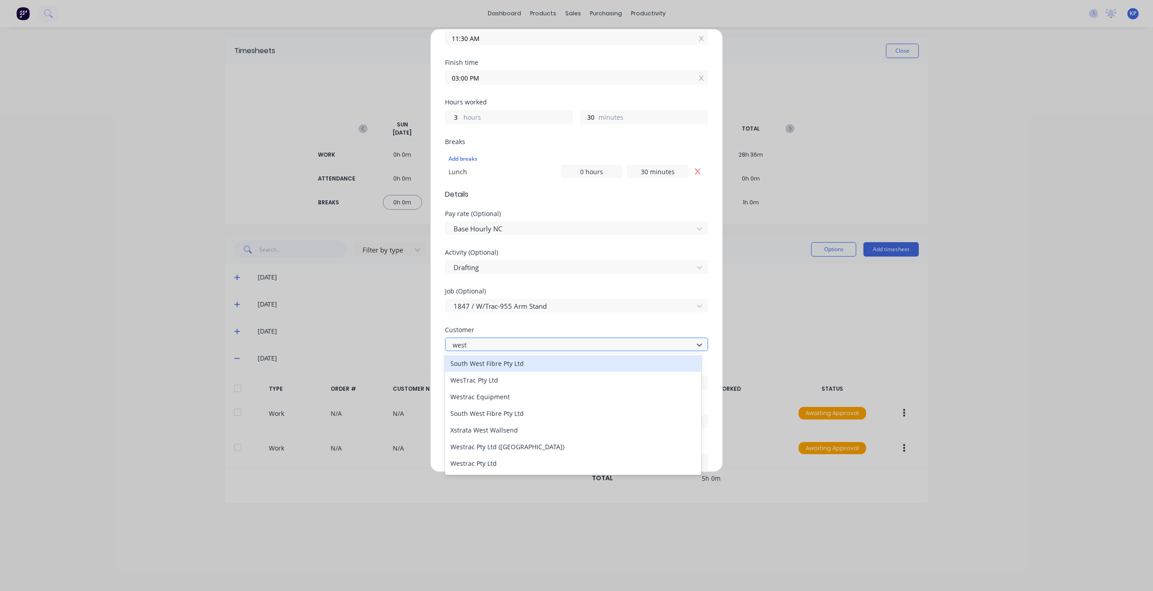
type input "westr"
click at [504, 364] on div "WesTrac Pty Ltd" at bounding box center [573, 363] width 256 height 17
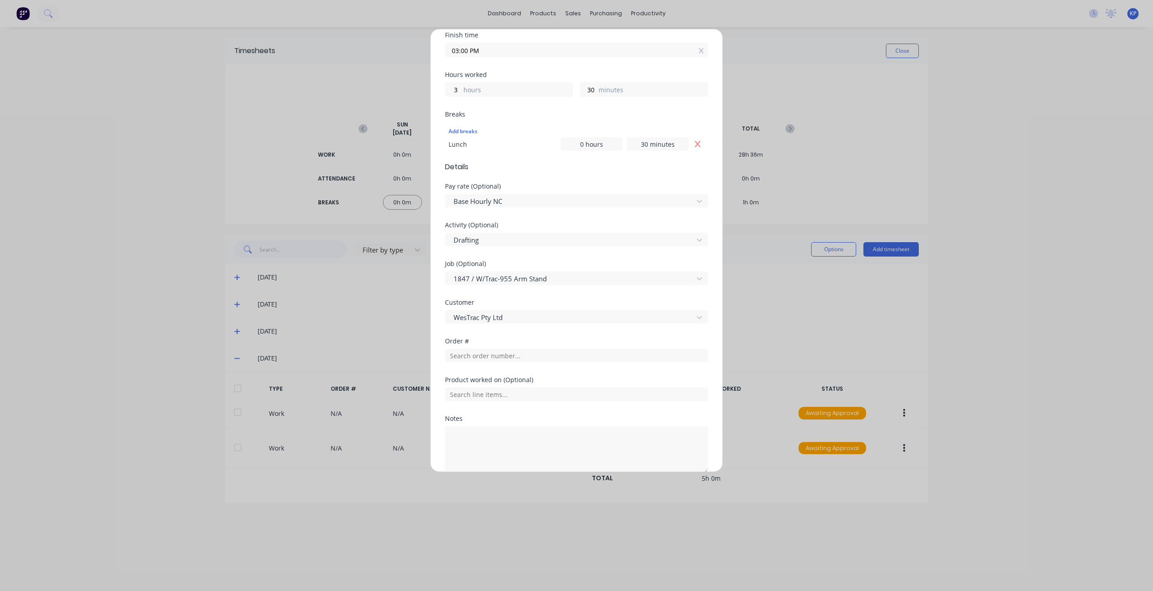
scroll to position [249, 0]
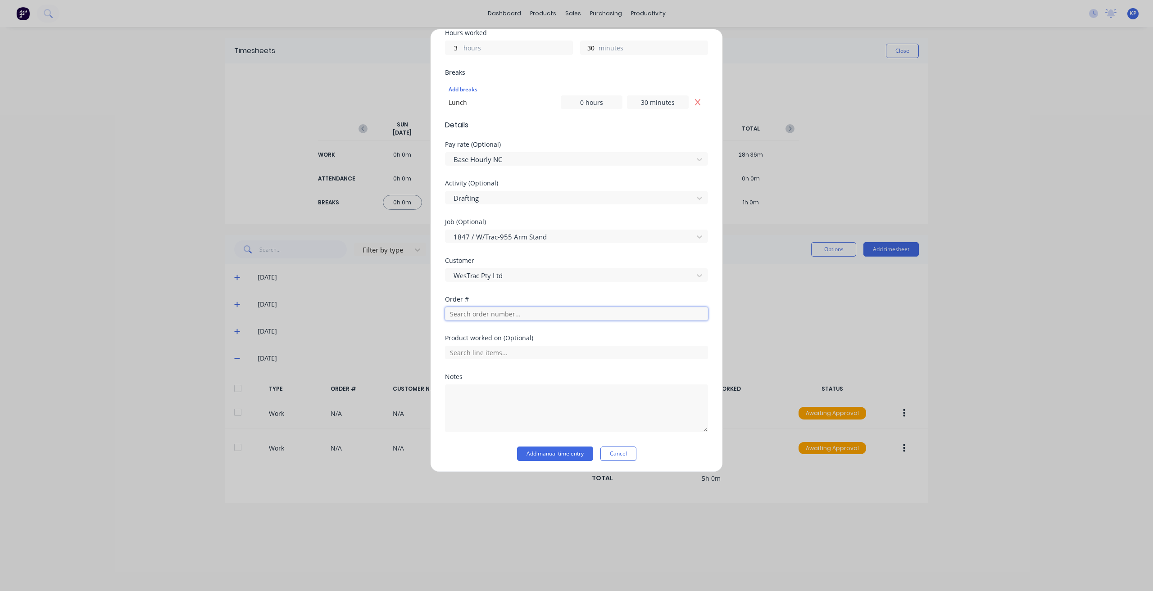
click at [504, 314] on input "text" at bounding box center [576, 314] width 263 height 14
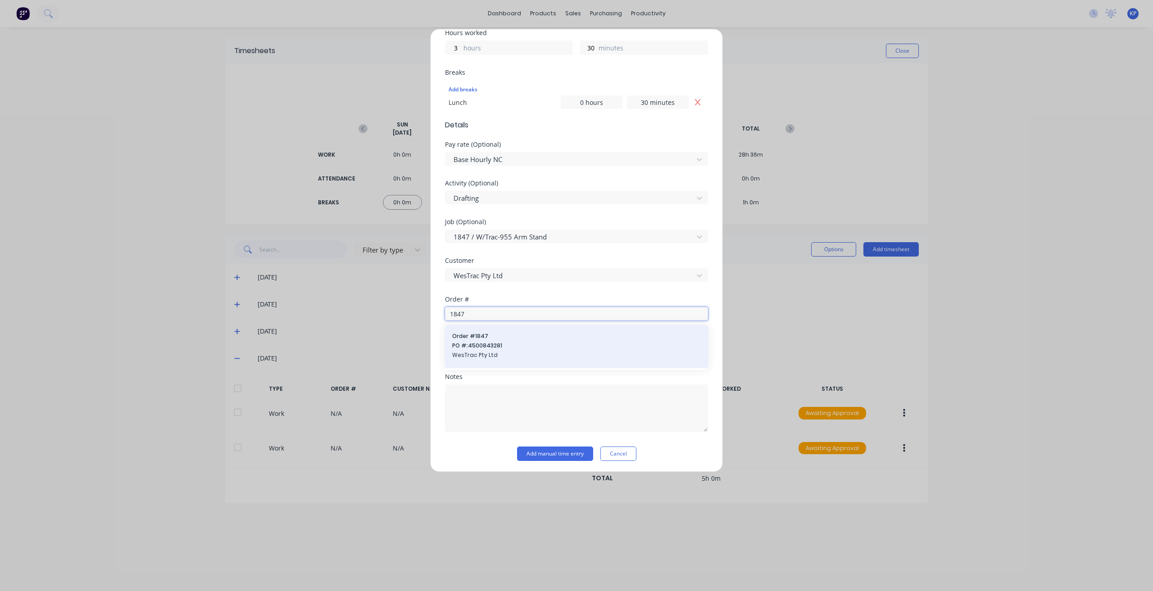
type input "1847"
click at [502, 346] on span "PO #: 4500843281" at bounding box center [576, 346] width 249 height 8
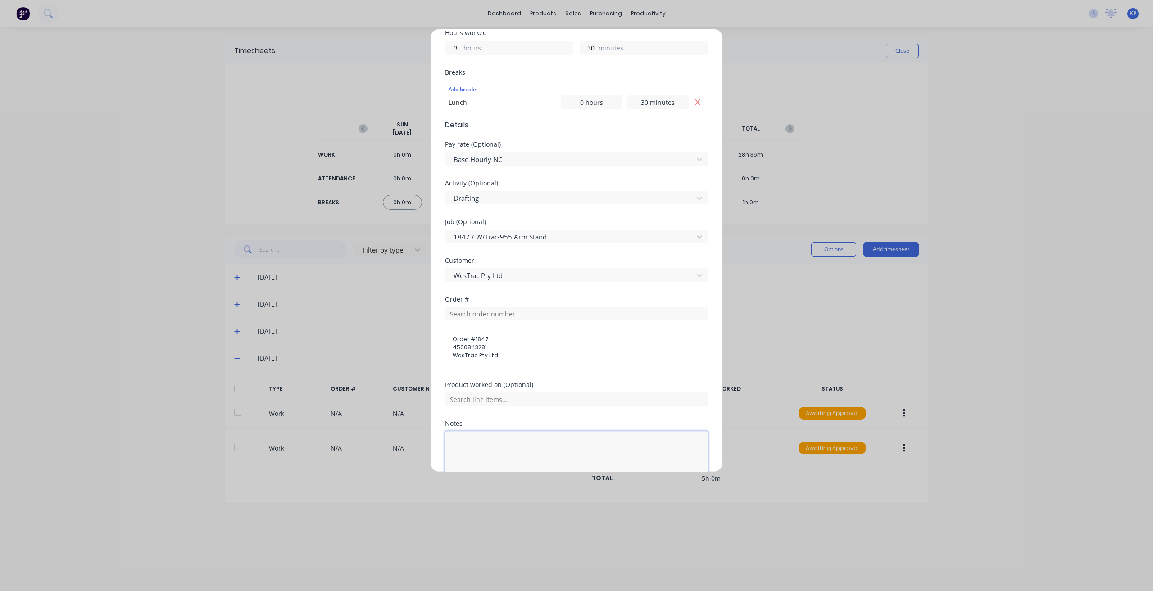
click at [494, 442] on textarea at bounding box center [576, 455] width 263 height 48
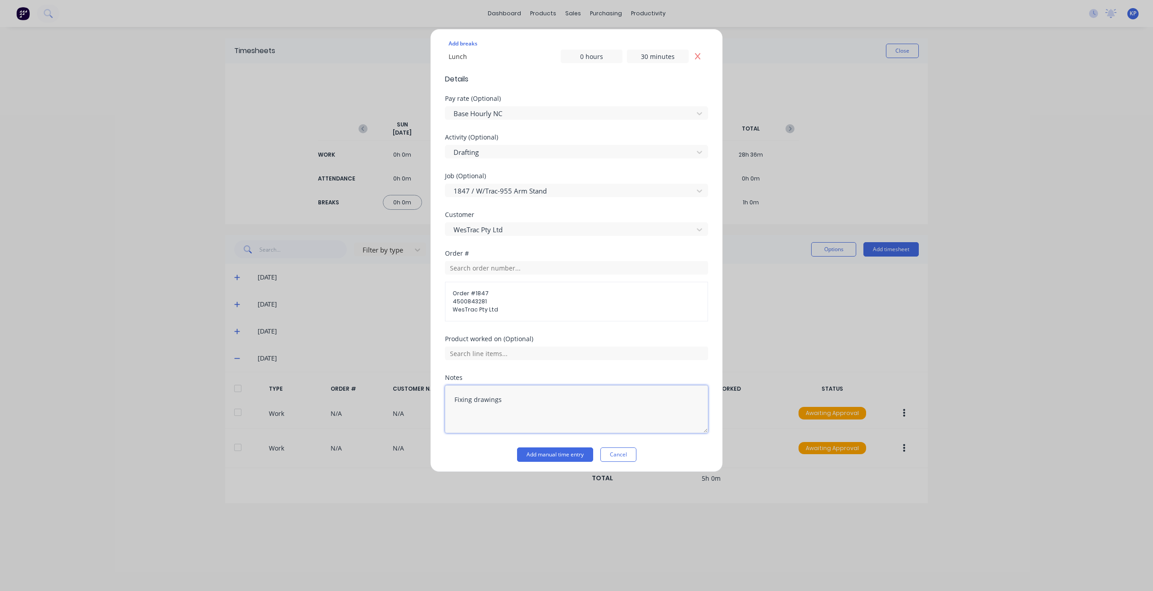
scroll to position [296, 0]
type textarea "Fixing drawings"
click at [573, 451] on button "Add manual time entry" at bounding box center [555, 454] width 76 height 14
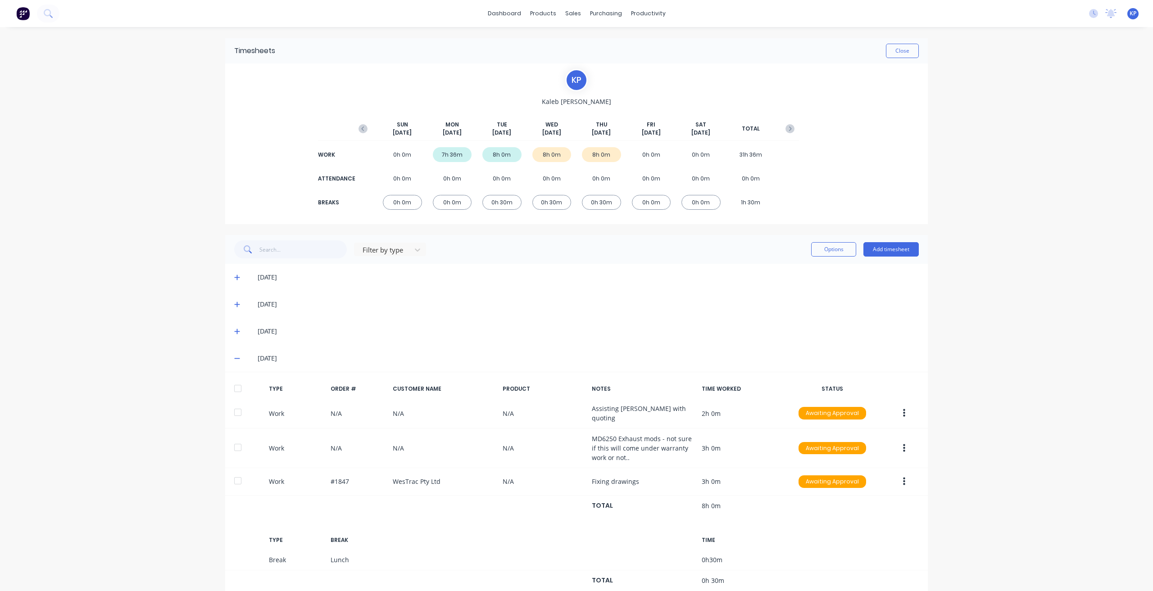
scroll to position [20, 0]
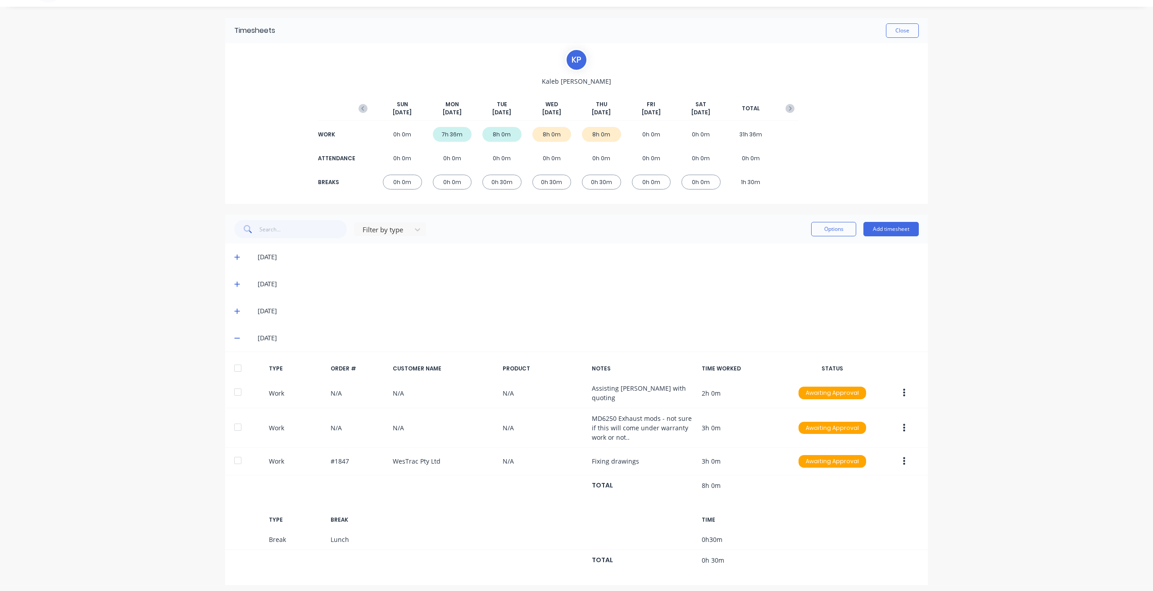
click at [234, 340] on icon at bounding box center [237, 338] width 6 height 6
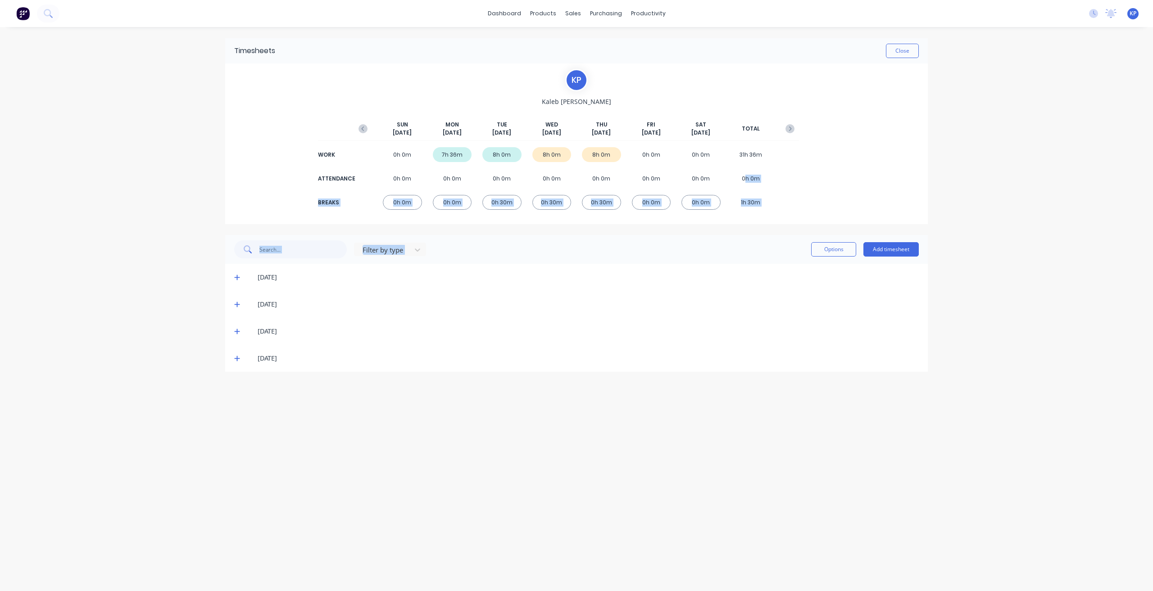
drag, startPoint x: 863, startPoint y: 242, endPoint x: 730, endPoint y: 180, distance: 147.1
click at [731, 180] on div "Timesheets Close K P [PERSON_NAME] [DATE] [DATE] [DATE] [DATE] [DATE] [DATE] [D…" at bounding box center [576, 205] width 702 height 334
click at [891, 177] on div "K P [PERSON_NAME] [DATE] [DATE] [DATE] [DATE] [DATE] [DATE] [DATE] TOTAL WORK 0…" at bounding box center [576, 143] width 702 height 161
drag, startPoint x: 233, startPoint y: 358, endPoint x: 289, endPoint y: 361, distance: 56.4
click at [234, 358] on div "[DATE]" at bounding box center [576, 358] width 702 height 27
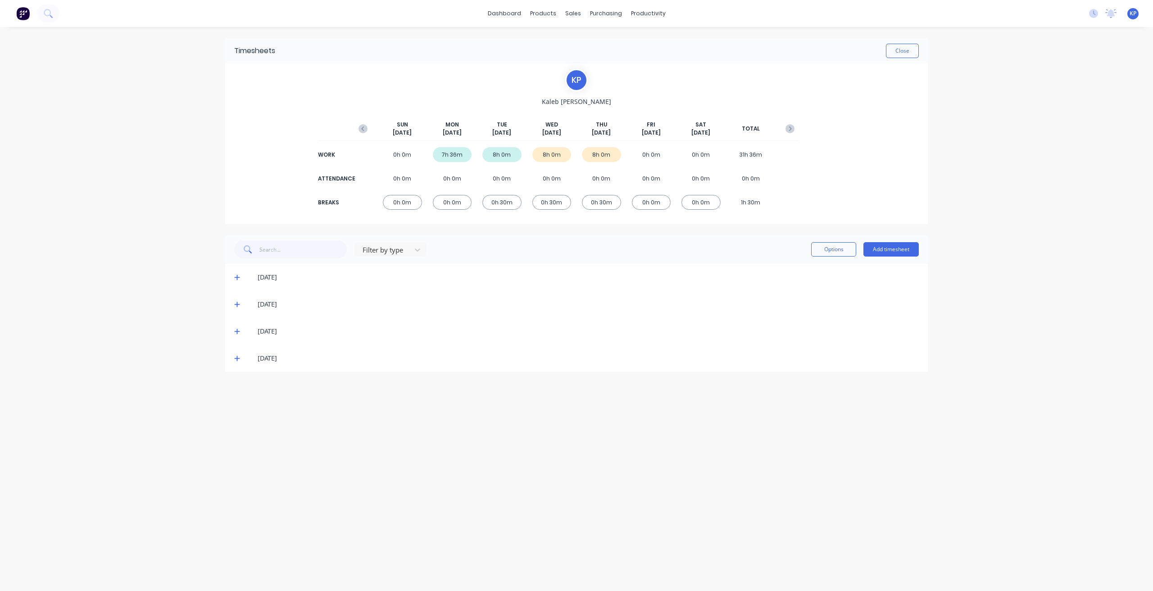
click at [237, 359] on icon at bounding box center [236, 358] width 5 height 5
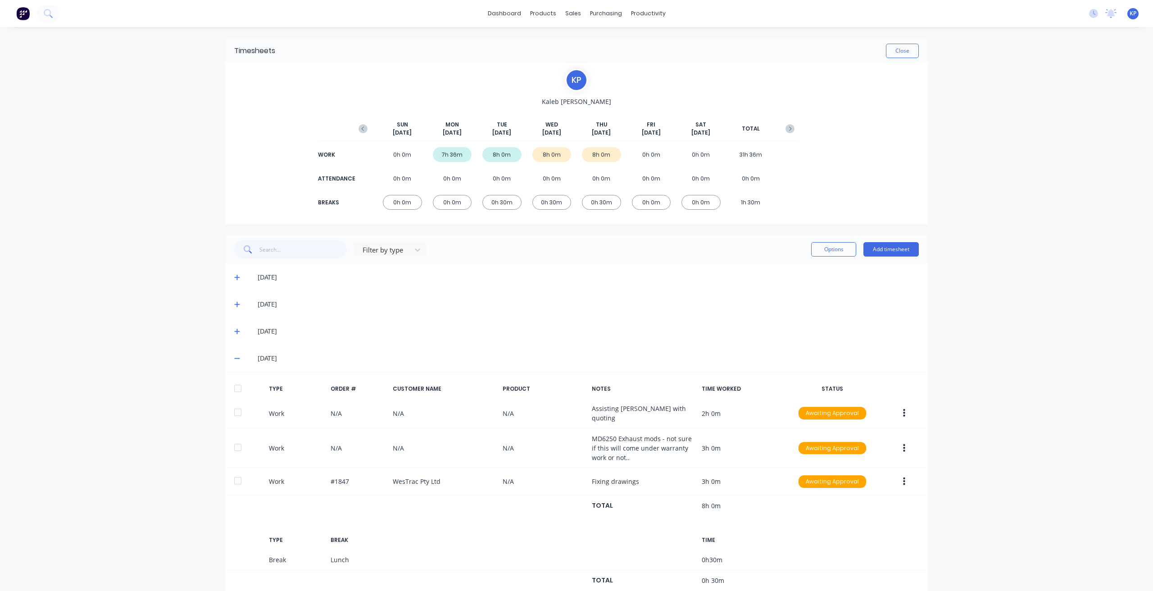
scroll to position [20, 0]
